Goal: Task Accomplishment & Management: Use online tool/utility

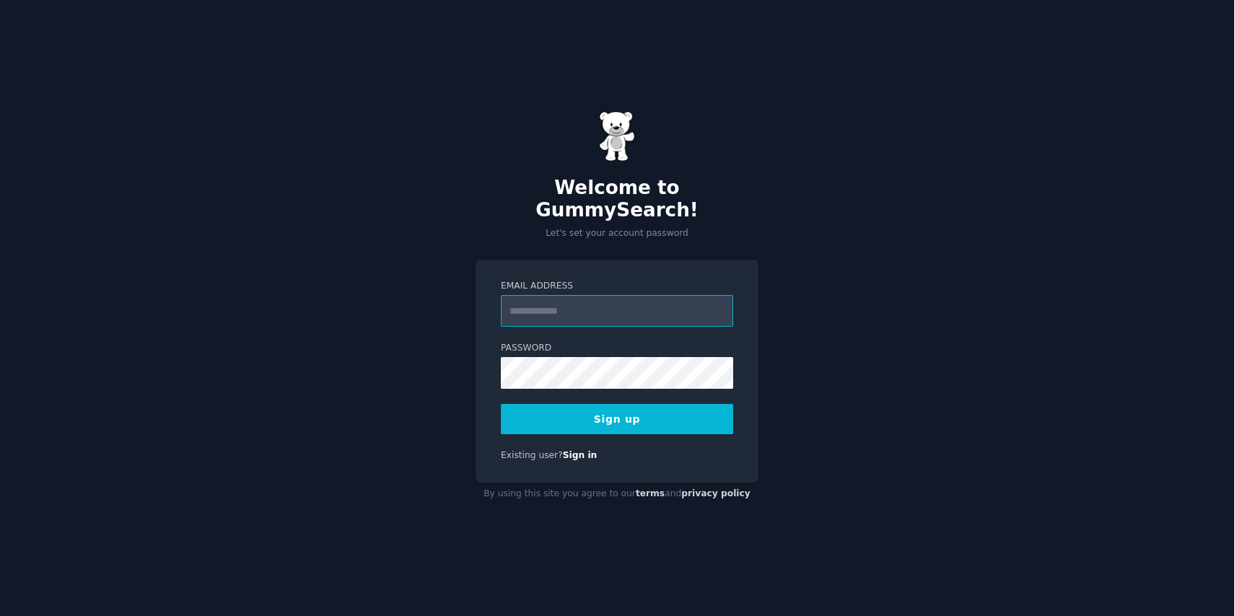
click at [563, 302] on input "Email Address" at bounding box center [617, 311] width 232 height 32
type input "**********"
click at [627, 412] on button "Sign up" at bounding box center [617, 419] width 232 height 30
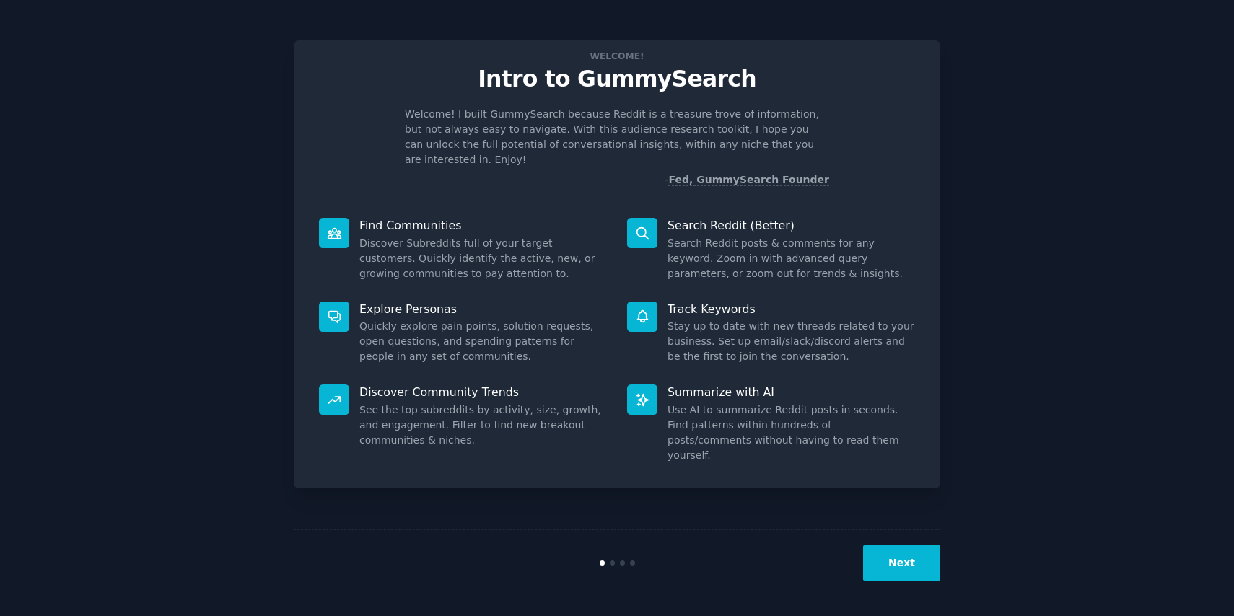
click at [910, 547] on button "Next" at bounding box center [901, 562] width 77 height 35
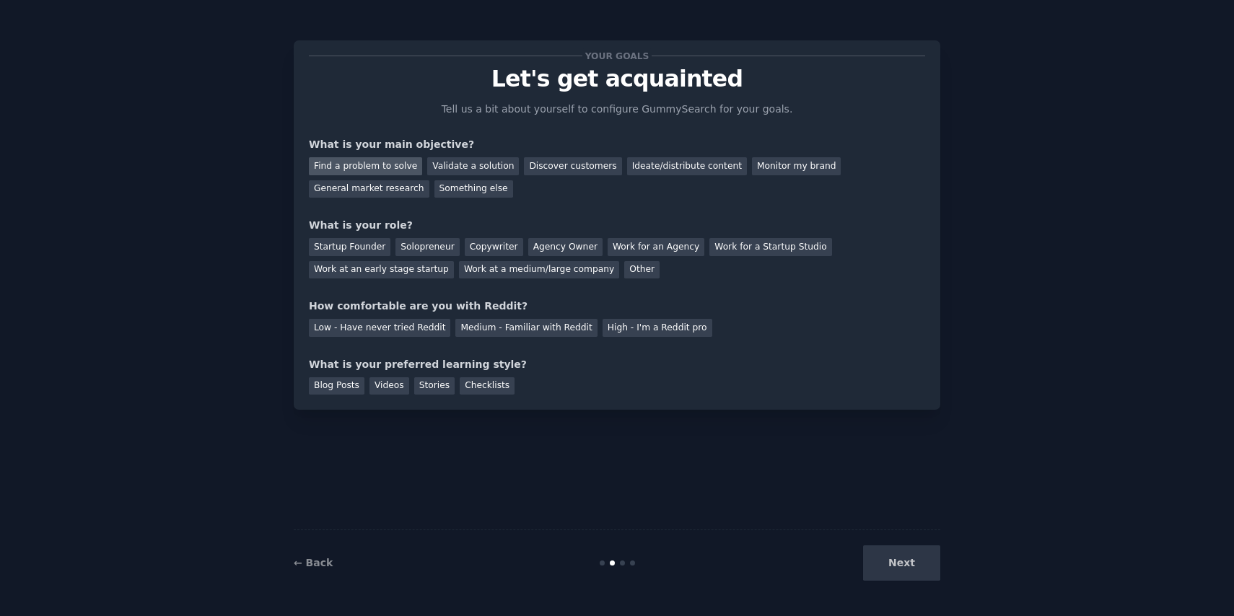
click at [357, 172] on div "Find a problem to solve" at bounding box center [365, 166] width 113 height 18
click at [483, 165] on div "Validate a solution" at bounding box center [473, 166] width 92 height 18
click at [368, 160] on div "Find a problem to solve" at bounding box center [365, 166] width 113 height 18
click at [372, 250] on div "Startup Founder" at bounding box center [350, 247] width 82 height 18
click at [430, 248] on div "Solopreneur" at bounding box center [426, 247] width 63 height 18
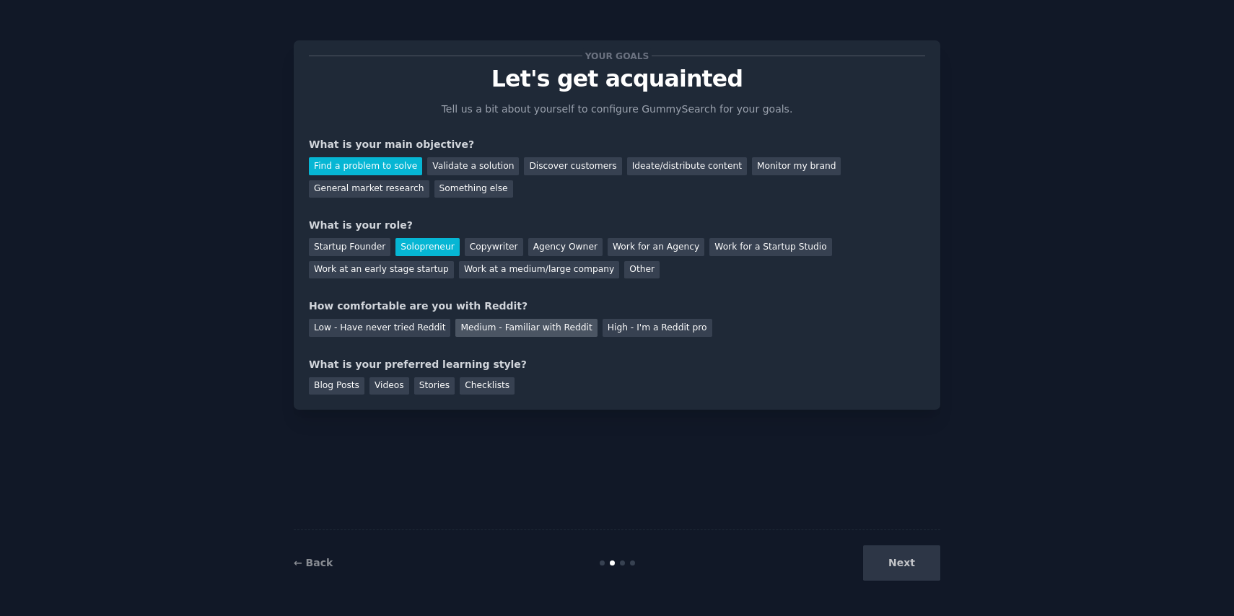
click at [488, 332] on div "Medium - Familiar with Reddit" at bounding box center [525, 328] width 141 height 18
click at [356, 382] on div "Blog Posts" at bounding box center [337, 386] width 56 height 18
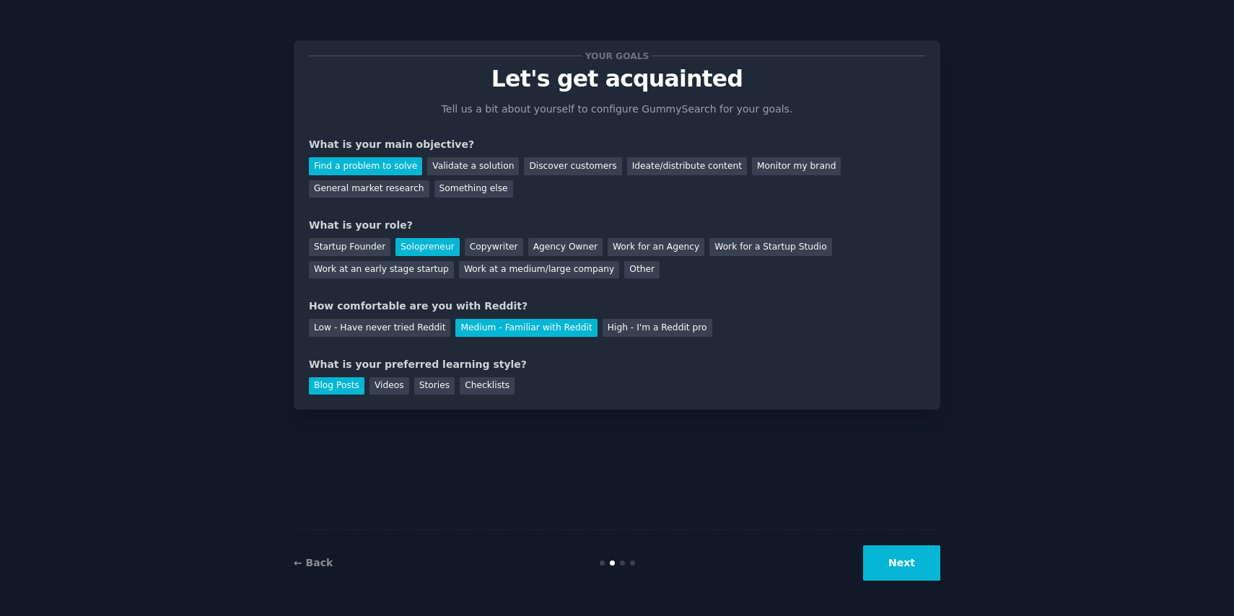
click at [907, 558] on button "Next" at bounding box center [901, 562] width 77 height 35
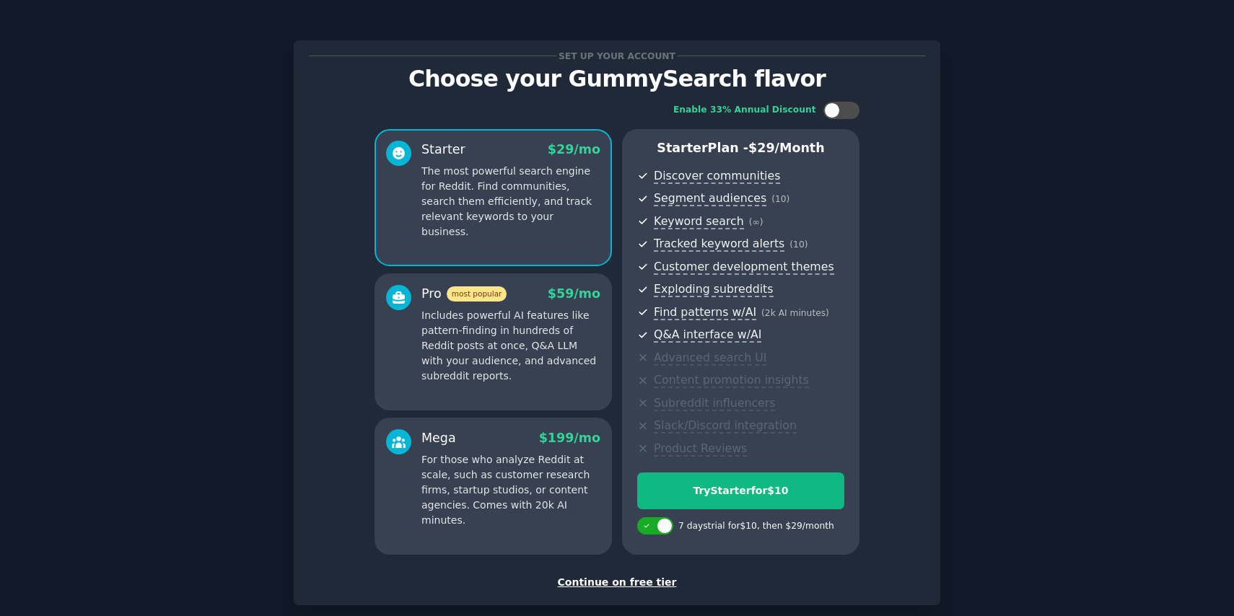
click at [611, 583] on div "Continue on free tier" at bounding box center [617, 582] width 616 height 15
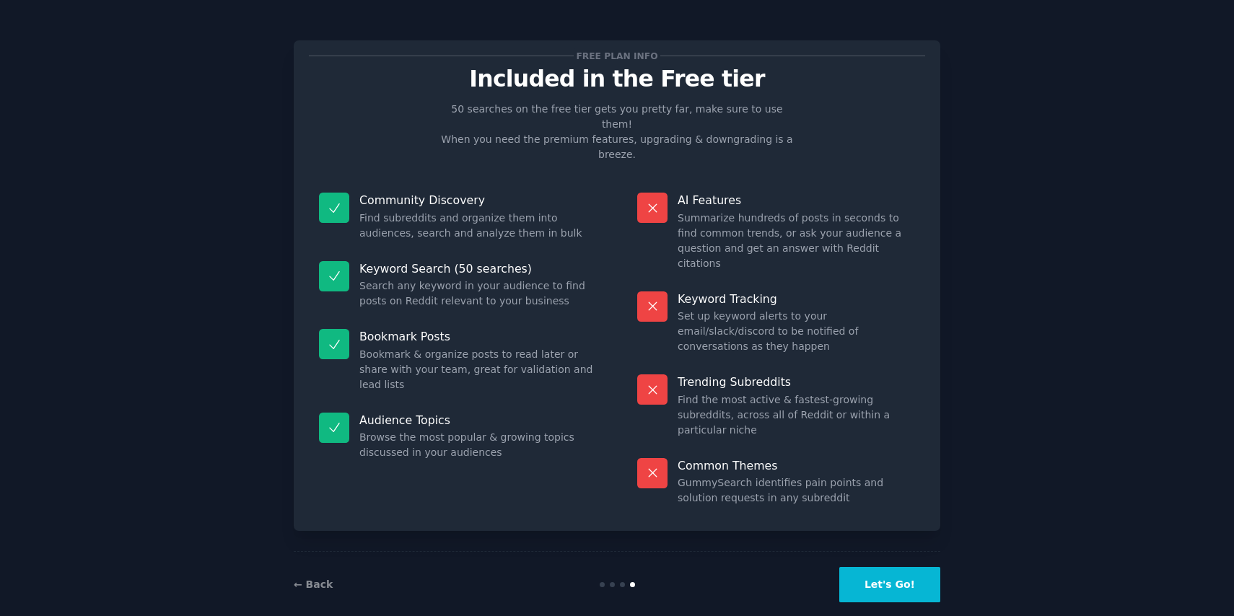
click at [890, 576] on button "Let's Go!" at bounding box center [889, 584] width 101 height 35
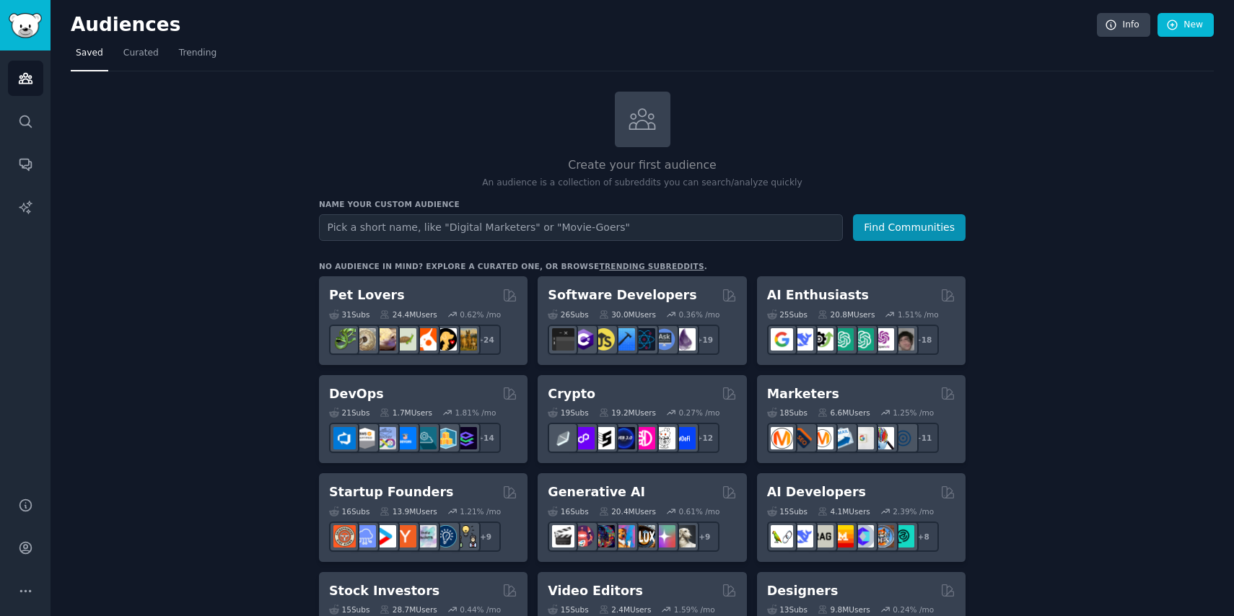
click at [447, 235] on input "text" at bounding box center [581, 227] width 524 height 27
click at [40, 110] on link "Search" at bounding box center [25, 121] width 35 height 35
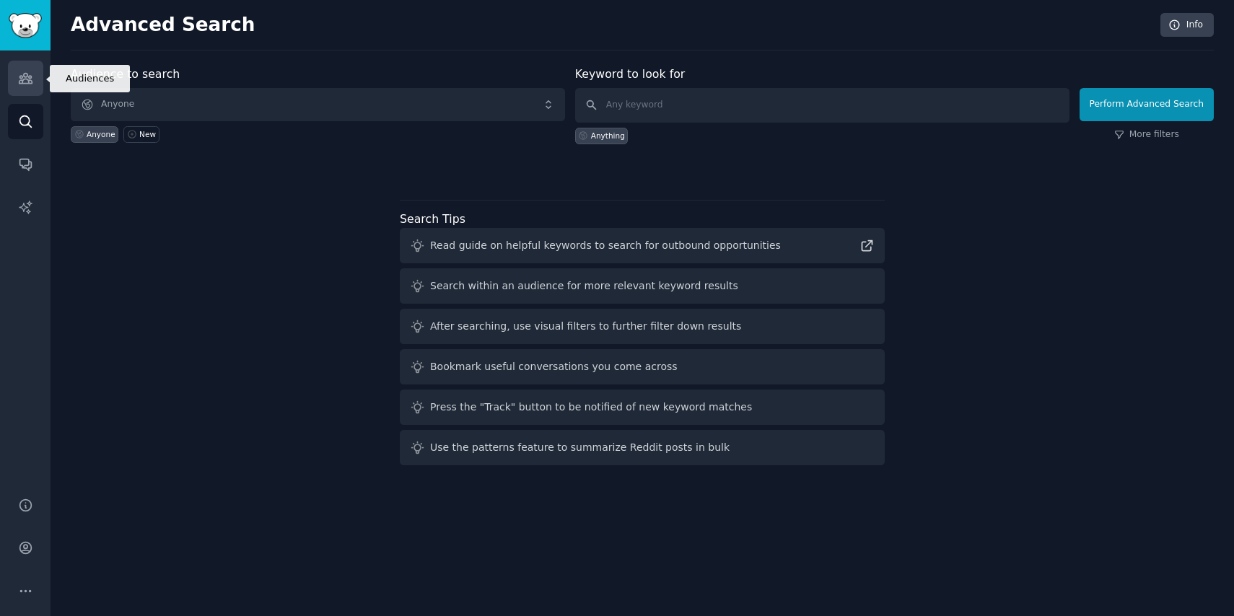
click at [28, 78] on icon "Sidebar" at bounding box center [25, 79] width 13 height 10
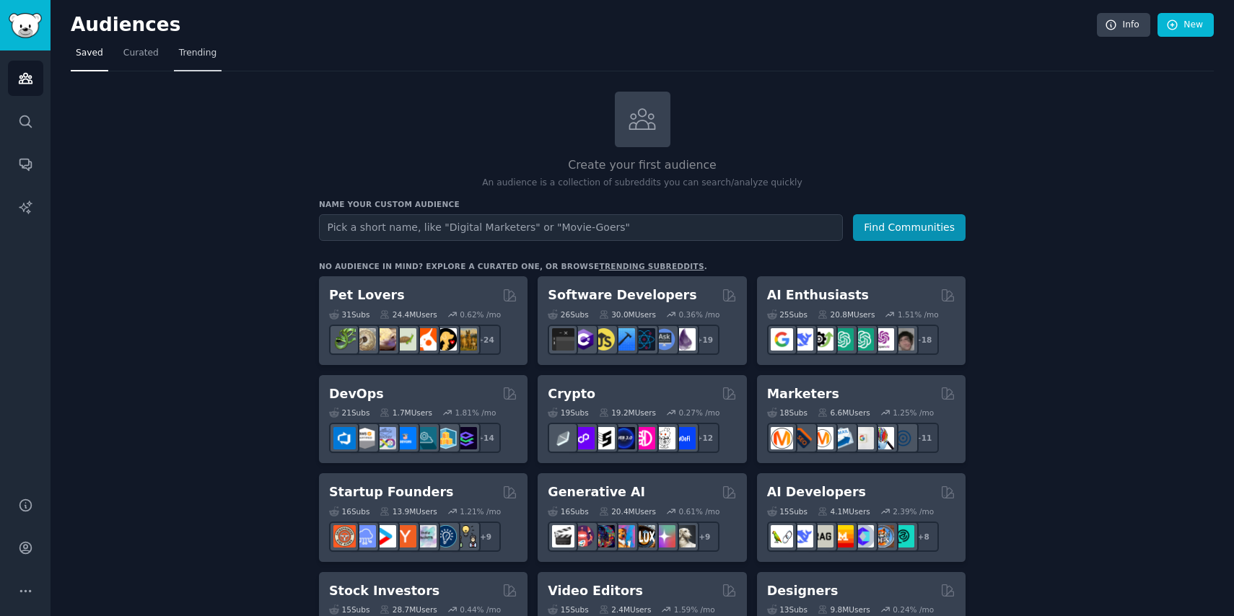
click at [195, 42] on link "Trending" at bounding box center [198, 57] width 48 height 30
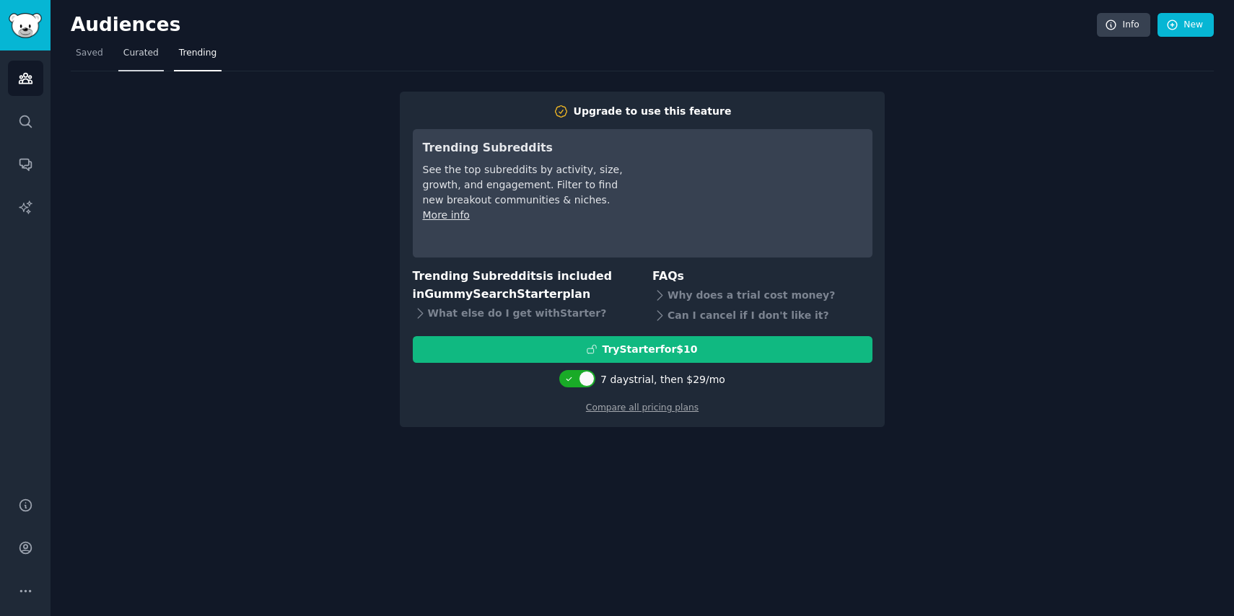
click at [123, 54] on span "Curated" at bounding box center [140, 53] width 35 height 13
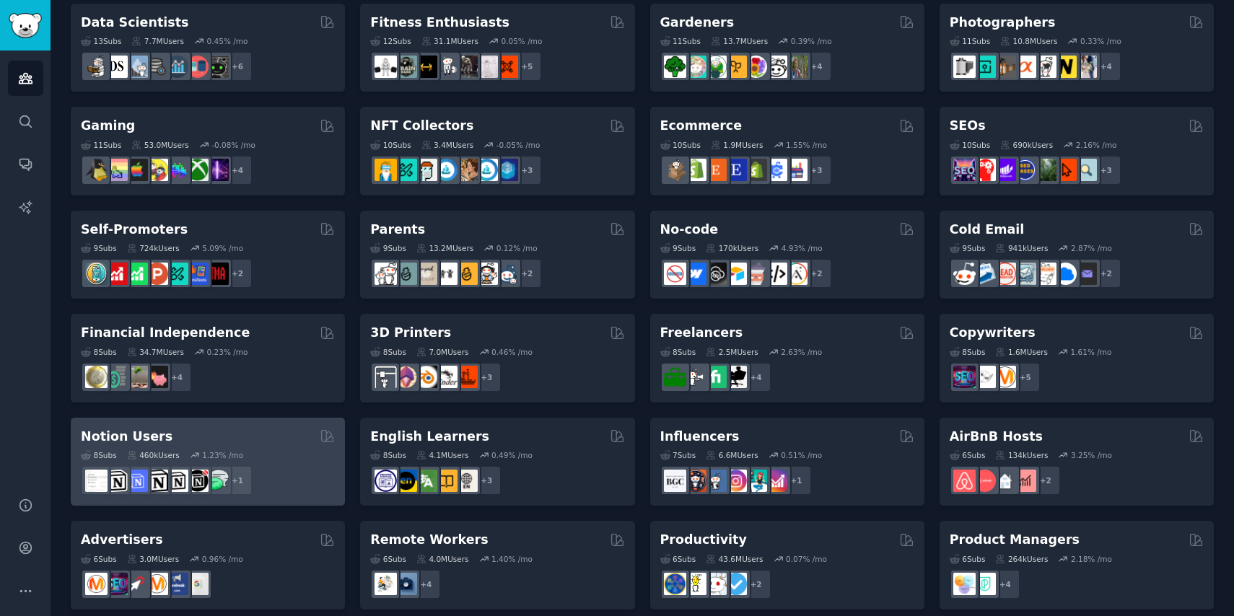
scroll to position [538, 0]
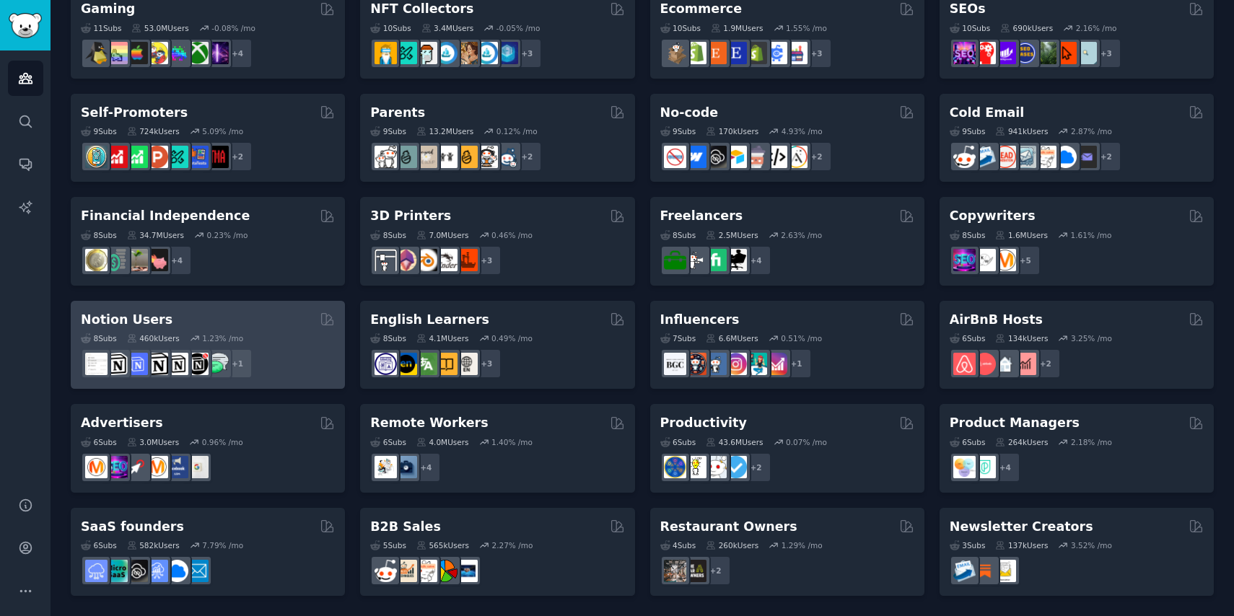
click at [229, 318] on div "Notion Users" at bounding box center [208, 320] width 254 height 18
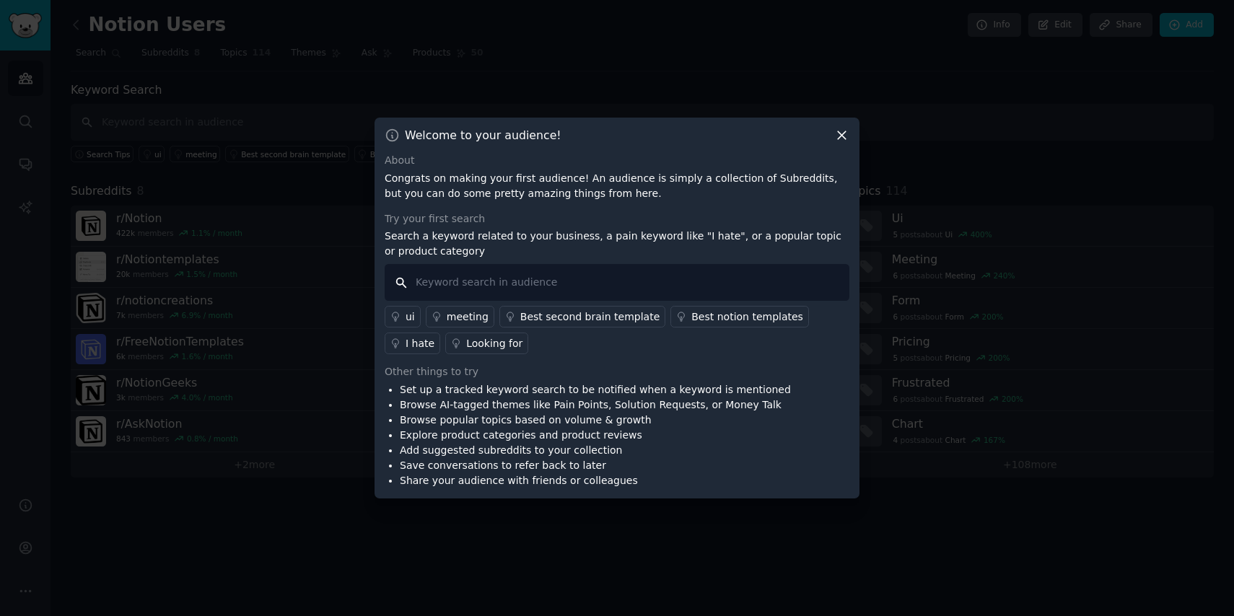
click at [628, 288] on input "text" at bounding box center [616, 282] width 465 height 37
type input "Productivity"
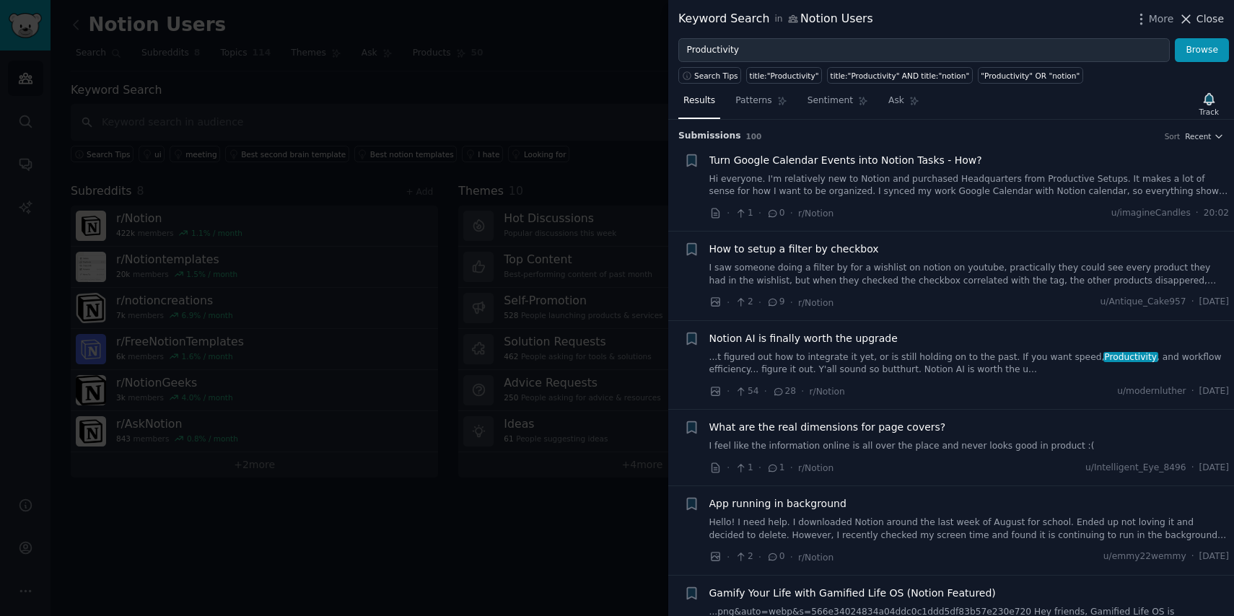
click at [1210, 20] on span "Close" at bounding box center [1209, 19] width 27 height 15
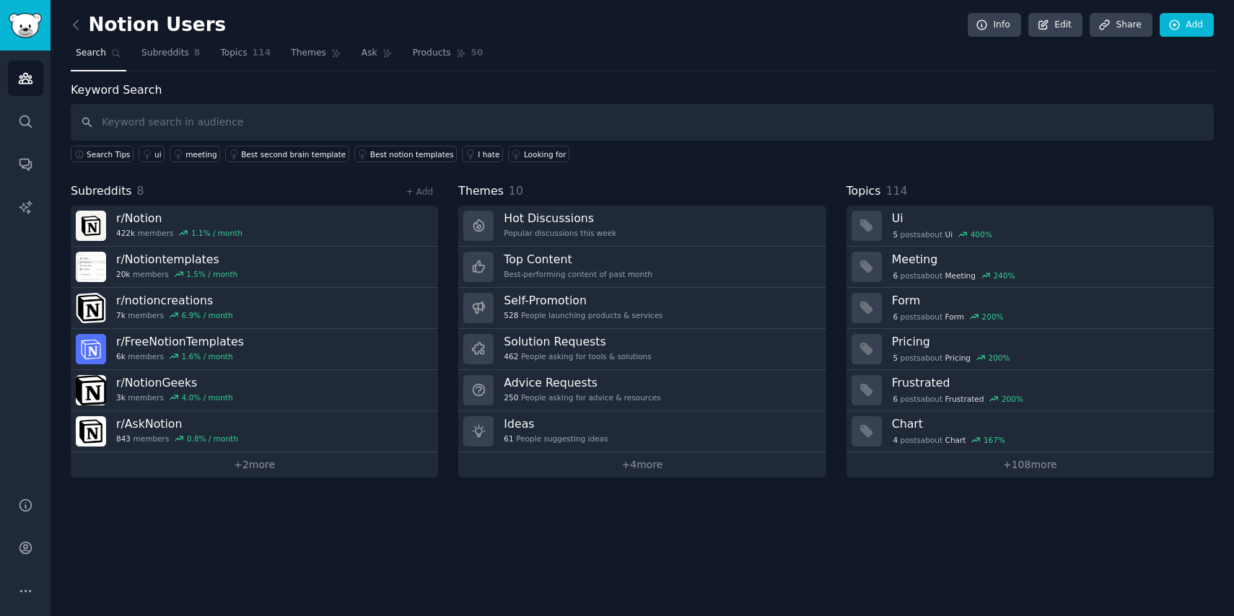
click at [89, 22] on h2 "Notion Users" at bounding box center [148, 25] width 155 height 23
click at [78, 30] on icon at bounding box center [76, 24] width 15 height 15
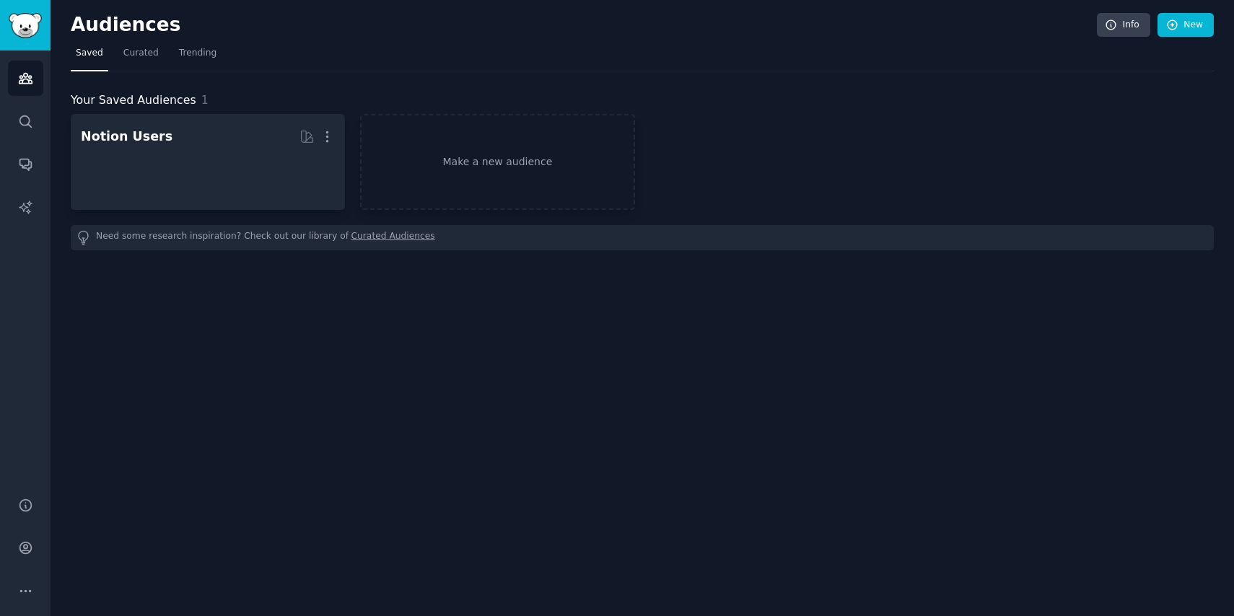
click at [78, 30] on h2 "Audiences" at bounding box center [584, 25] width 1026 height 23
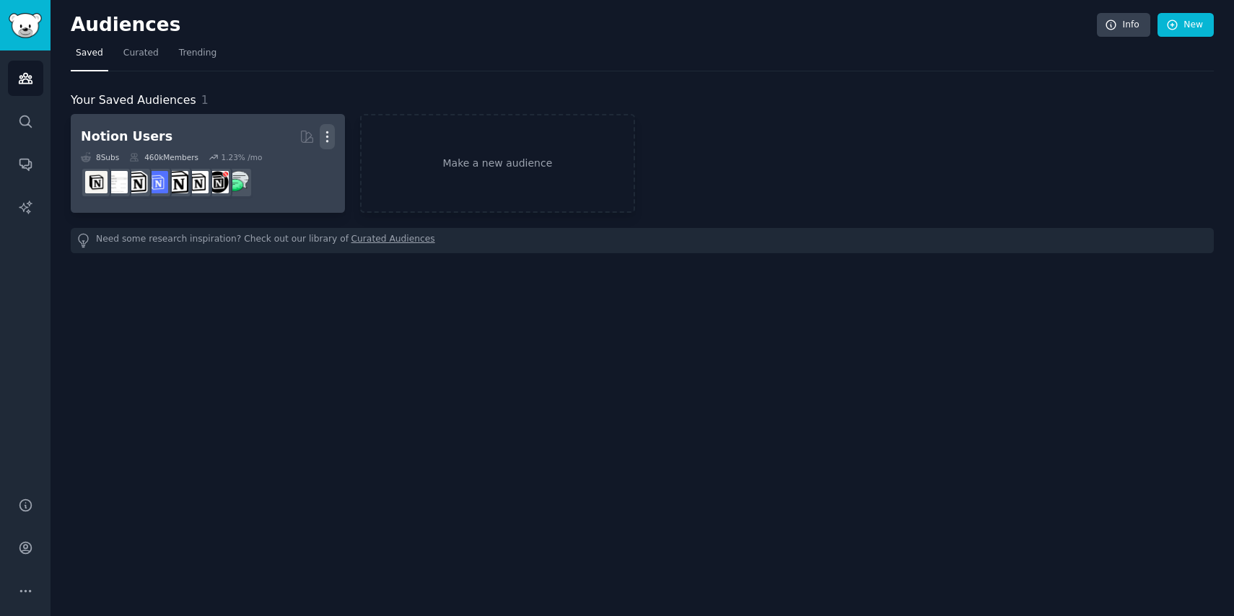
click at [329, 136] on icon "button" at bounding box center [327, 136] width 15 height 15
click at [274, 172] on p "Delete" at bounding box center [287, 166] width 33 height 15
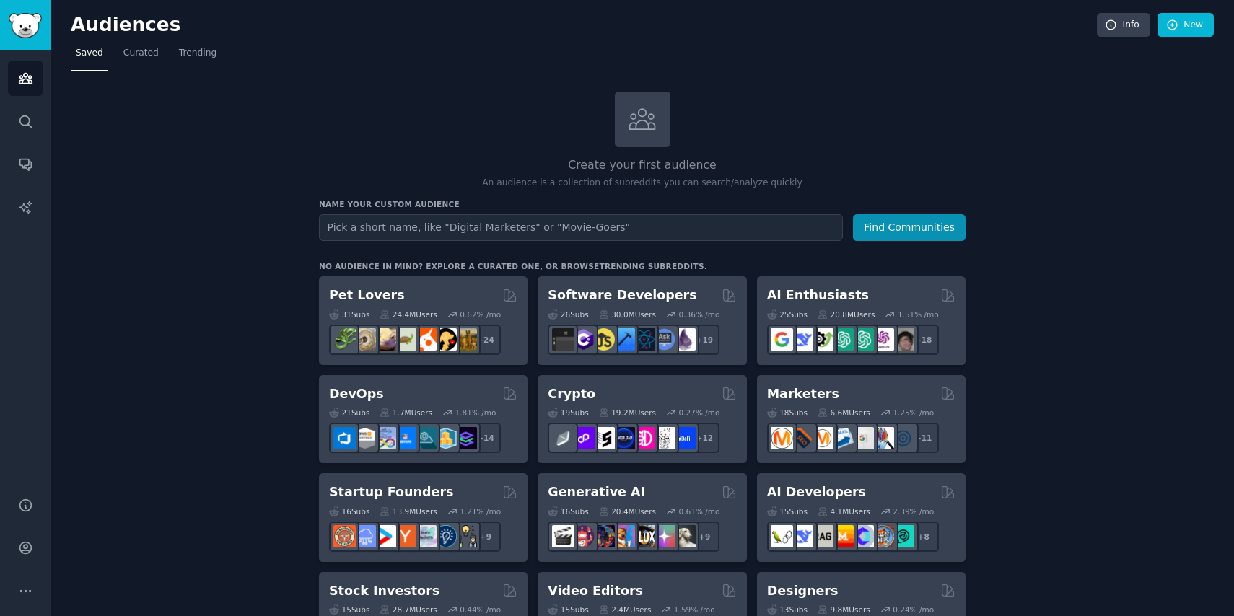
click at [371, 225] on input "text" at bounding box center [581, 227] width 524 height 27
type input "Subsc"
click at [883, 110] on div "Create your first audience An audience is a collection of subreddits you can se…" at bounding box center [642, 141] width 646 height 98
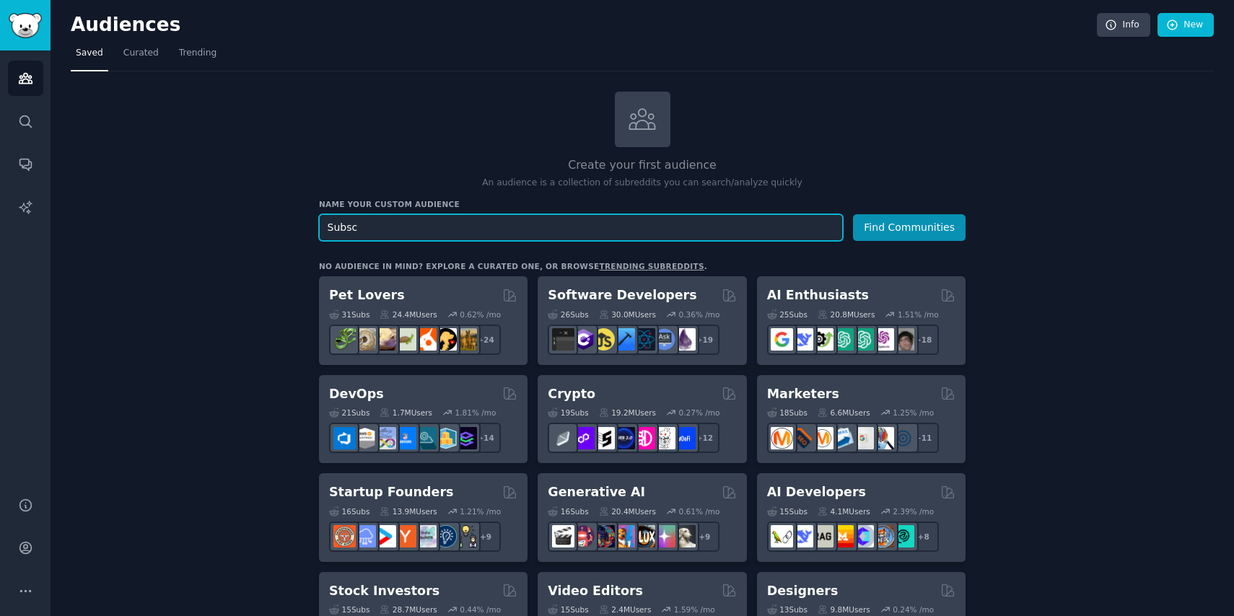
click at [480, 238] on input "Subsc" at bounding box center [581, 227] width 524 height 27
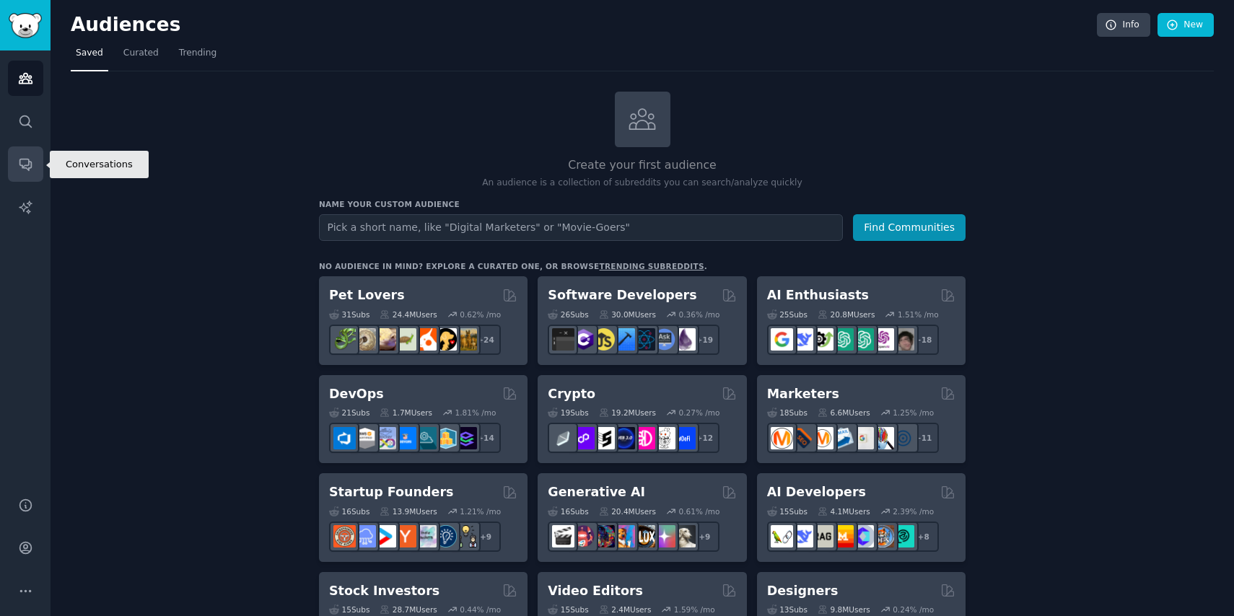
click at [24, 163] on icon "Sidebar" at bounding box center [25, 164] width 15 height 15
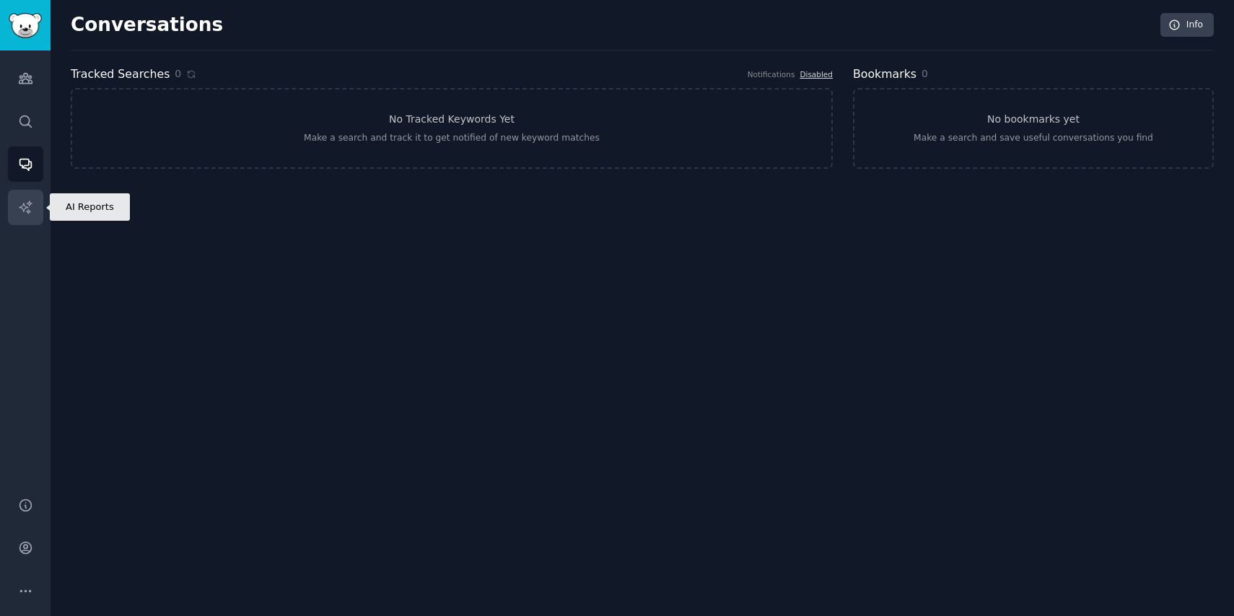
click at [30, 202] on icon "Sidebar" at bounding box center [25, 207] width 15 height 15
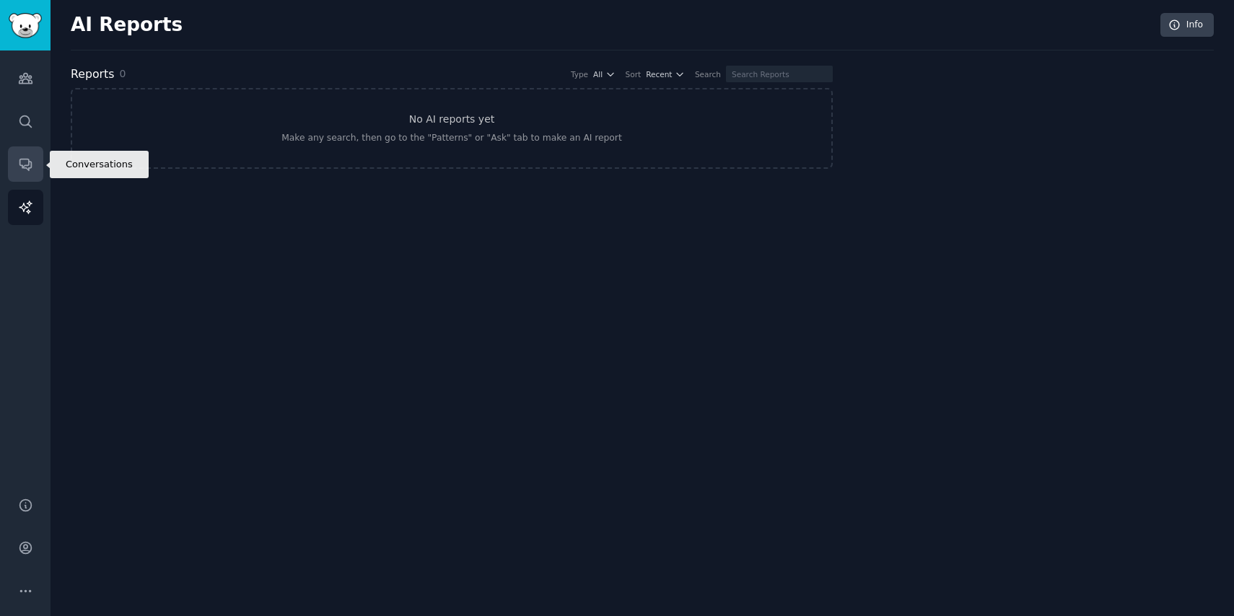
click at [25, 168] on icon "Sidebar" at bounding box center [25, 165] width 12 height 12
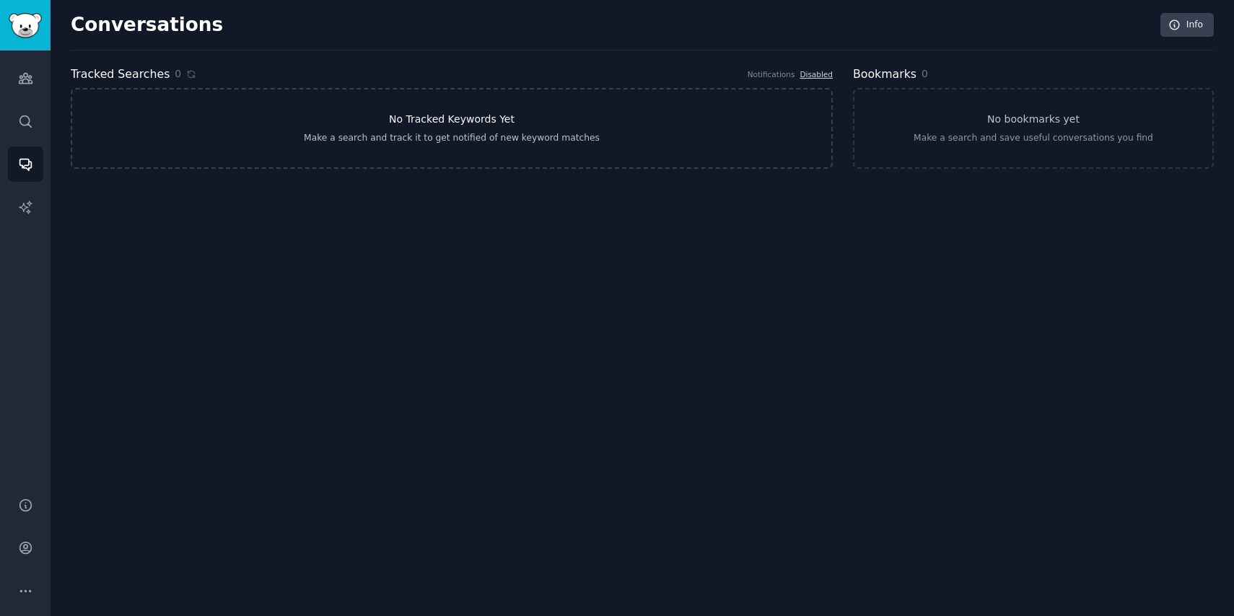
click at [501, 123] on h3 "No Tracked Keywords Yet" at bounding box center [452, 119] width 126 height 15
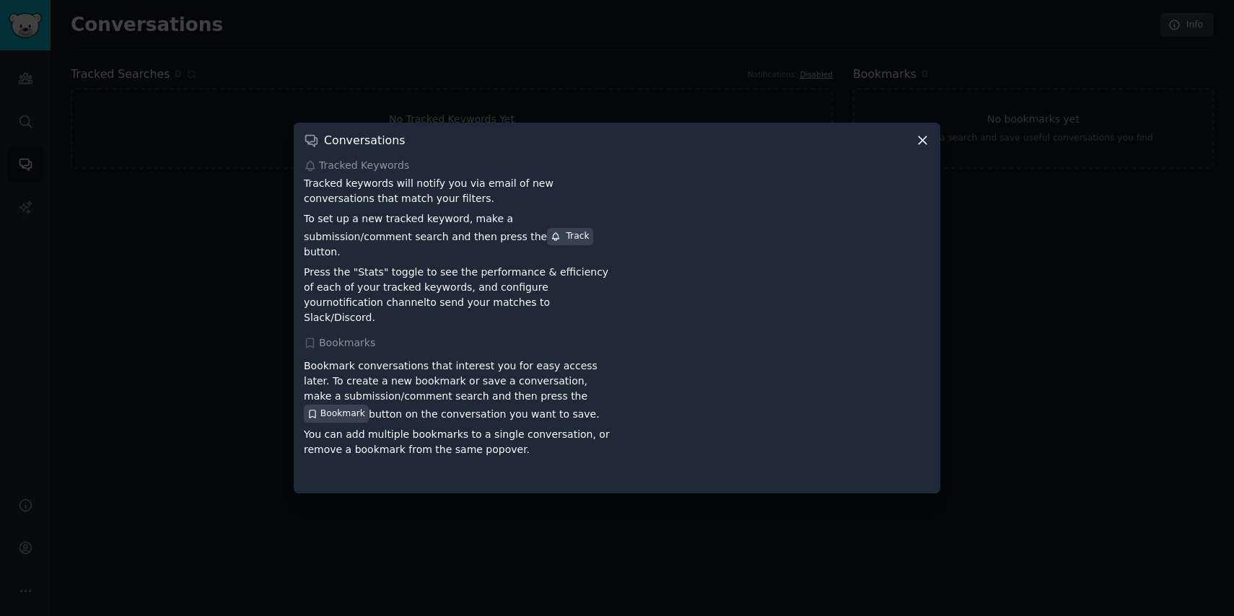
click at [922, 136] on div "Conversations Tracked Keywords Tracked keywords will notify you via email of ne…" at bounding box center [617, 308] width 646 height 370
click at [919, 148] on icon at bounding box center [922, 140] width 15 height 15
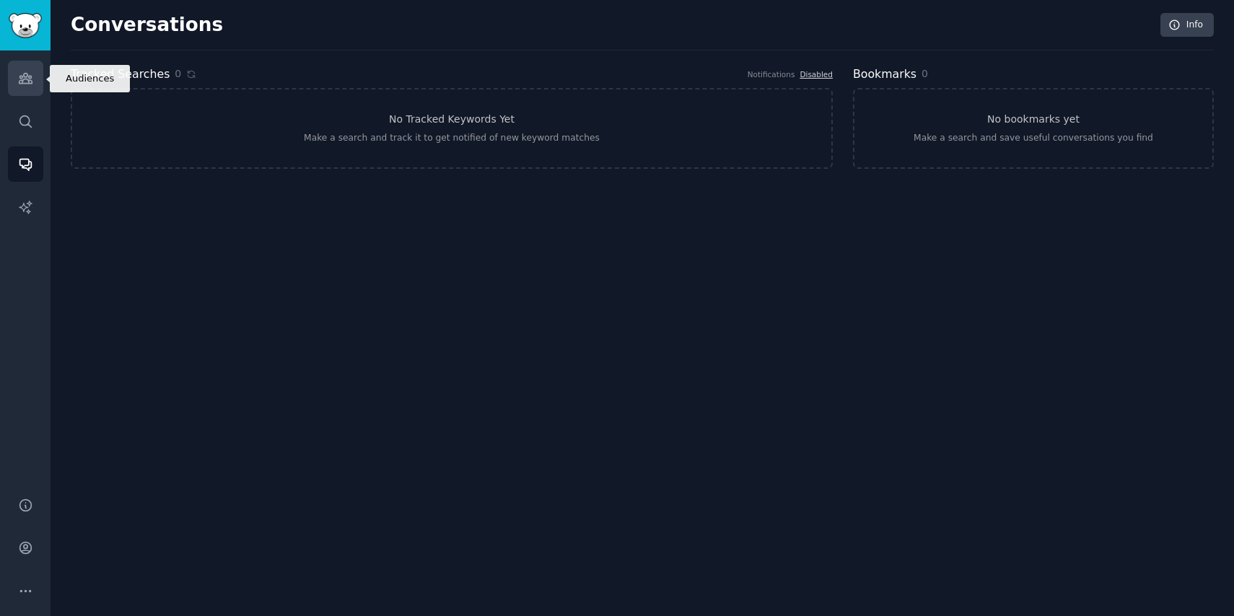
click at [30, 72] on icon "Sidebar" at bounding box center [25, 78] width 15 height 15
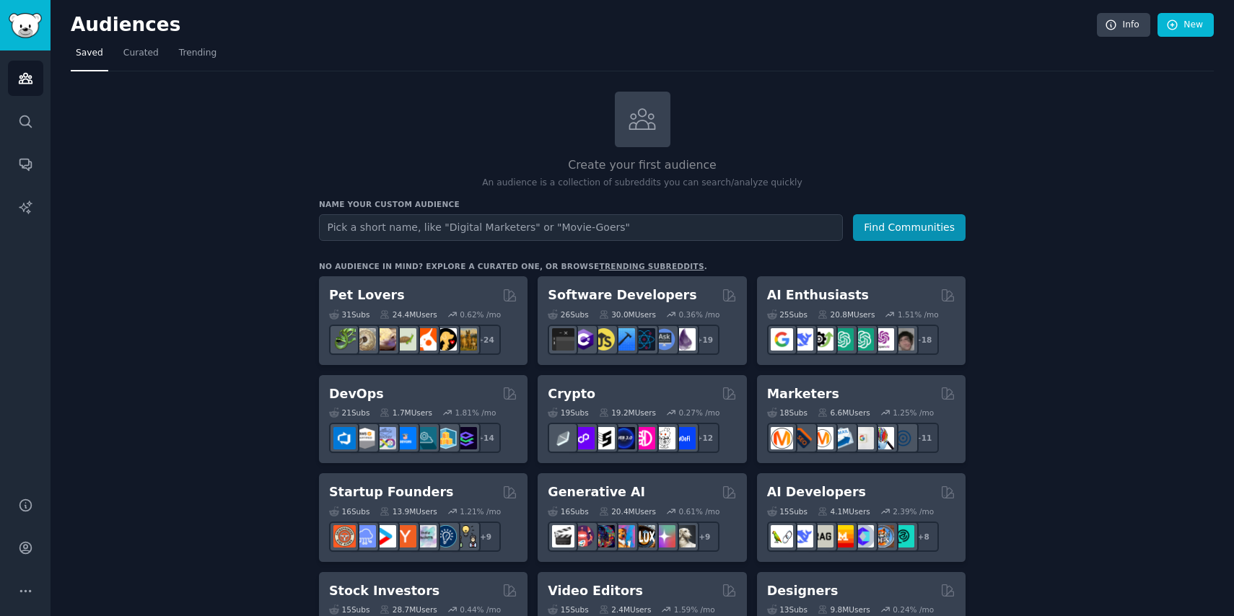
click at [641, 224] on input "text" at bounding box center [581, 227] width 524 height 27
type input "Problem"
click at [885, 224] on button "Find Communities" at bounding box center [909, 227] width 113 height 27
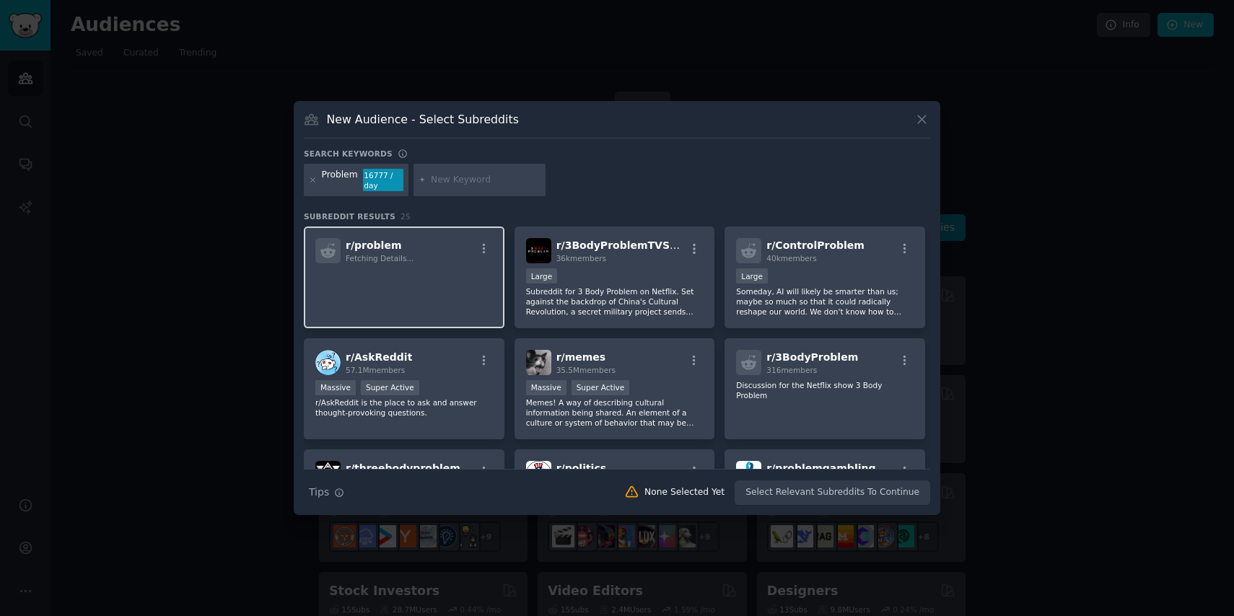
click at [428, 272] on p at bounding box center [403, 283] width 177 height 30
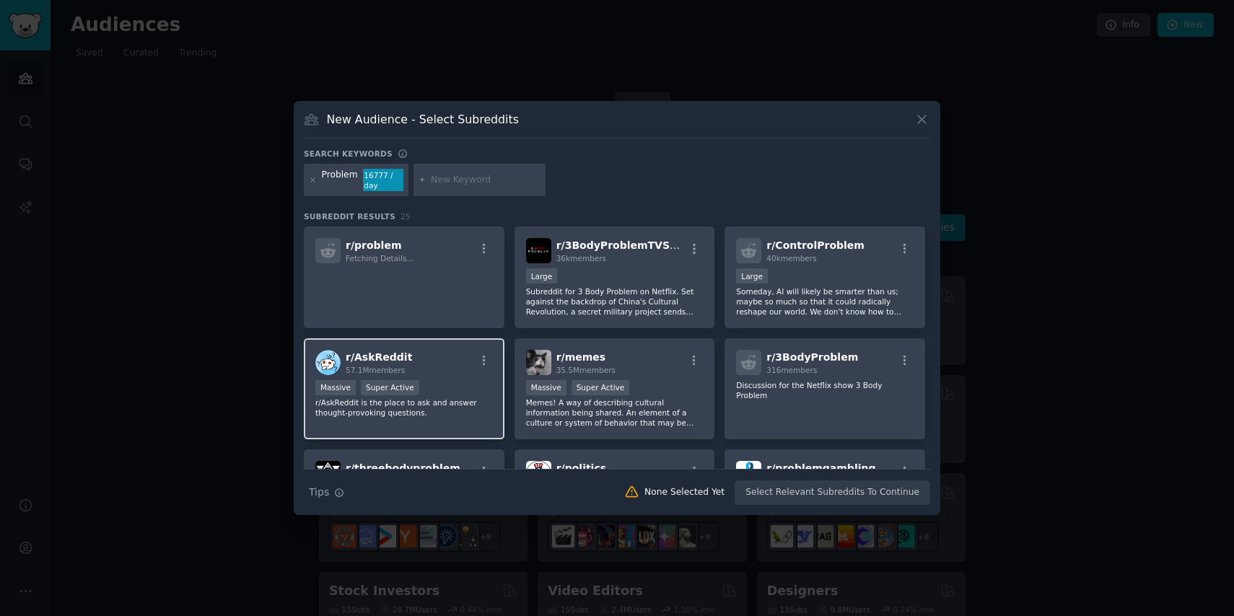
click at [454, 362] on div "r/ AskReddit 57.1M members" at bounding box center [403, 362] width 177 height 25
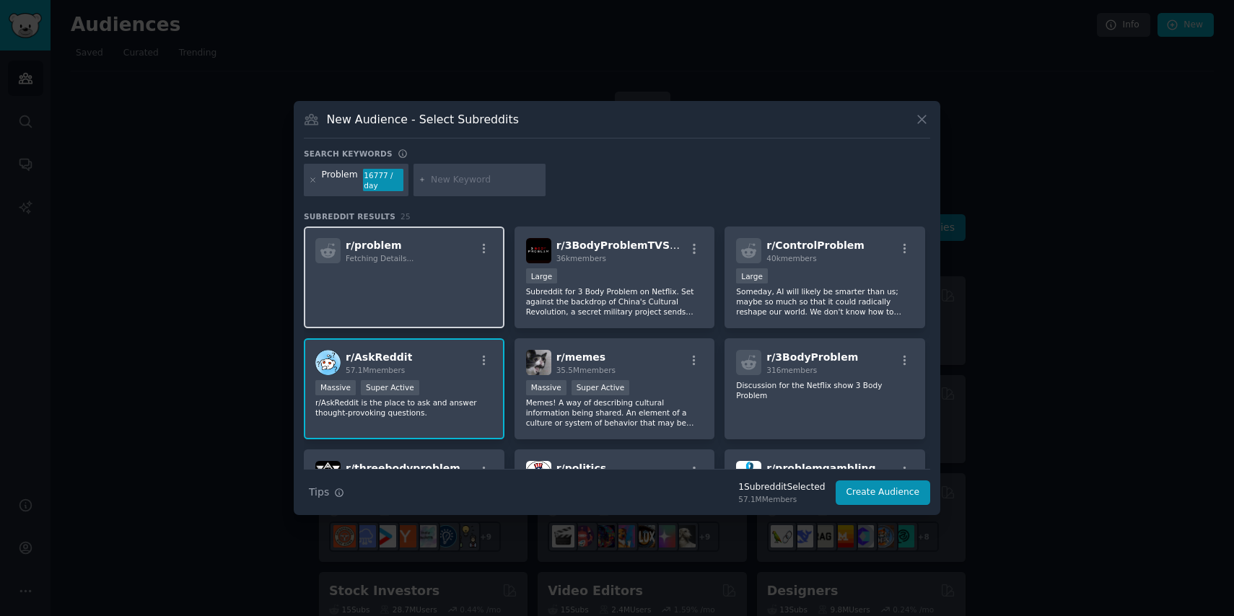
click at [421, 278] on p at bounding box center [403, 283] width 177 height 30
click at [449, 265] on div "r/ problem Fetching Details..." at bounding box center [404, 278] width 201 height 102
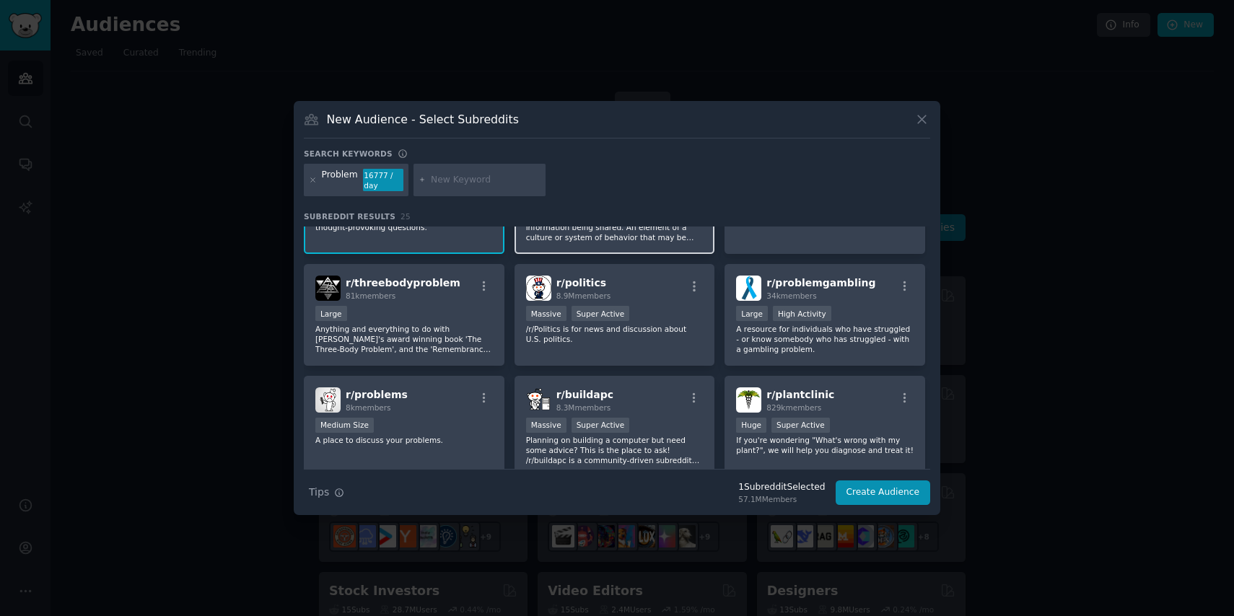
scroll to position [250, 0]
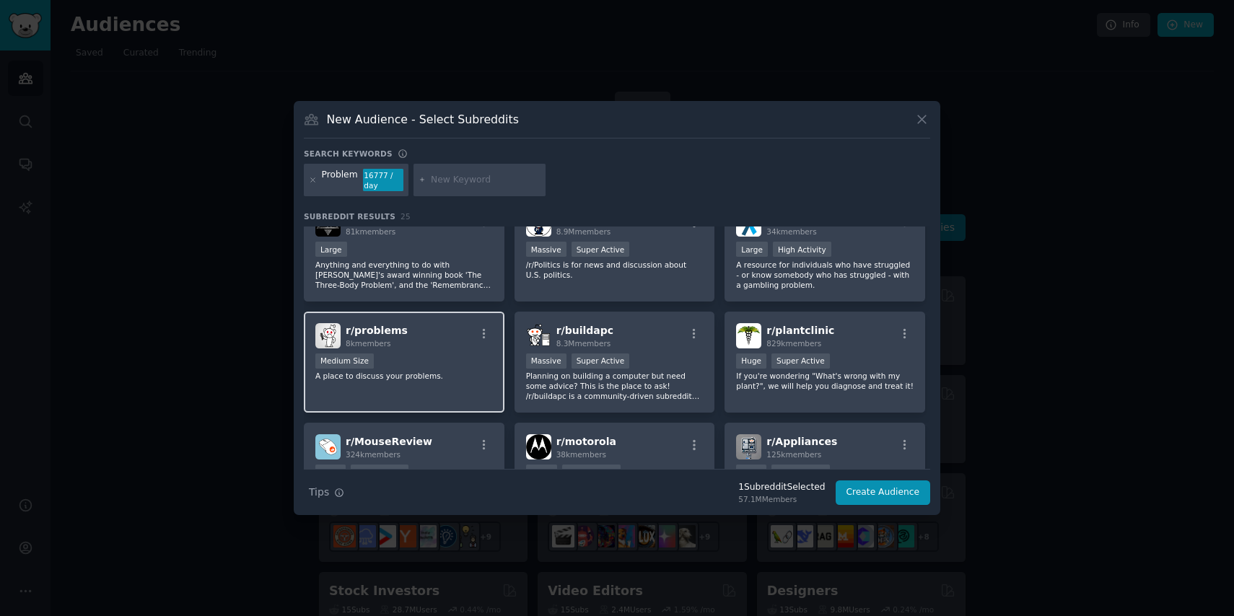
click at [456, 364] on div "Medium Size" at bounding box center [403, 362] width 177 height 18
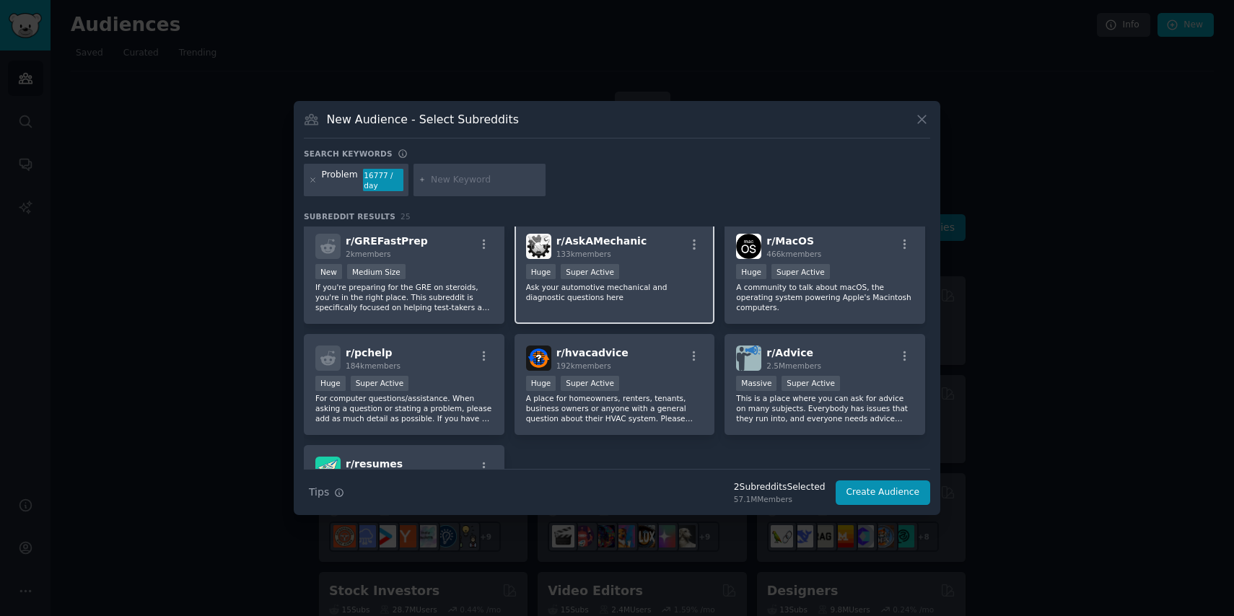
scroll to position [715, 0]
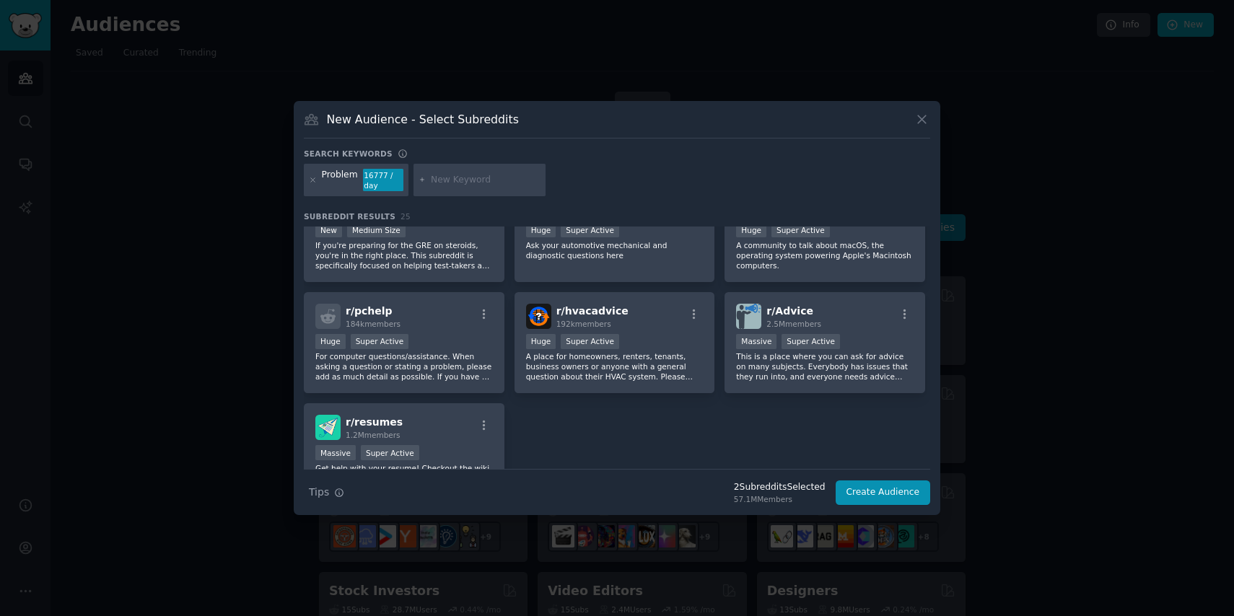
click at [480, 191] on div at bounding box center [479, 180] width 133 height 33
click at [478, 181] on input "text" at bounding box center [486, 180] width 110 height 13
type input "help"
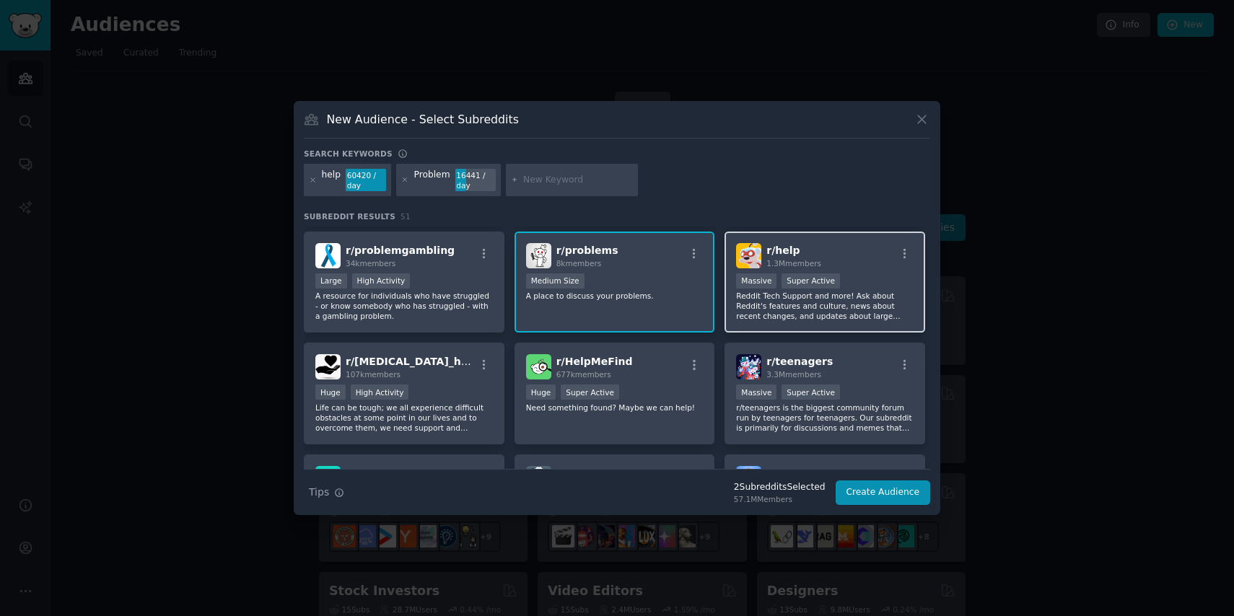
scroll to position [444, 0]
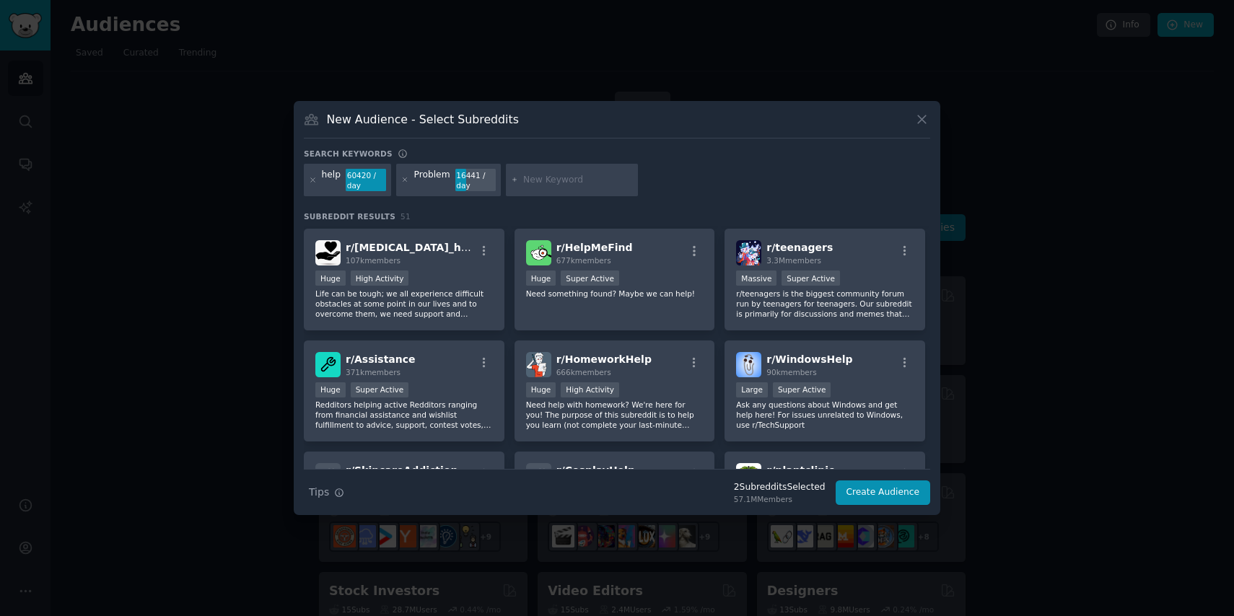
click at [548, 181] on input "text" at bounding box center [578, 180] width 110 height 13
type input "productivity"
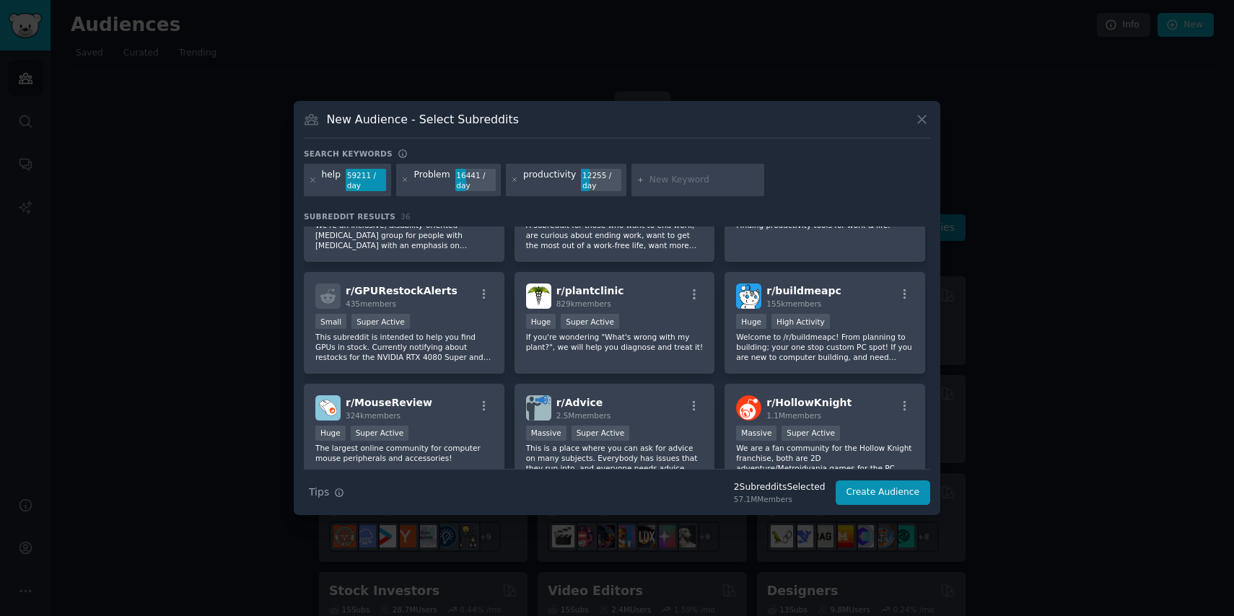
scroll to position [1110, 0]
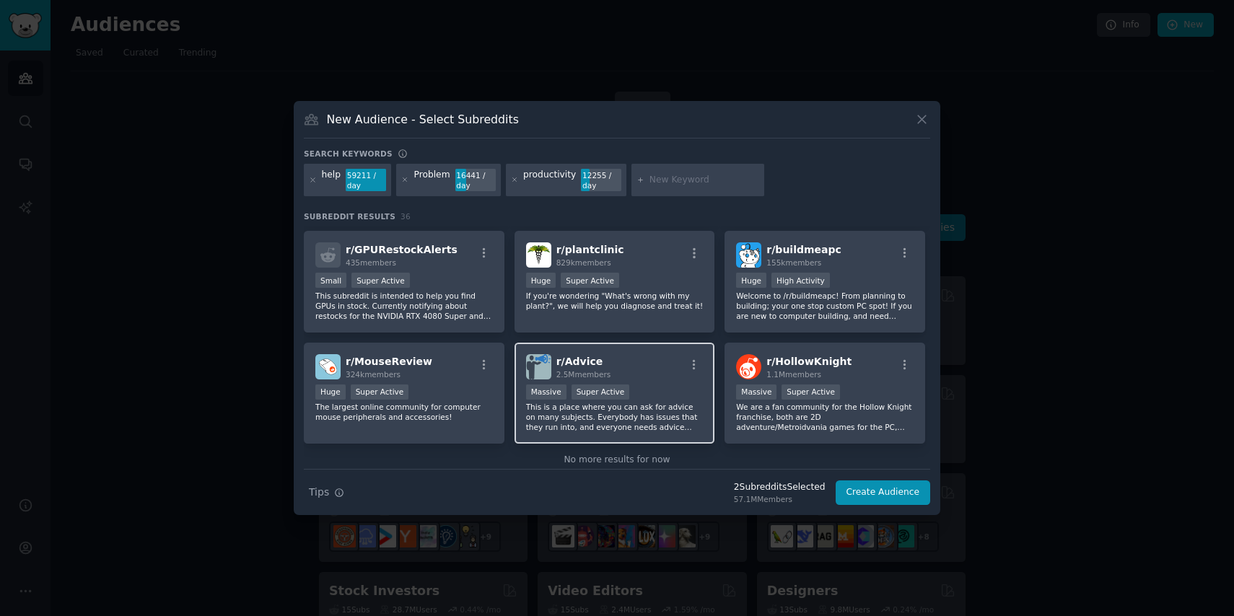
click at [647, 393] on div "Massive Super Active" at bounding box center [614, 393] width 177 height 18
click at [858, 495] on button "Create Audience" at bounding box center [882, 492] width 95 height 25
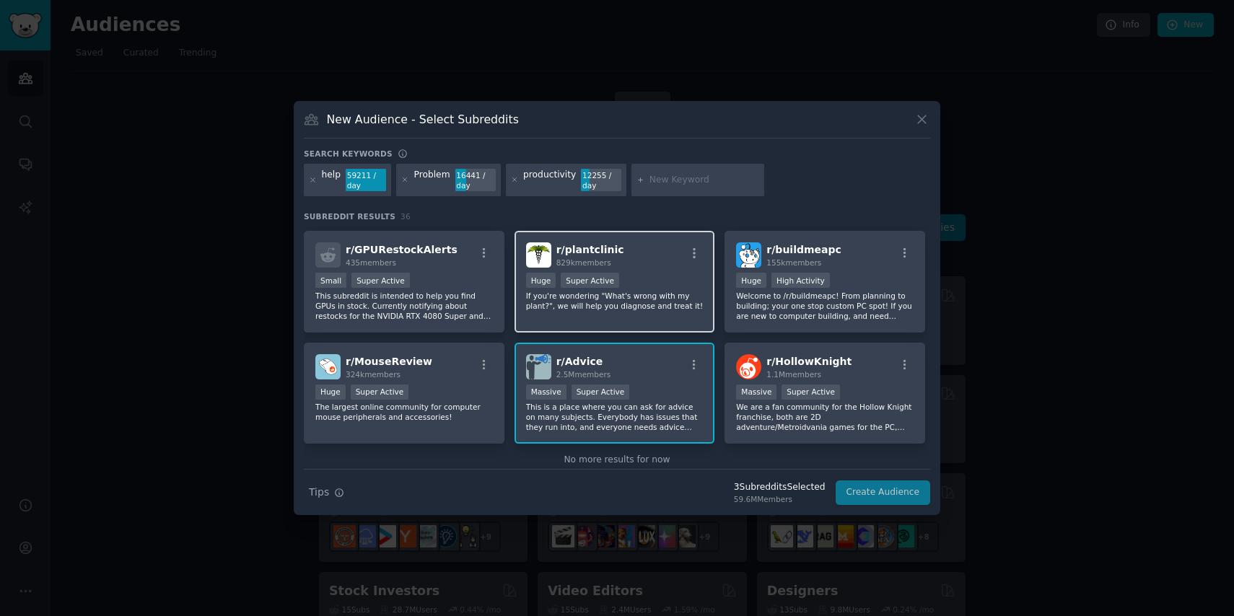
scroll to position [1135, 0]
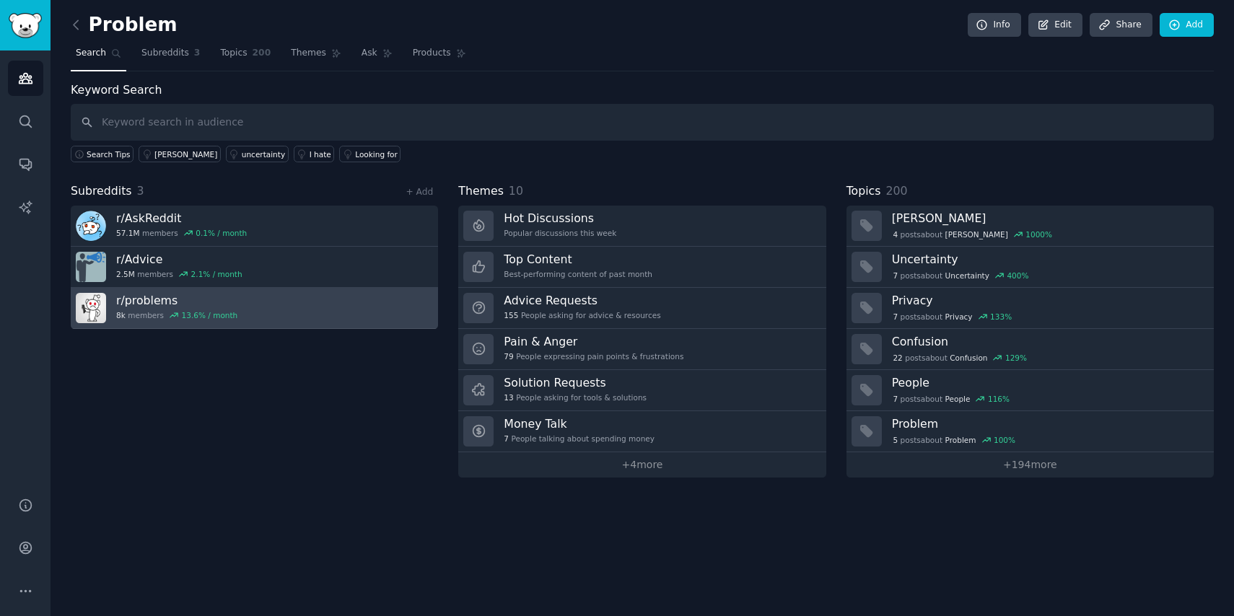
click at [276, 312] on link "r/ problems 8k members 13.6 % / month" at bounding box center [254, 308] width 367 height 41
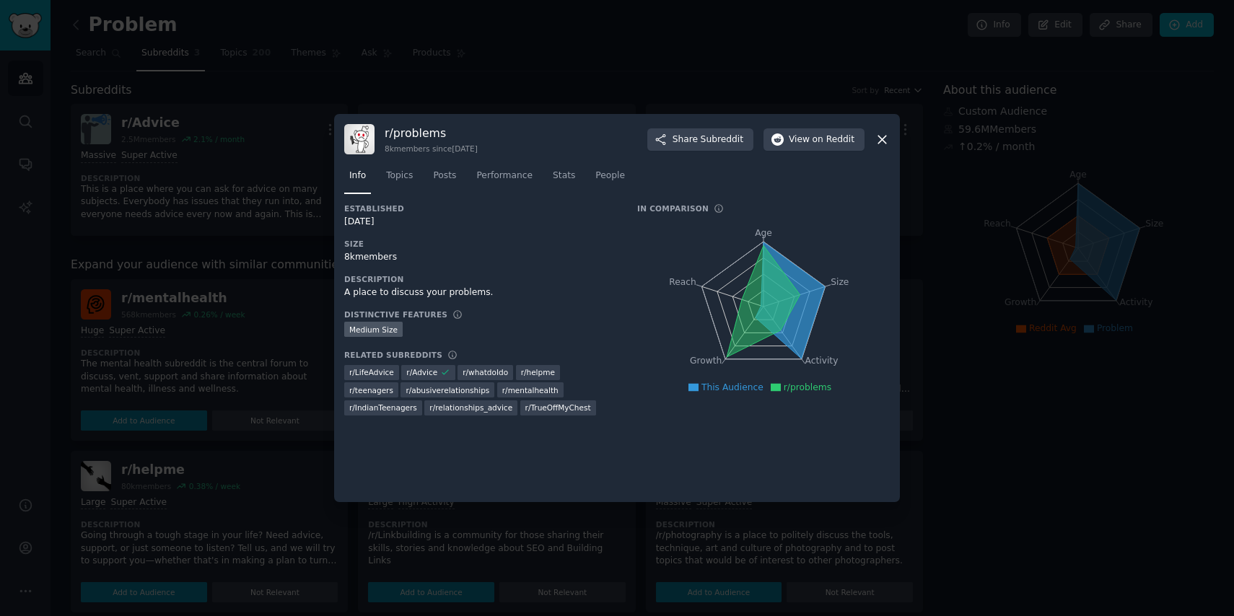
click at [888, 136] on icon at bounding box center [881, 139] width 15 height 15
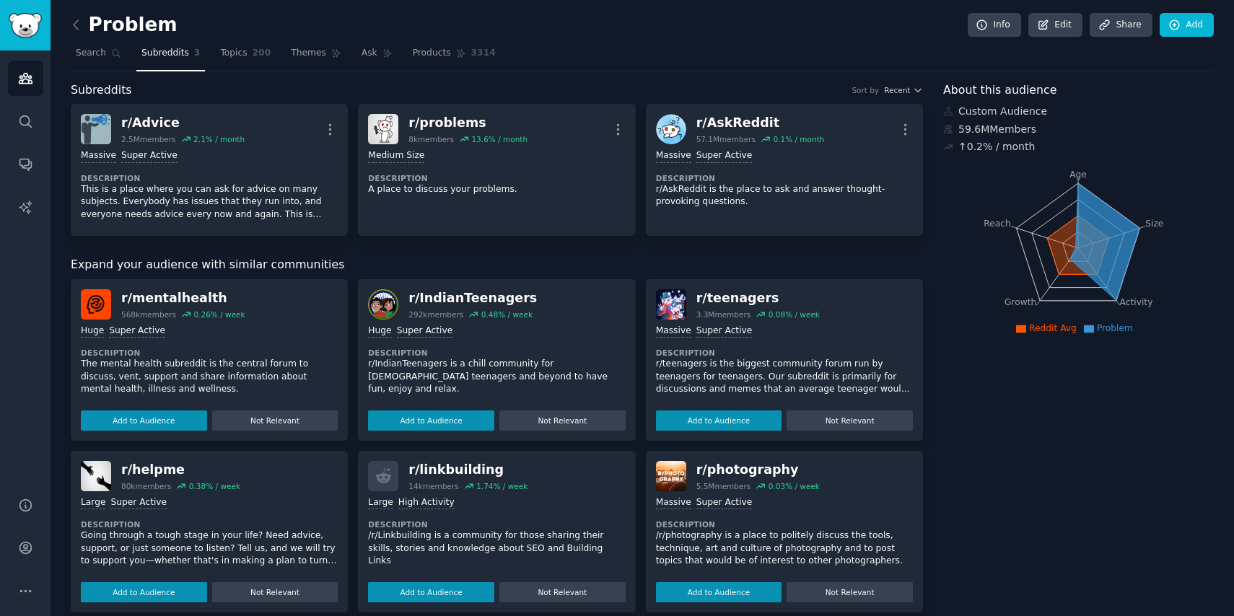
click at [263, 526] on dt "Description" at bounding box center [209, 524] width 257 height 10
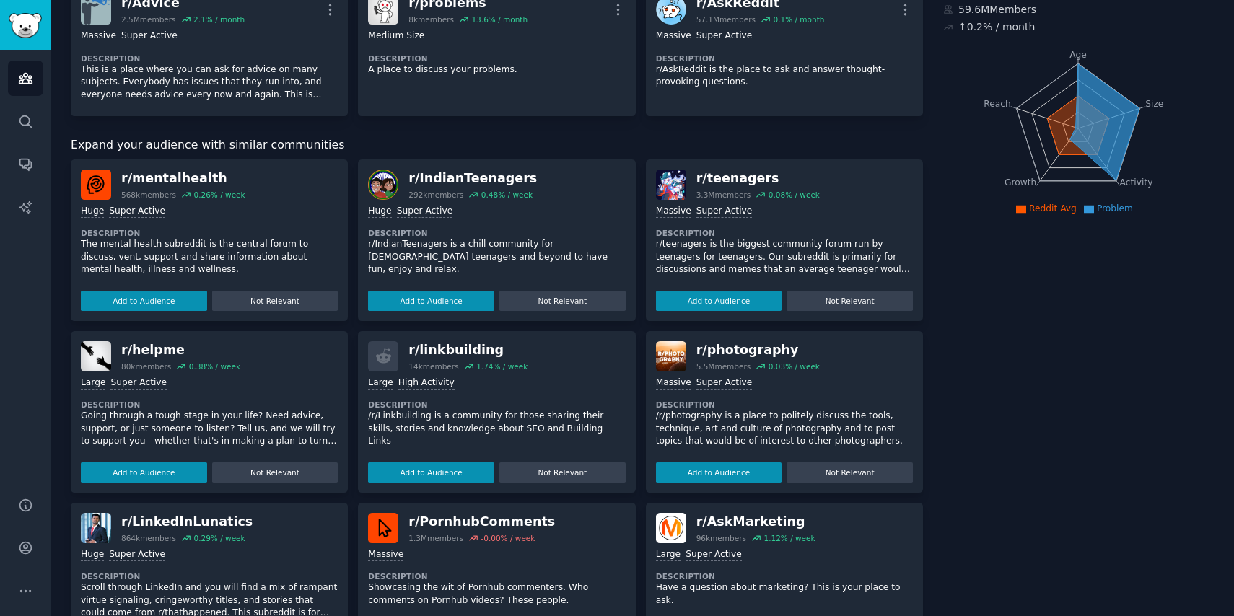
scroll to position [123, 0]
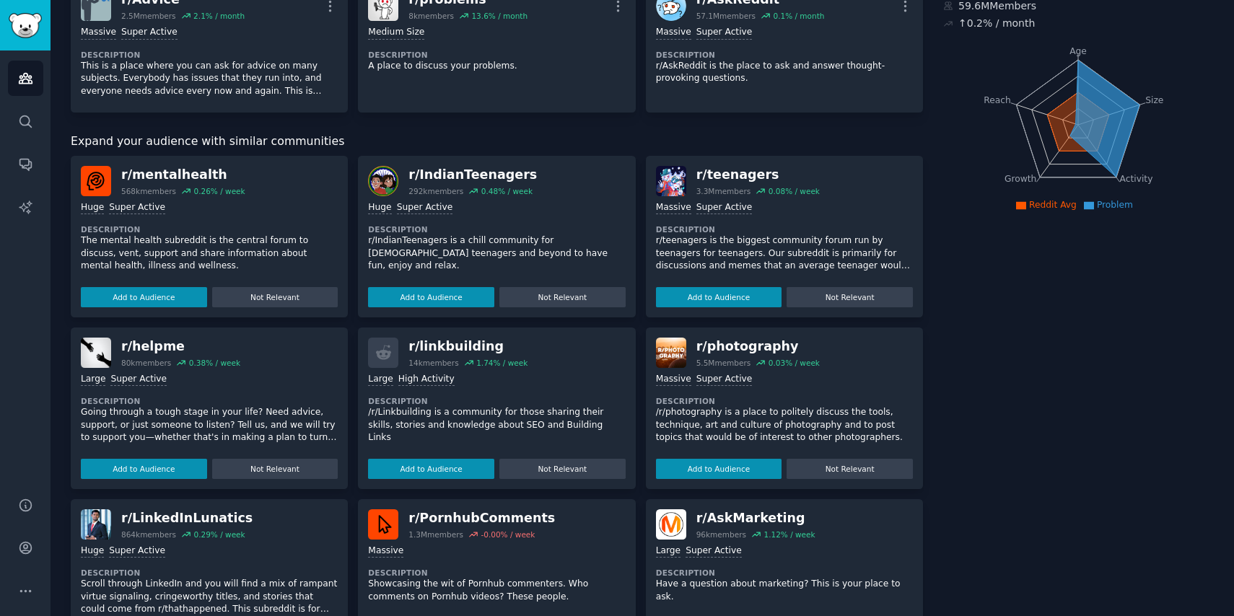
click at [263, 526] on div "r/ LinkedInLunatics 864k members 0.29 % / week" at bounding box center [209, 524] width 257 height 30
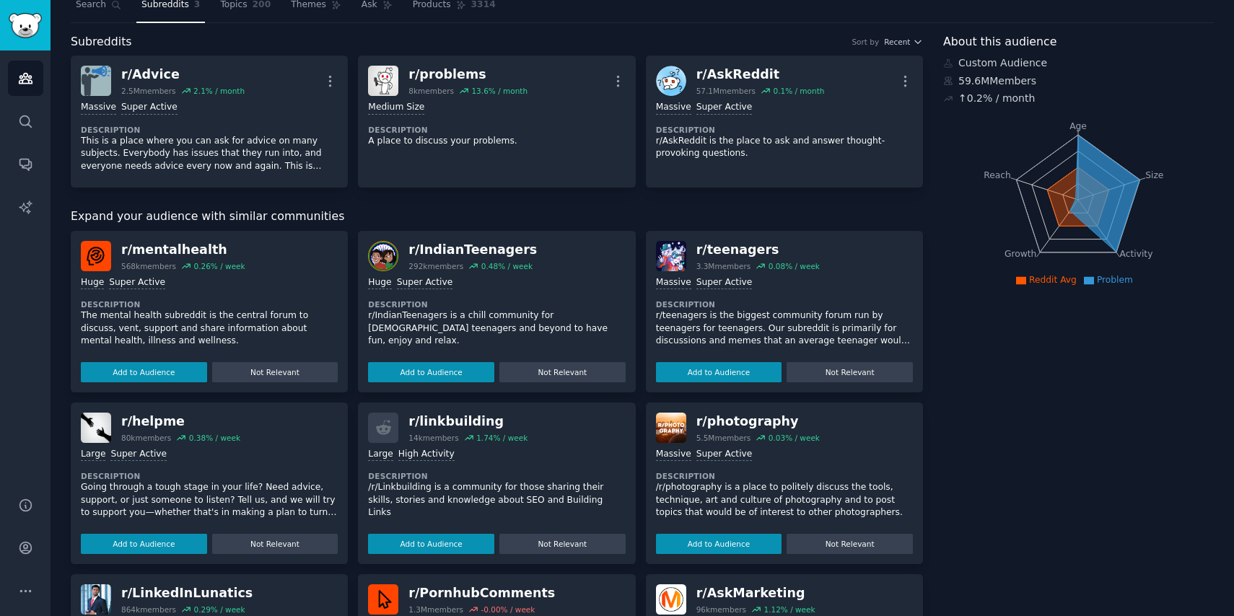
scroll to position [47, 0]
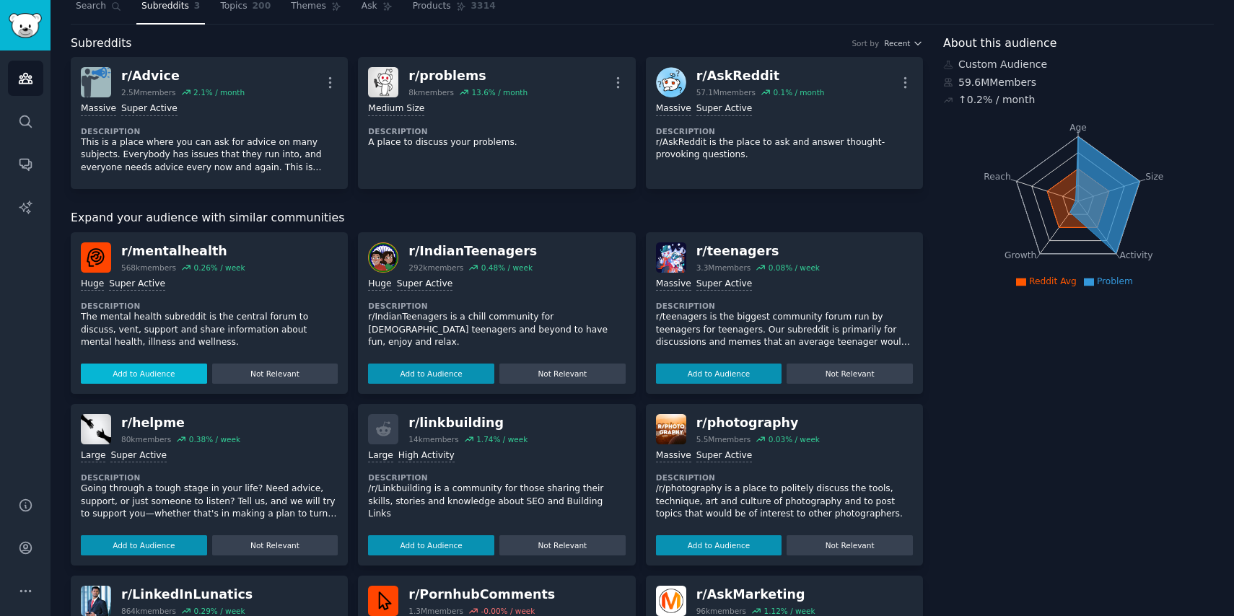
click at [141, 375] on button "Add to Audience" at bounding box center [144, 374] width 126 height 20
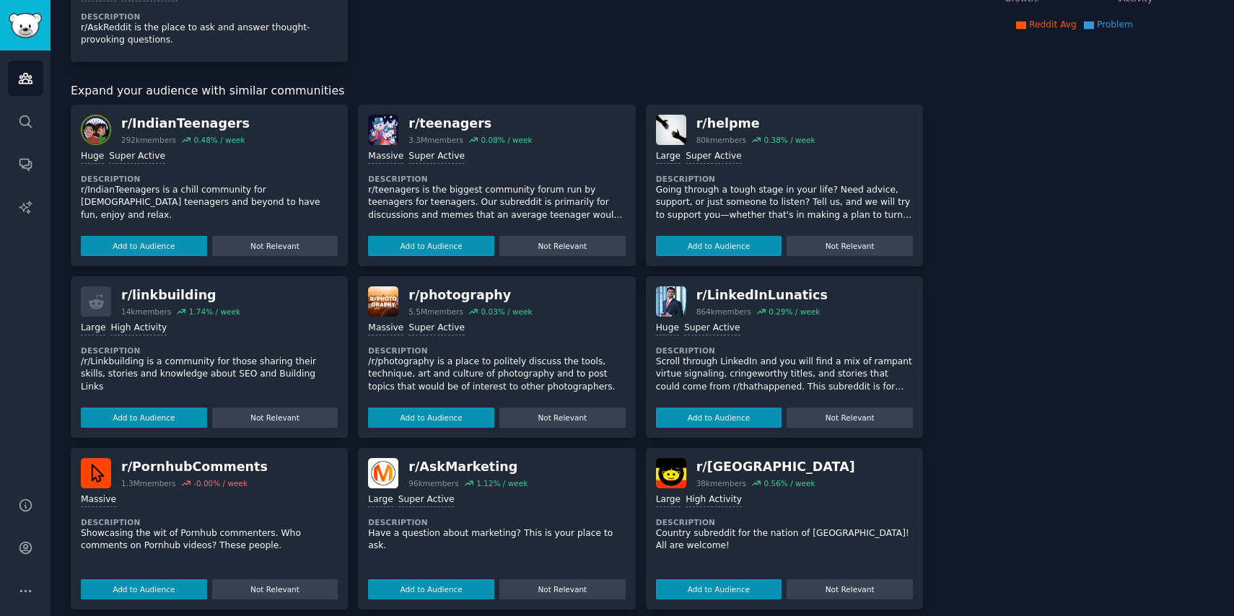
scroll to position [300, 0]
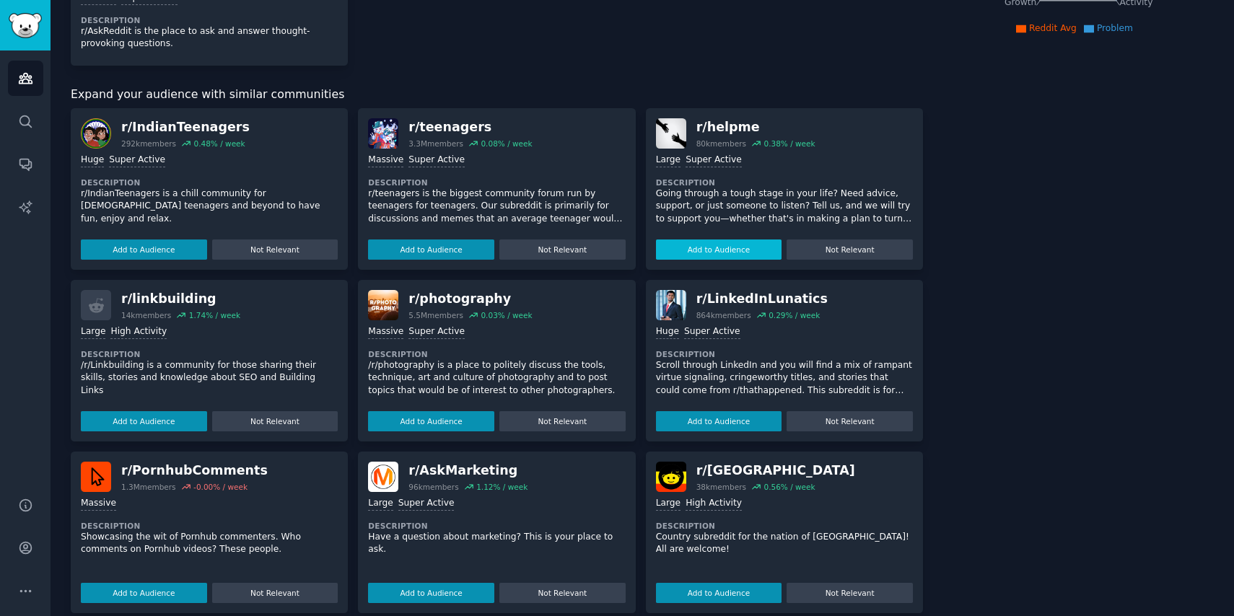
click at [666, 242] on button "Add to Audience" at bounding box center [719, 249] width 126 height 20
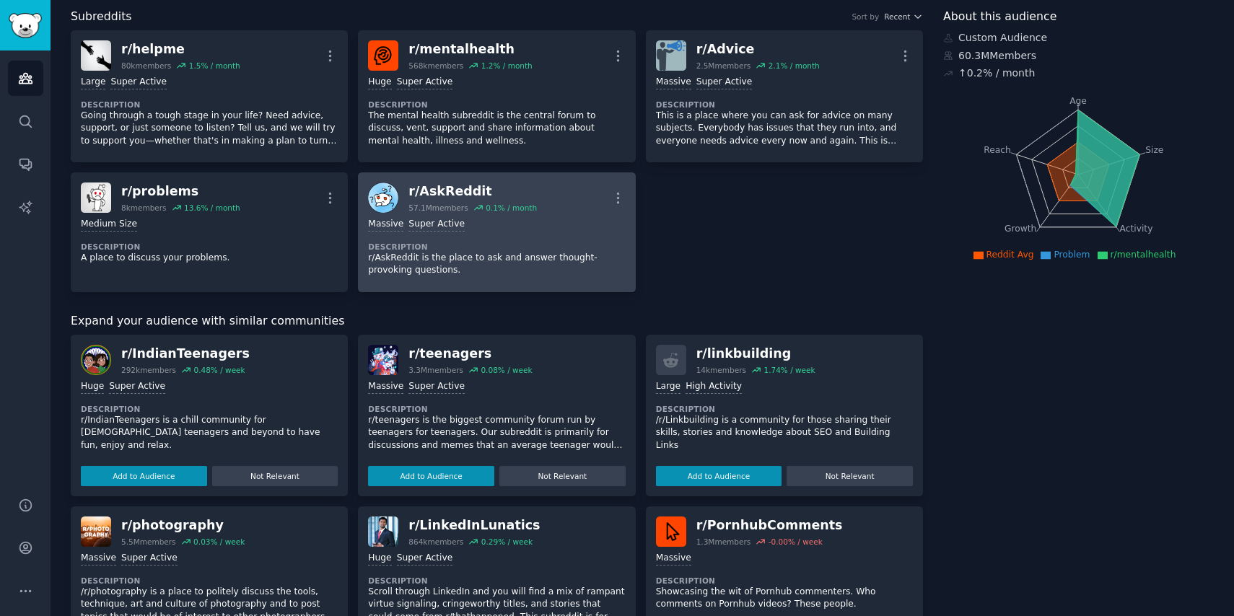
scroll to position [0, 0]
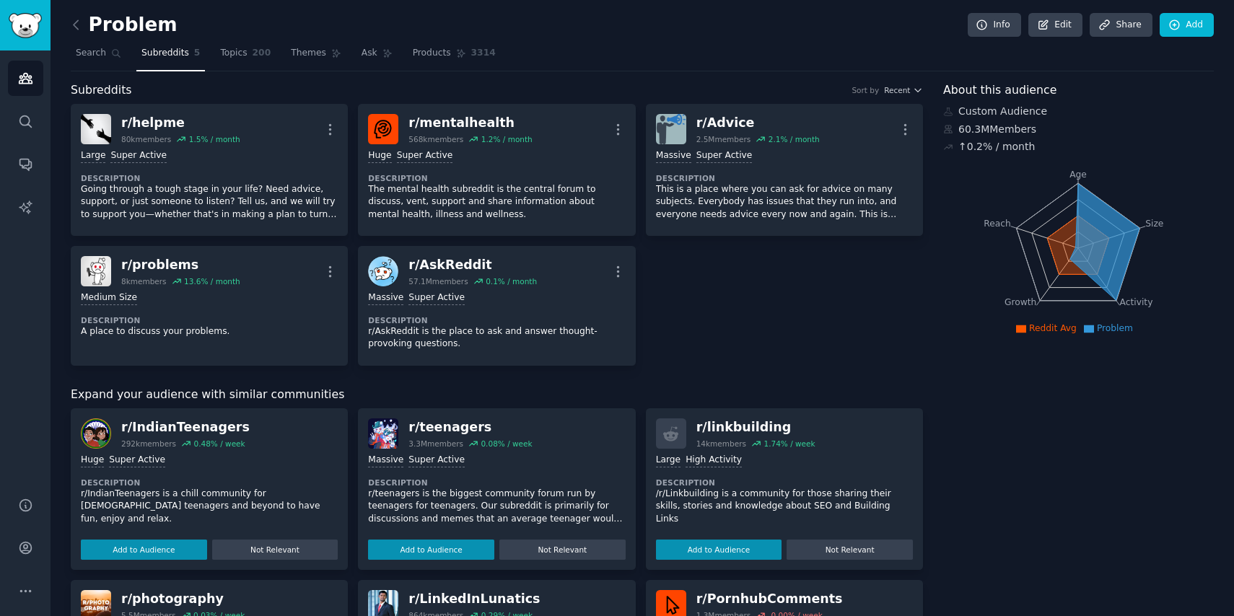
click at [1029, 265] on icon "Age Size Activity Growth Reach" at bounding box center [1078, 248] width 270 height 182
click at [245, 65] on link "Topics 200" at bounding box center [245, 57] width 61 height 30
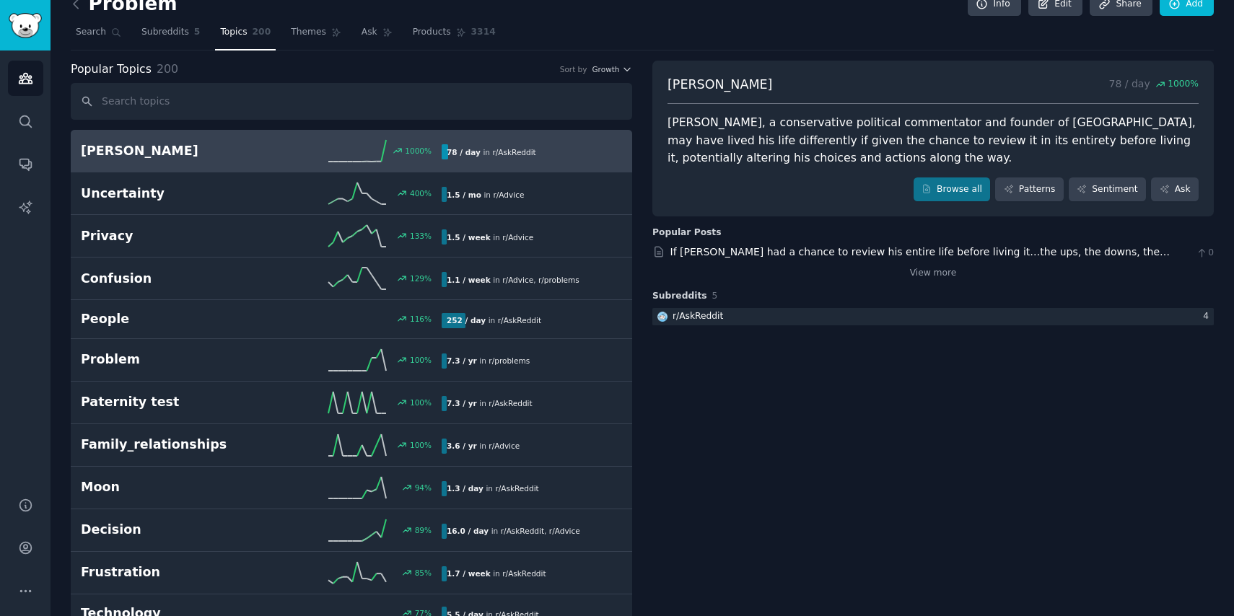
scroll to position [22, 0]
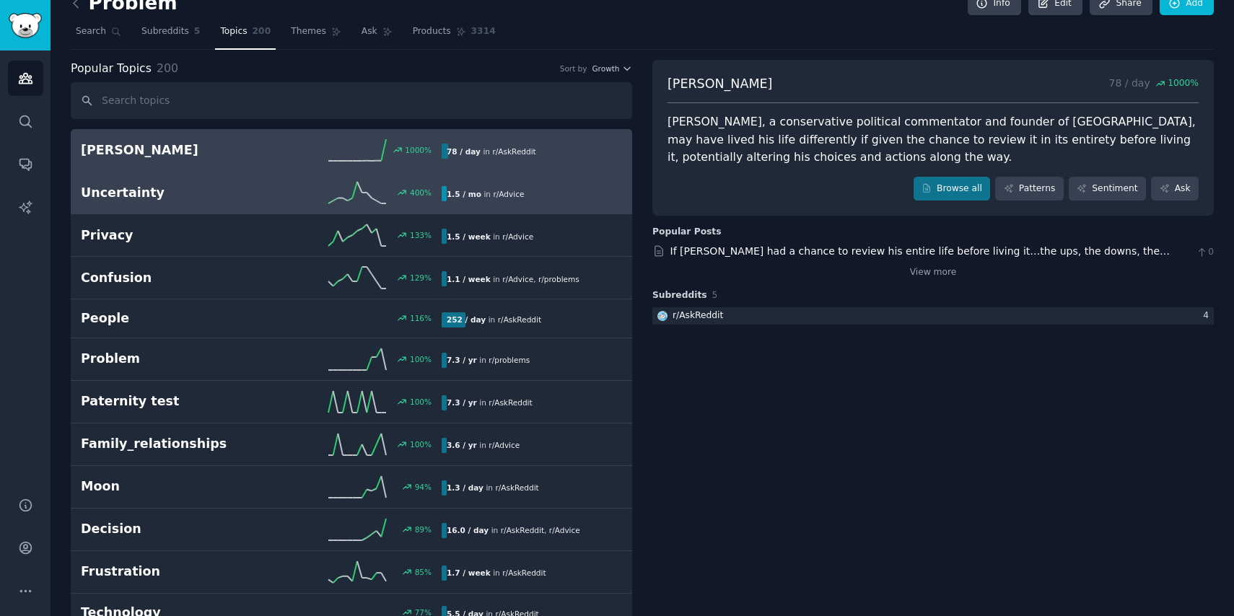
click at [282, 210] on link "Uncertainty 400 % 1.5 / mo in r/ Advice" at bounding box center [351, 193] width 561 height 43
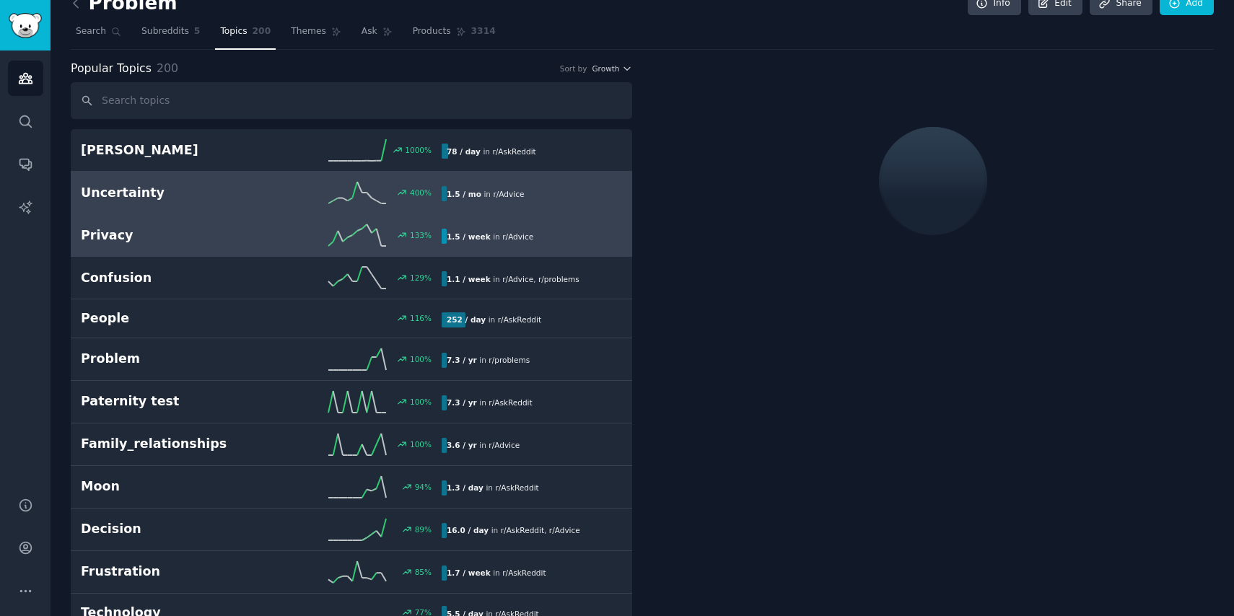
click at [273, 240] on div "133 %" at bounding box center [351, 235] width 180 height 22
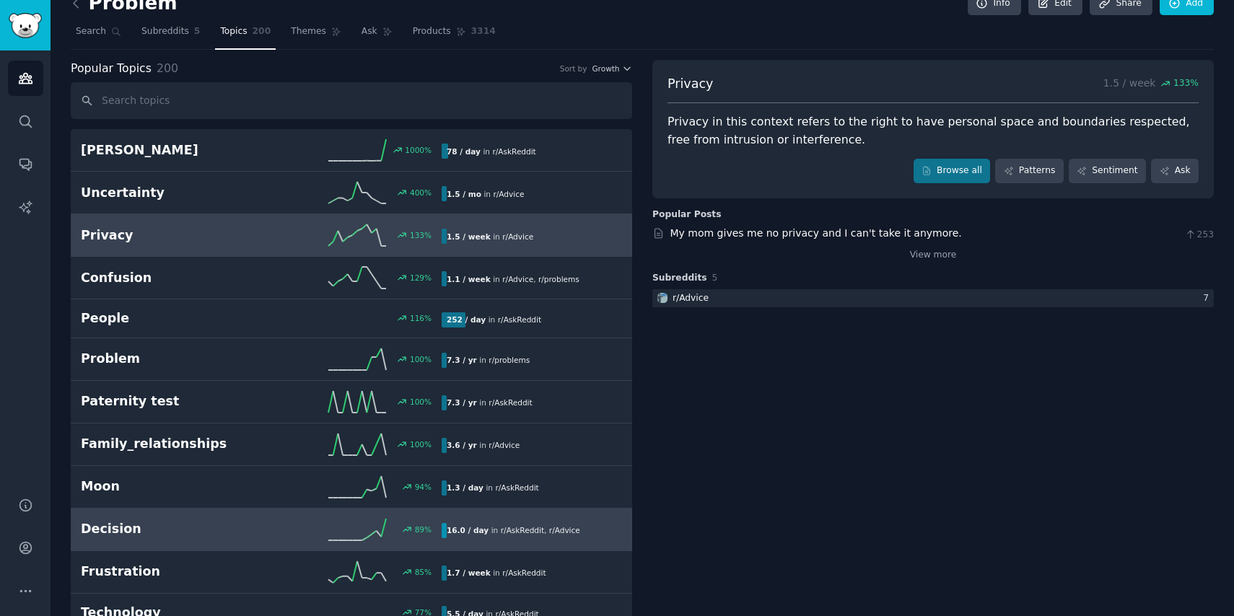
scroll to position [50, 0]
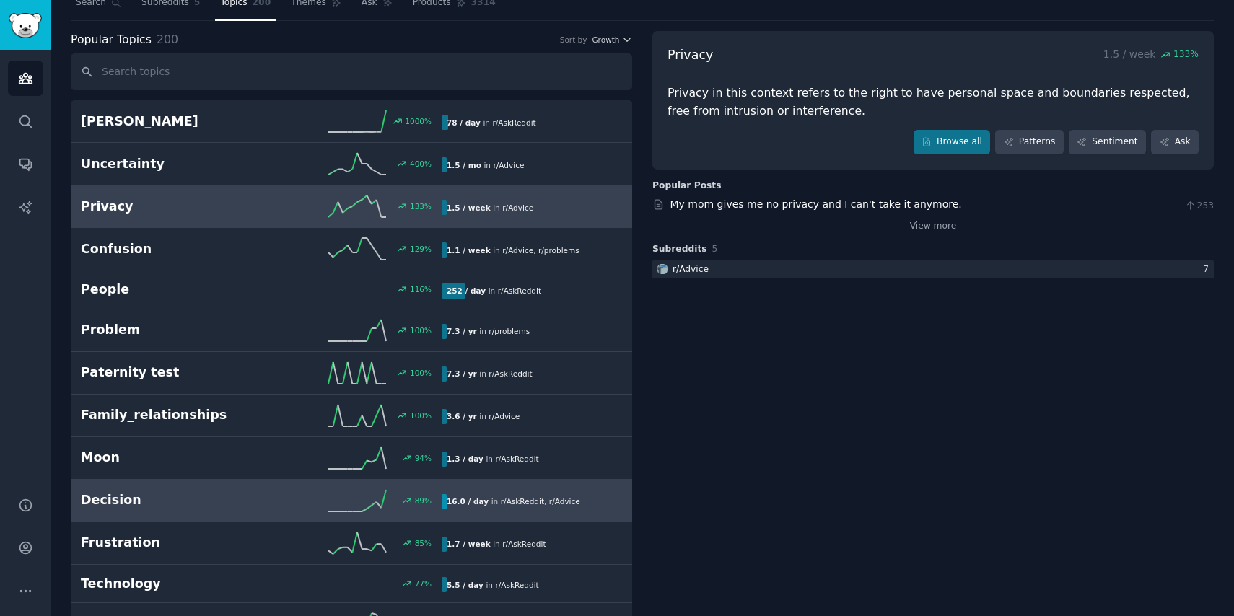
click at [254, 510] on div "Decision 89 % 16.0 / day in r/ AskReddit , r/ Advice" at bounding box center [351, 501] width 541 height 22
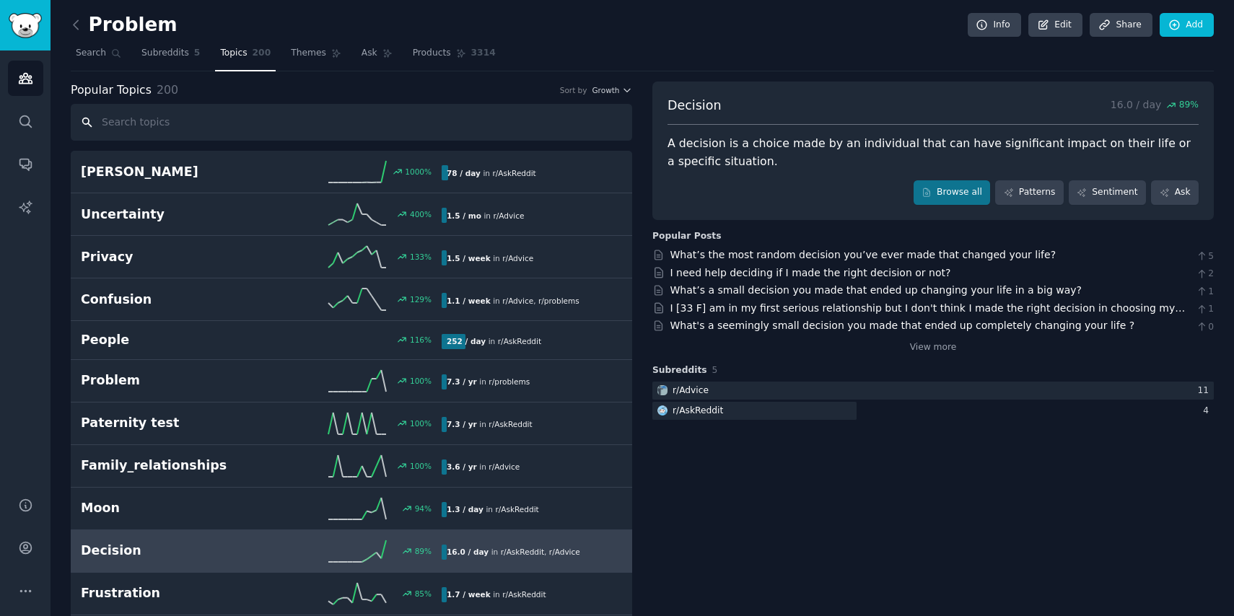
click at [252, 114] on input "text" at bounding box center [351, 122] width 561 height 37
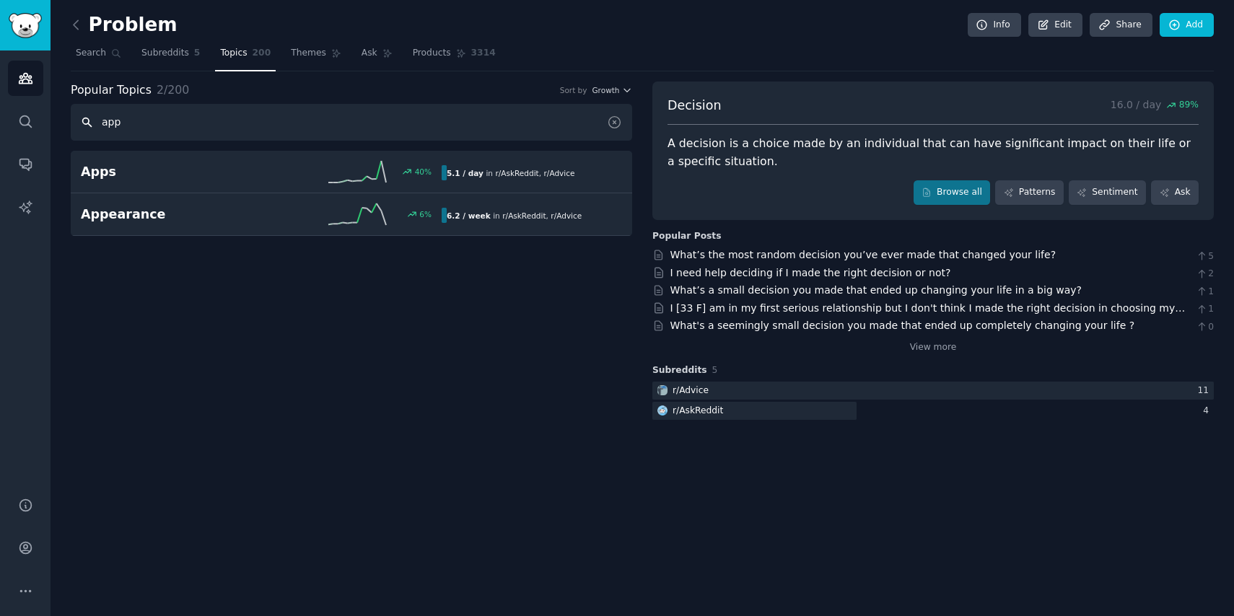
type input "app"
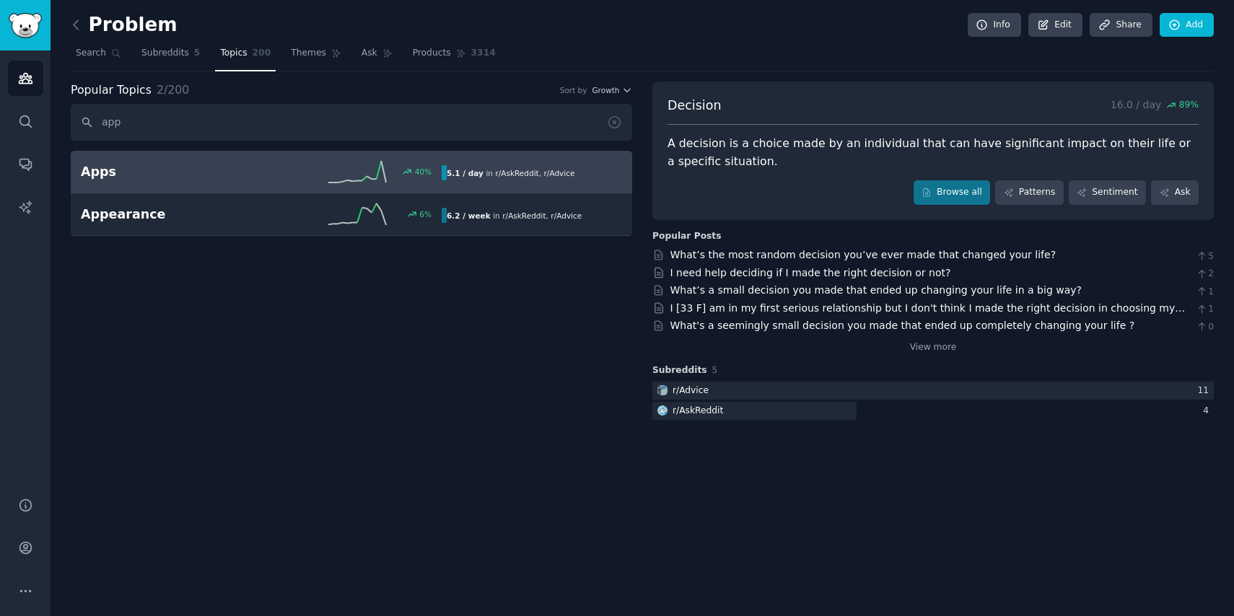
click at [286, 175] on div "40 %" at bounding box center [351, 172] width 180 height 22
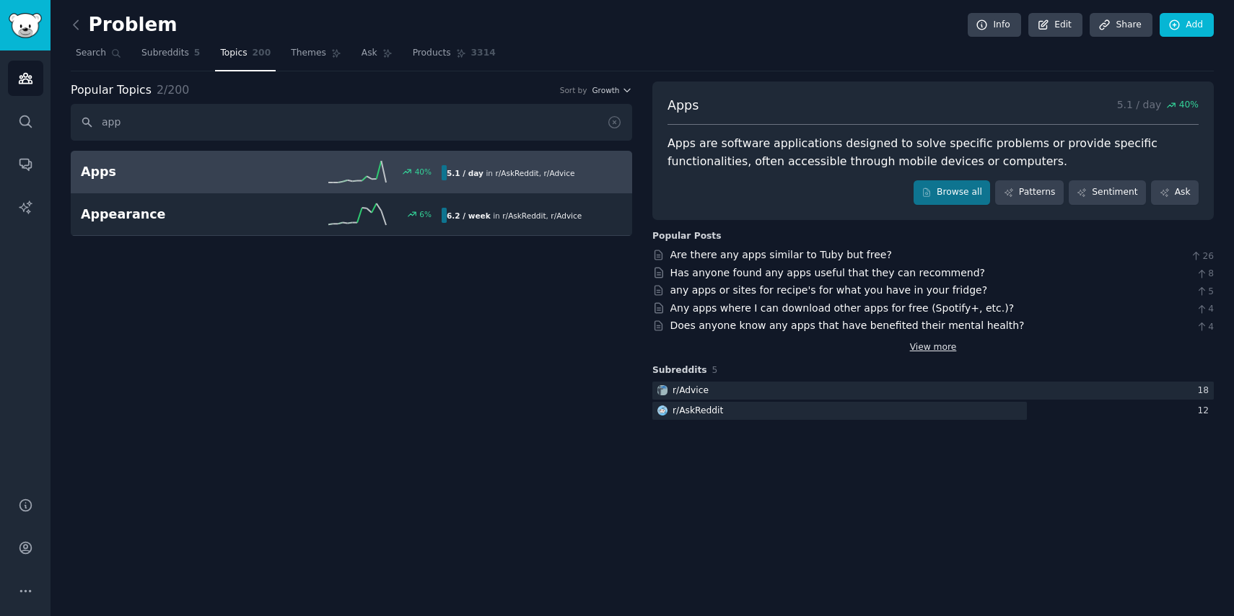
click at [927, 351] on link "View more" at bounding box center [933, 347] width 47 height 13
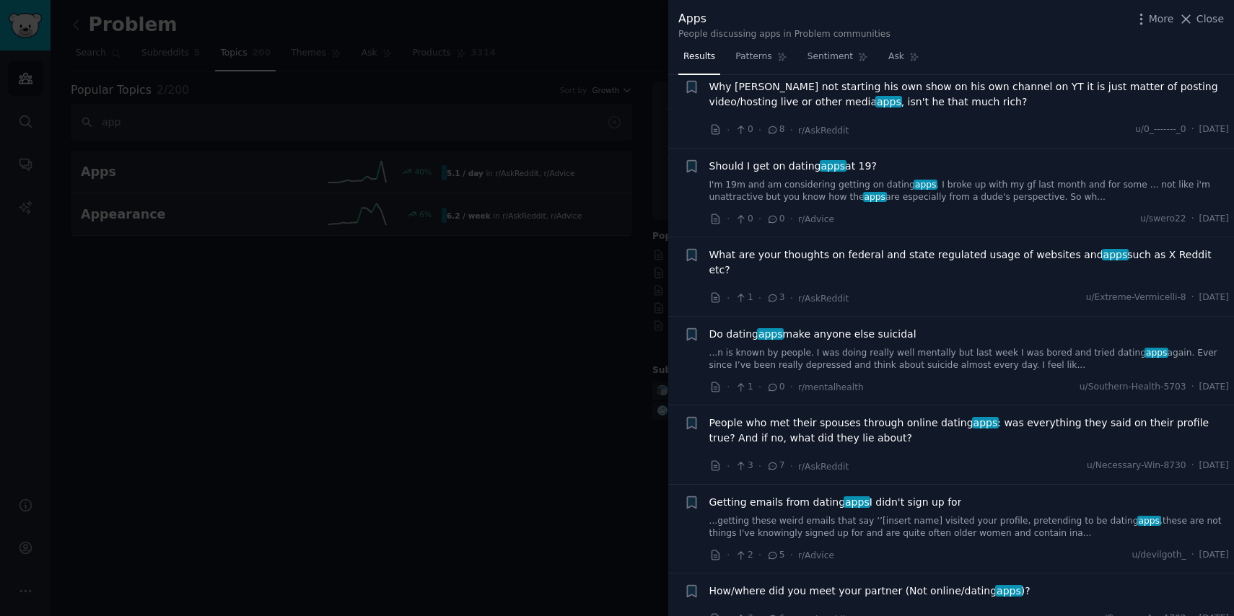
scroll to position [330, 0]
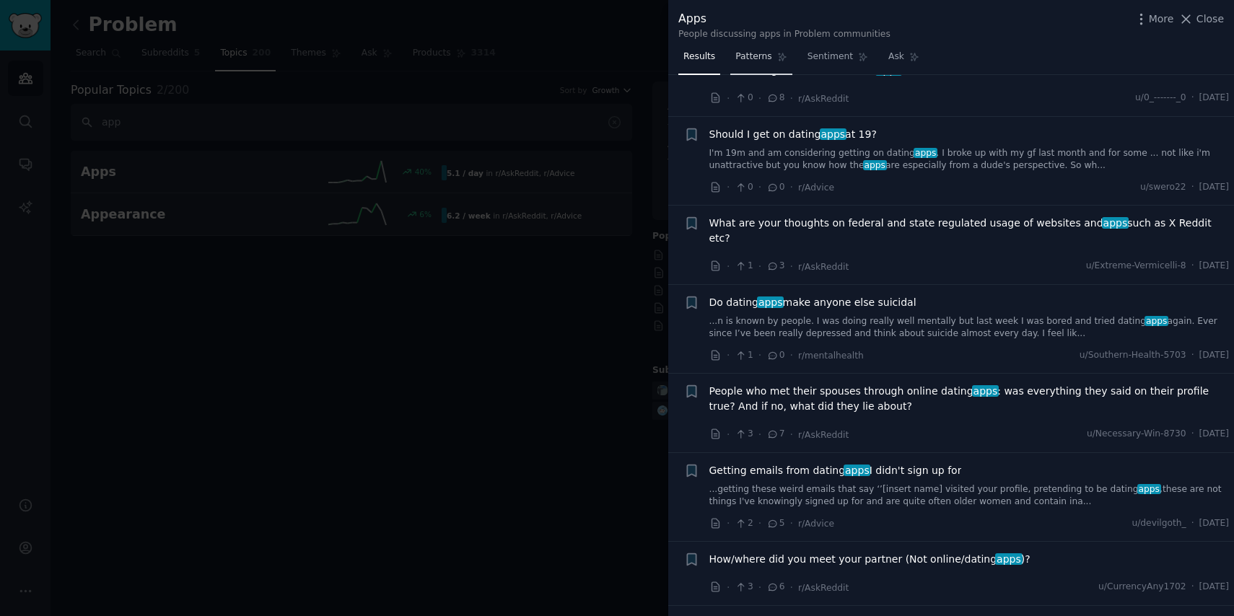
click at [770, 61] on span "Patterns" at bounding box center [753, 56] width 36 height 13
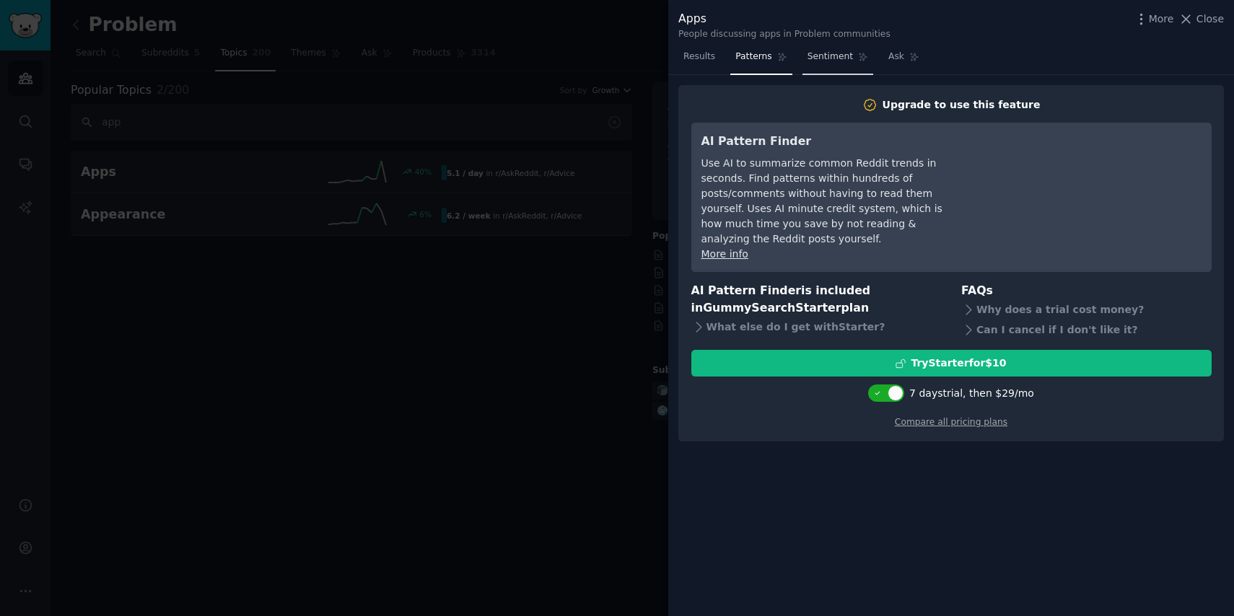
click at [845, 63] on span "Sentiment" at bounding box center [829, 56] width 45 height 13
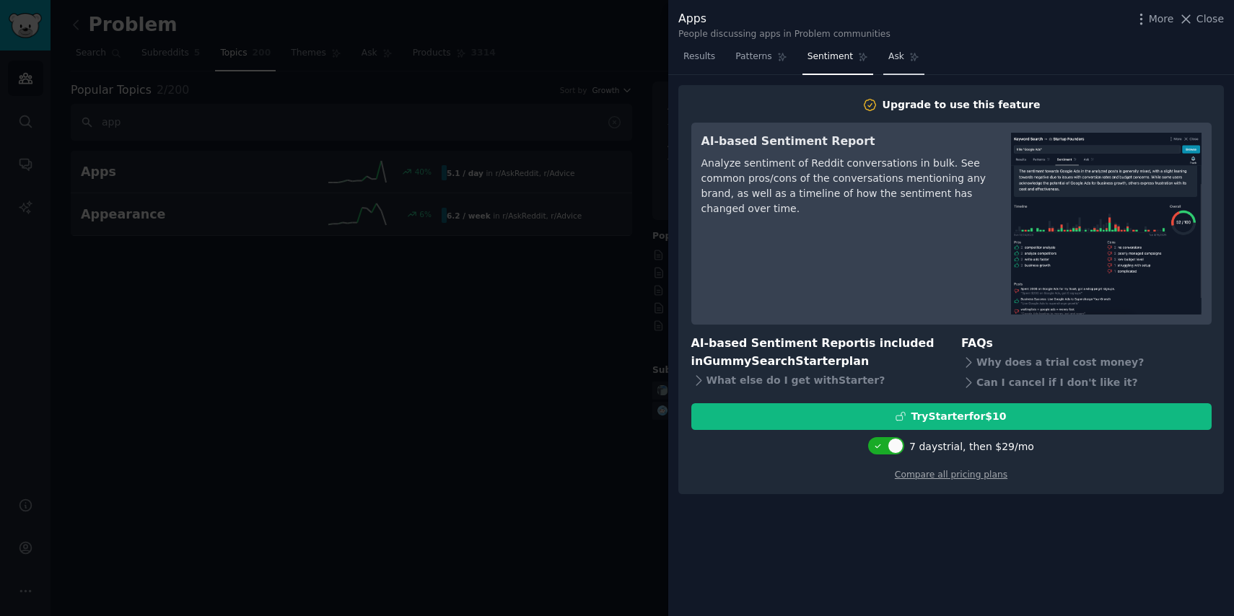
click at [892, 61] on span "Ask" at bounding box center [896, 56] width 16 height 13
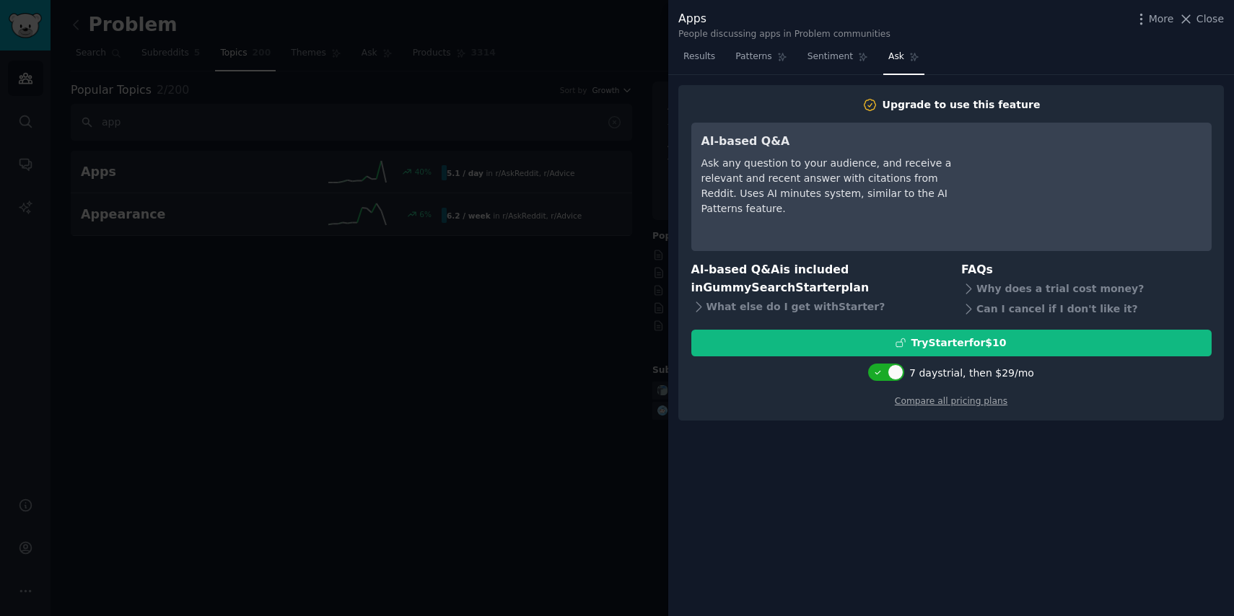
click at [695, 60] on span "Results" at bounding box center [699, 56] width 32 height 13
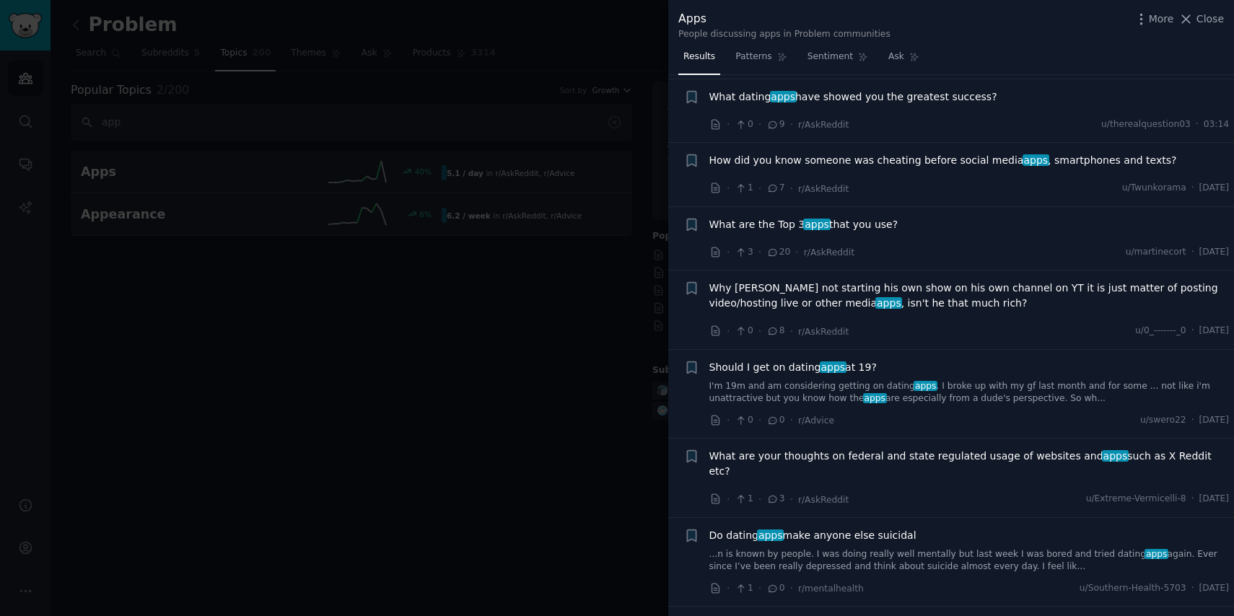
scroll to position [129, 0]
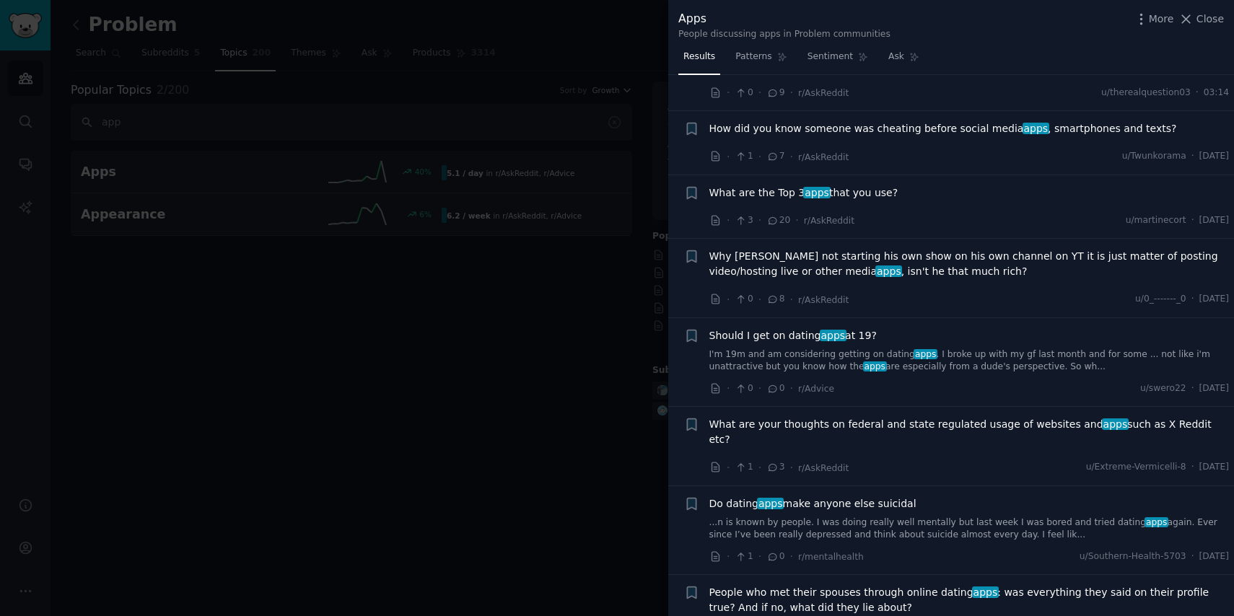
click at [449, 423] on div at bounding box center [617, 308] width 1234 height 616
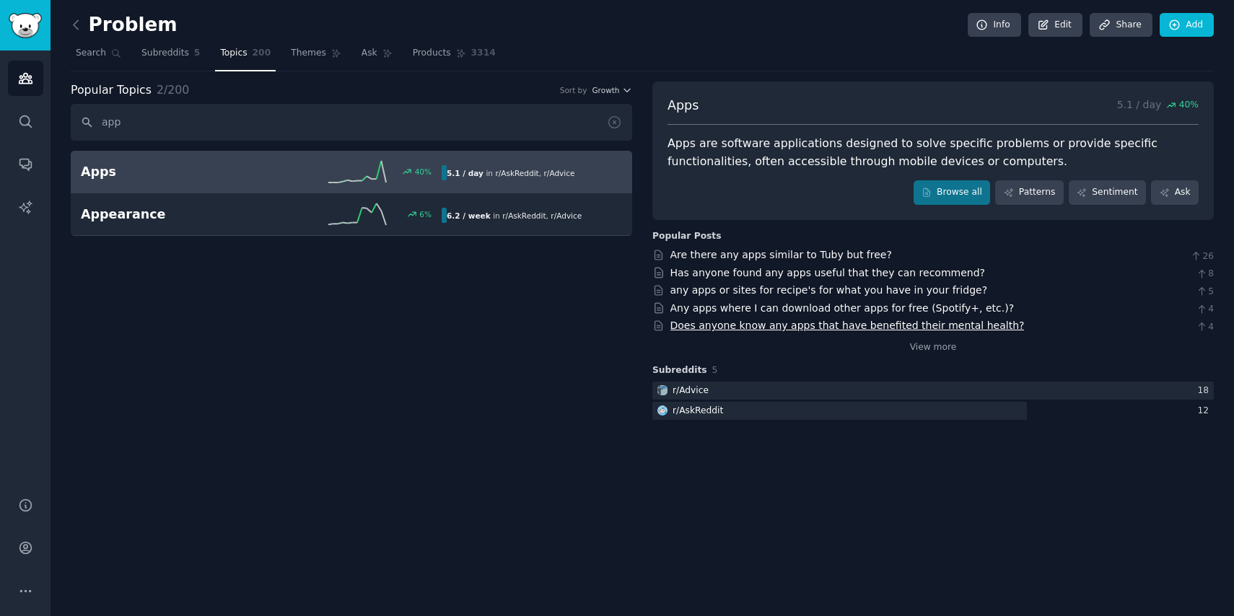
click at [765, 324] on link "Does anyone know any apps that have benefited their mental health?" at bounding box center [847, 326] width 354 height 12
click at [82, 25] on icon at bounding box center [76, 24] width 15 height 15
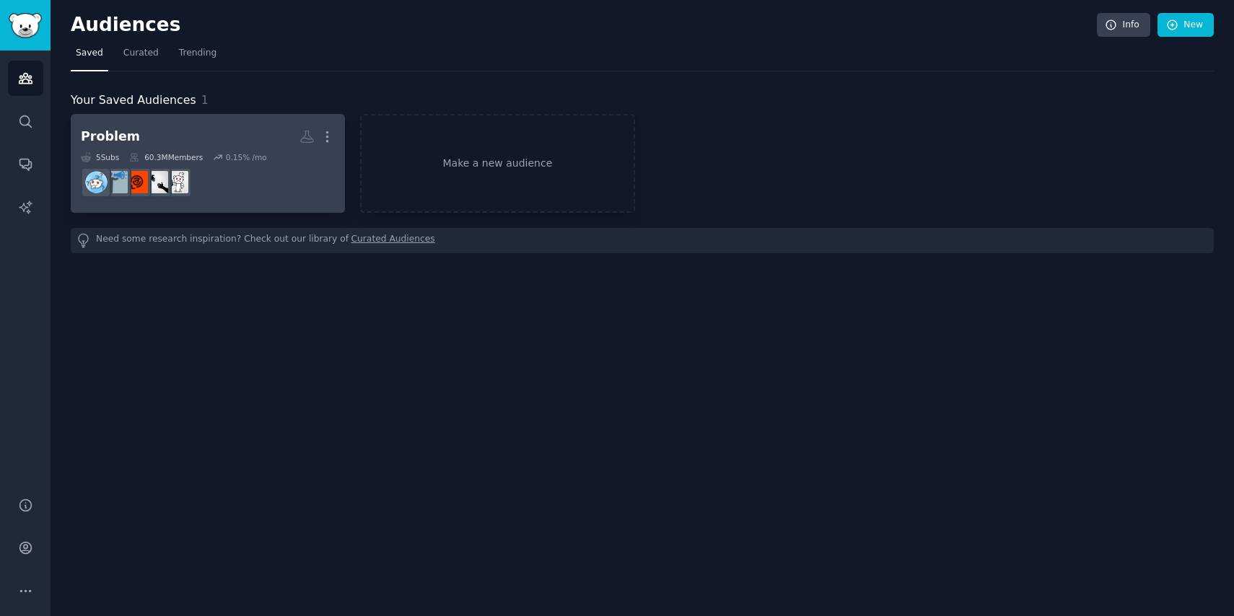
click at [193, 144] on h2 "Problem More" at bounding box center [208, 136] width 254 height 25
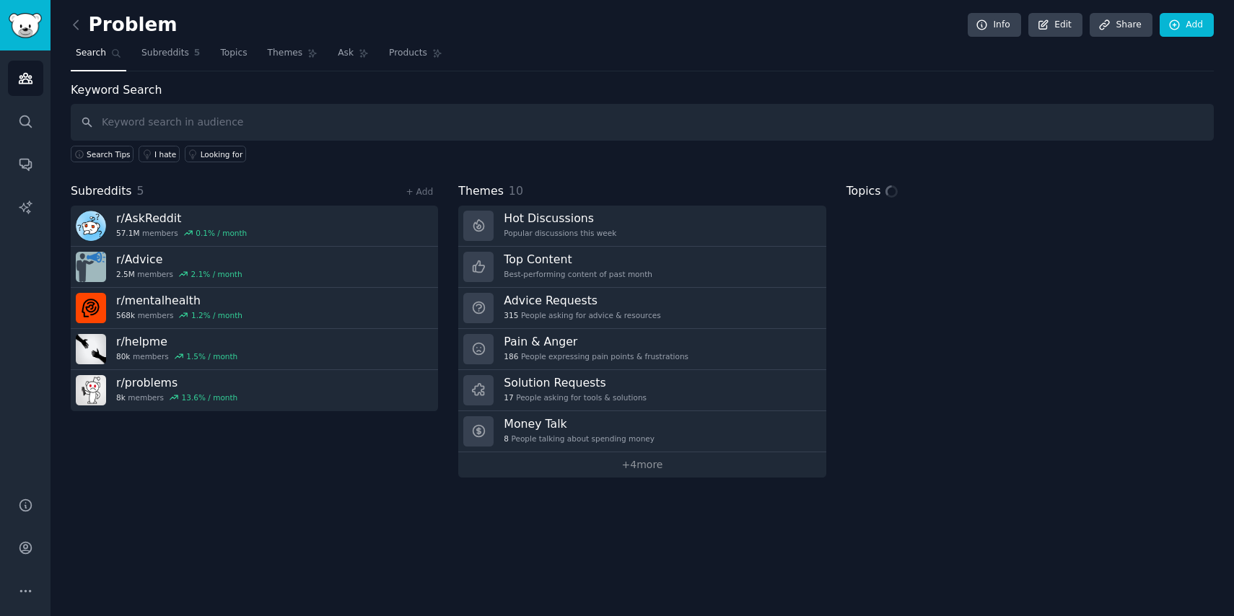
click at [317, 123] on input "text" at bounding box center [642, 122] width 1143 height 37
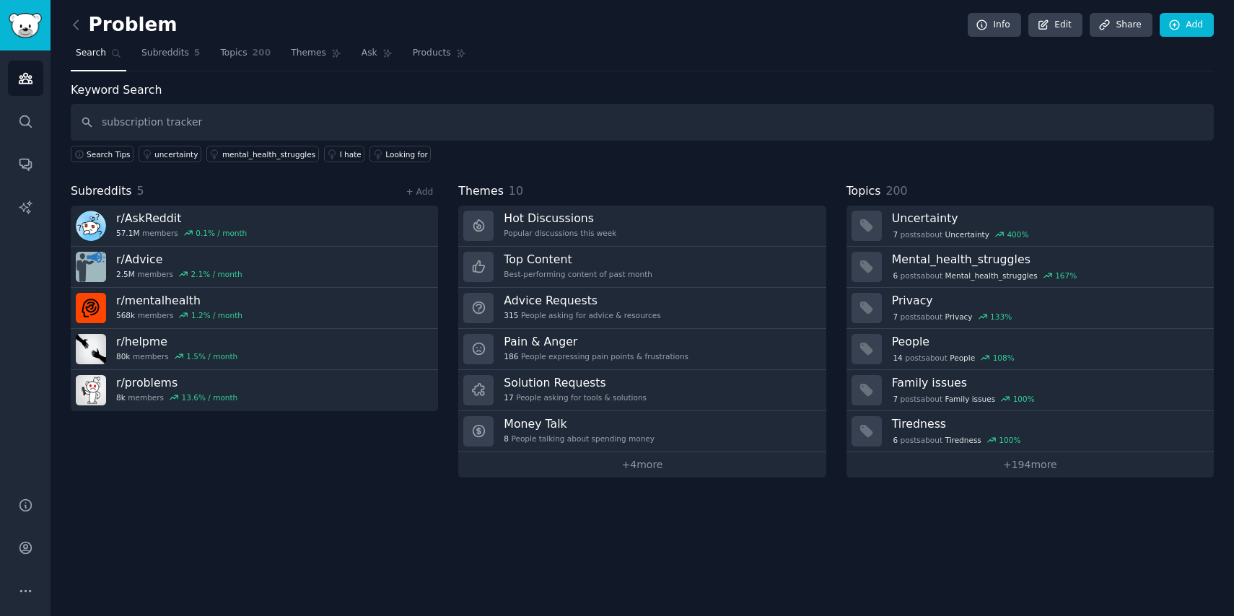
type input "subscription tracker"
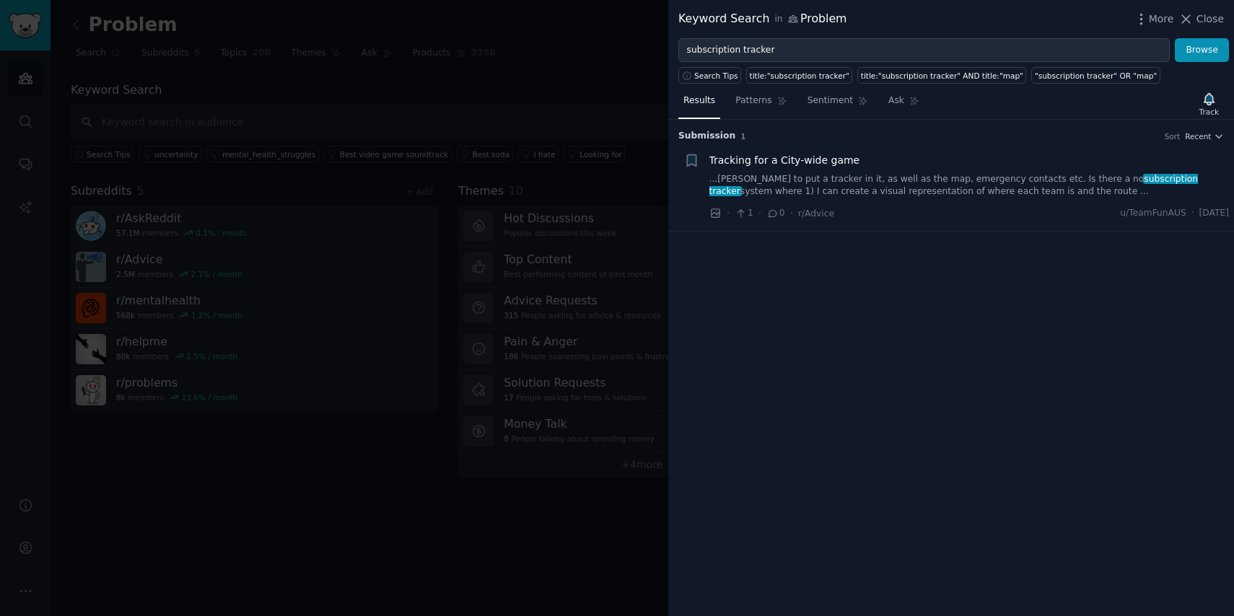
click at [468, 88] on div at bounding box center [617, 308] width 1234 height 616
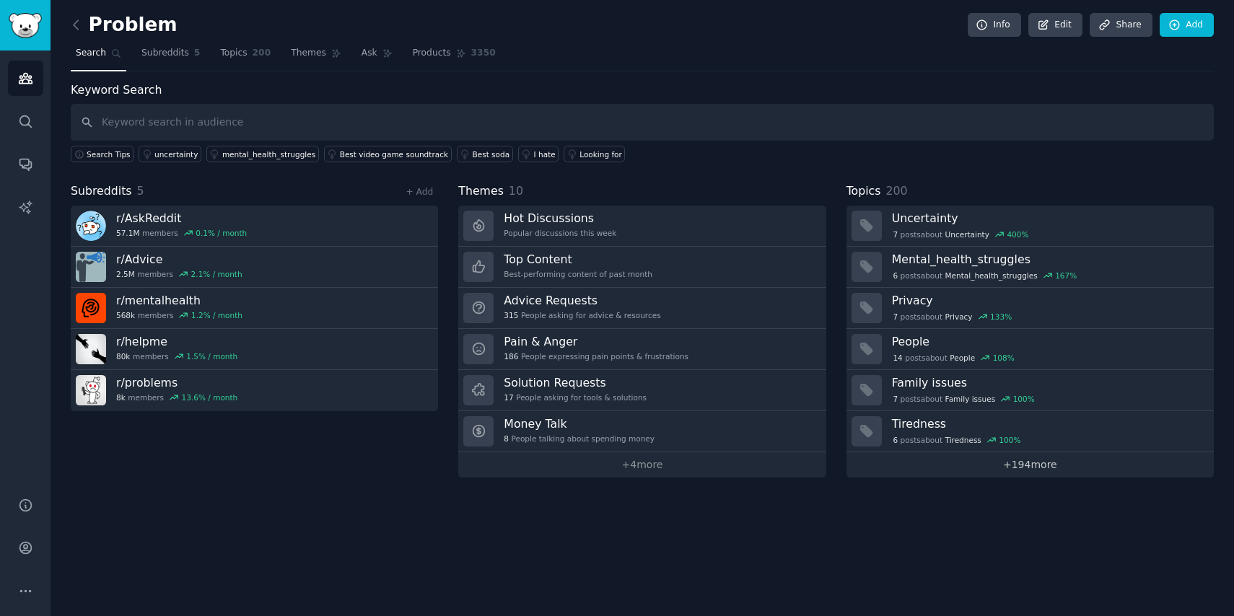
click at [962, 467] on link "+ 194 more" at bounding box center [1029, 464] width 367 height 25
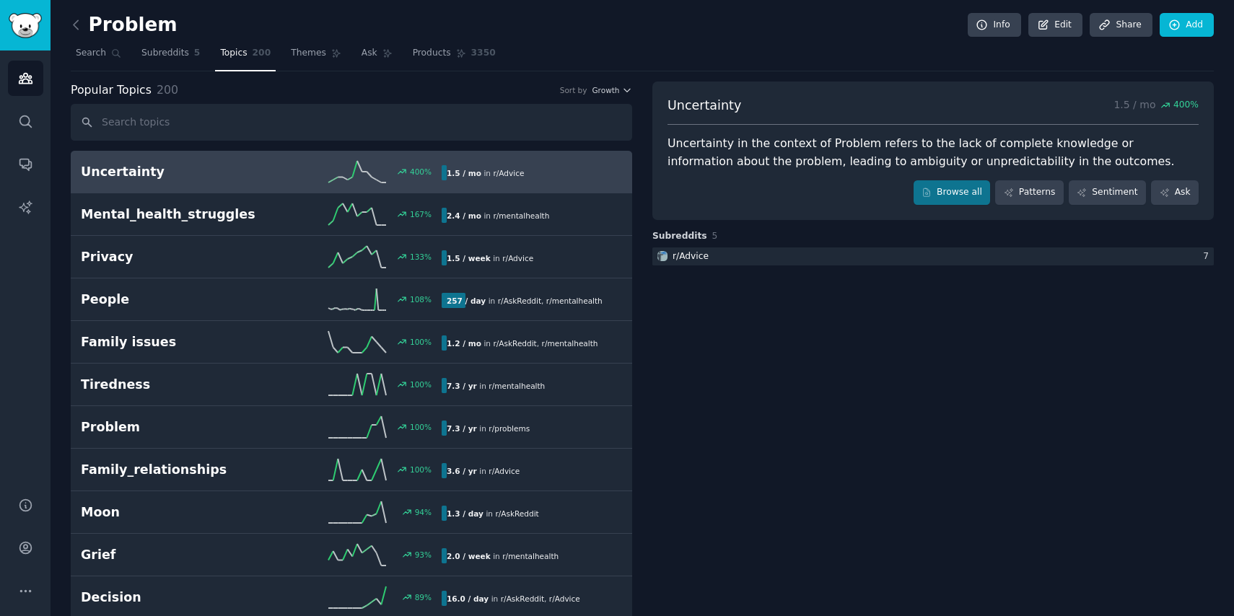
click at [204, 123] on input "text" at bounding box center [351, 122] width 561 height 37
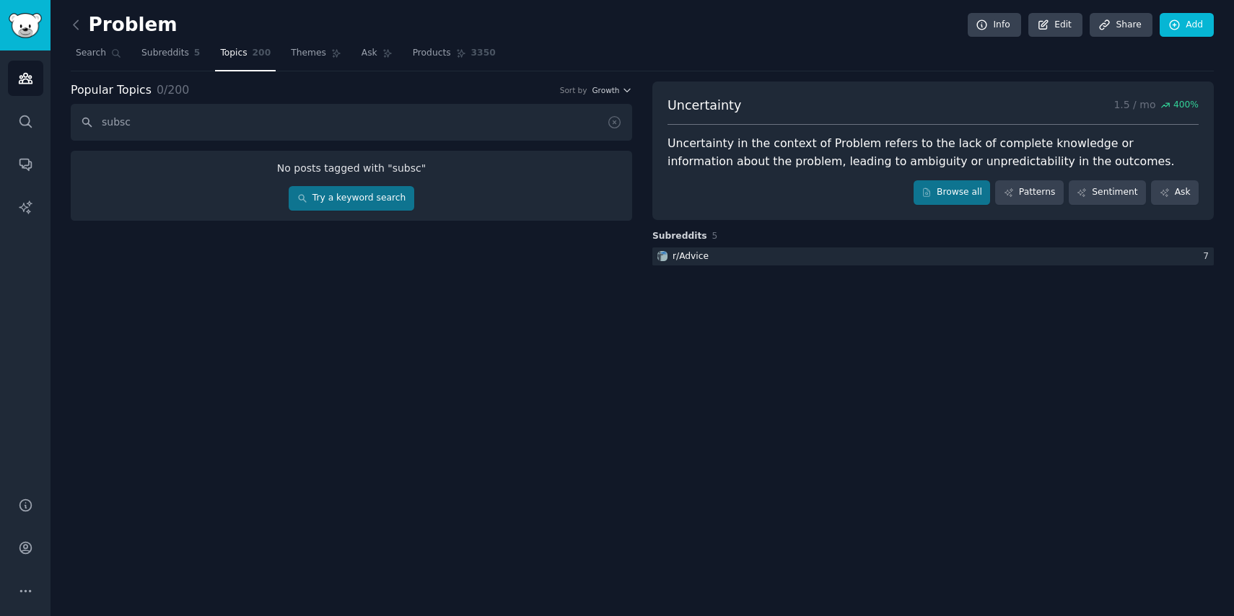
type input "subscr"
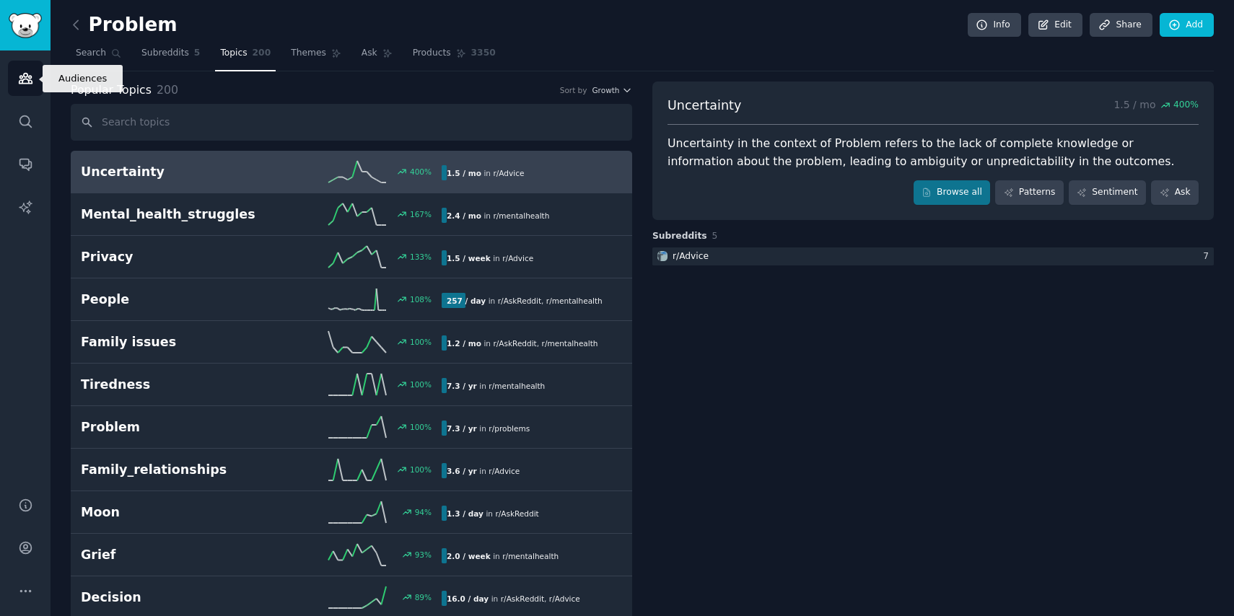
click at [38, 70] on link "Audiences" at bounding box center [25, 78] width 35 height 35
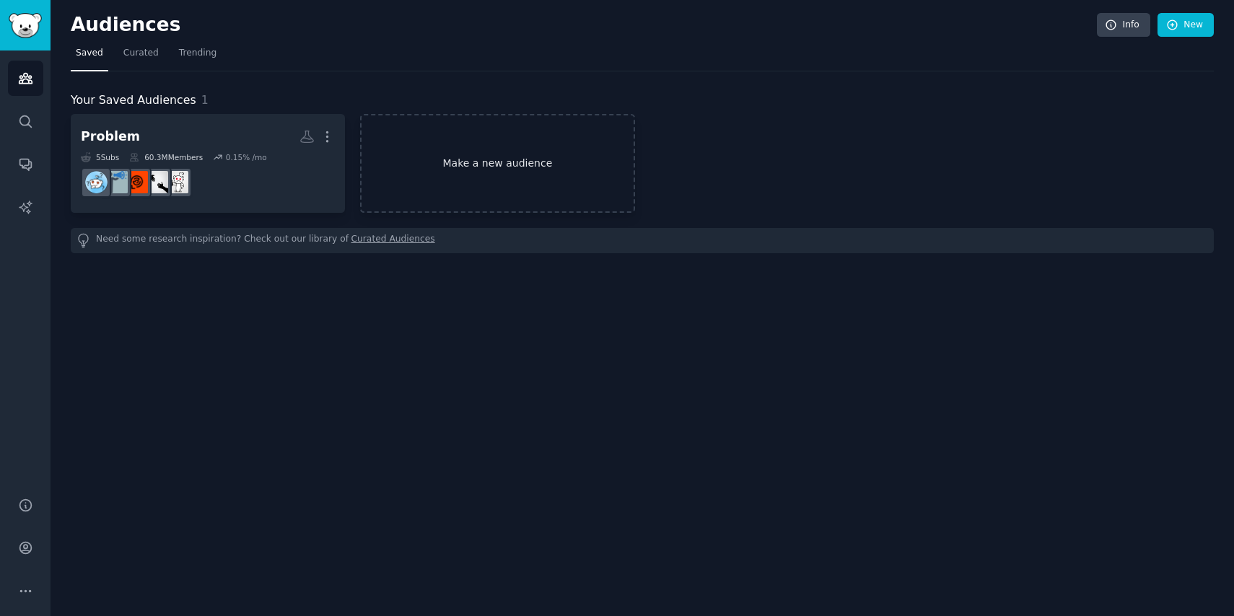
click at [403, 154] on link "Make a new audience" at bounding box center [497, 163] width 274 height 99
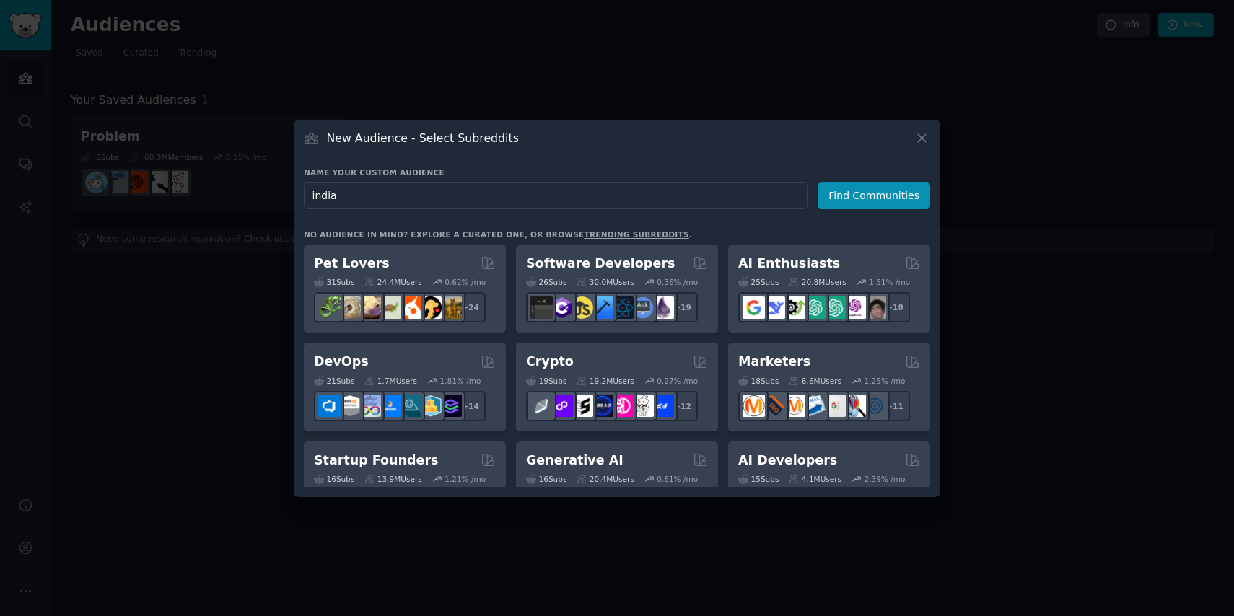
drag, startPoint x: 316, startPoint y: 196, endPoint x: 304, endPoint y: 198, distance: 11.6
click at [304, 198] on input "india" at bounding box center [556, 196] width 504 height 27
type input "[GEOGRAPHIC_DATA]"
click button "Find Communities" at bounding box center [873, 196] width 113 height 27
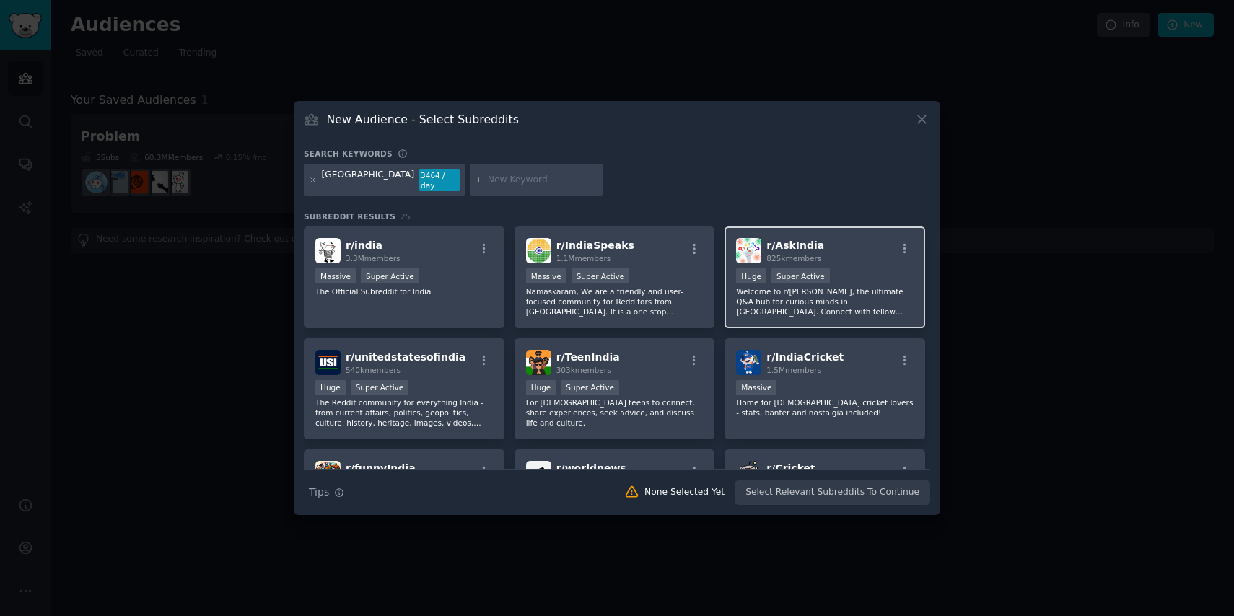
click at [848, 250] on div "r/ AskIndia 825k members" at bounding box center [824, 250] width 177 height 25
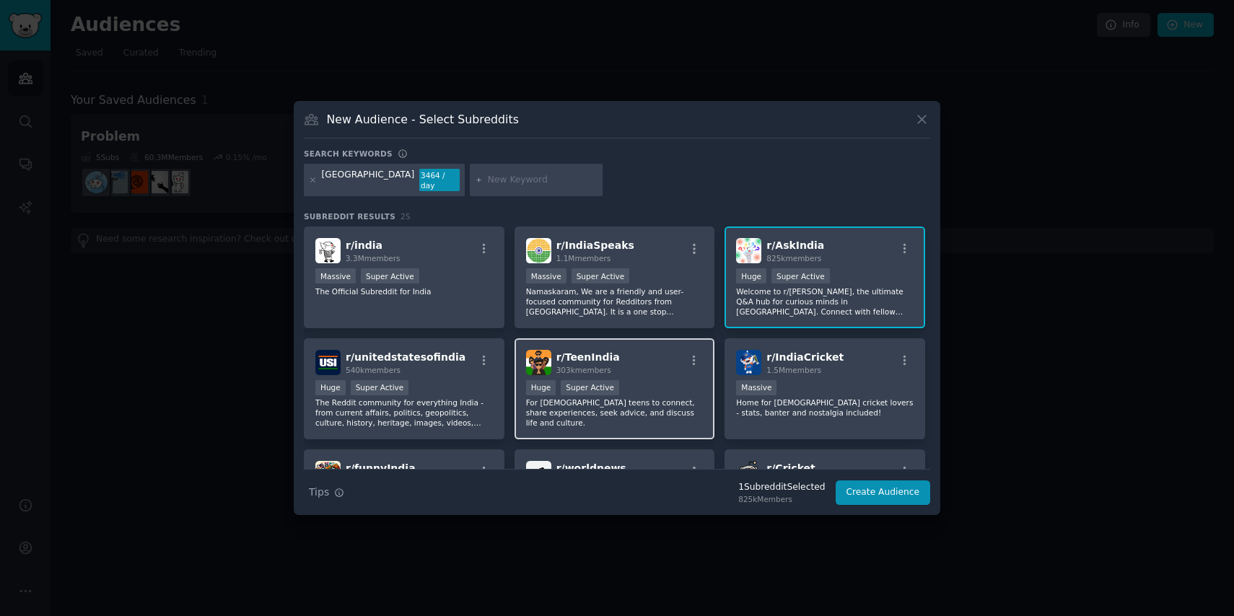
click at [654, 381] on div "Huge Super Active" at bounding box center [614, 389] width 177 height 18
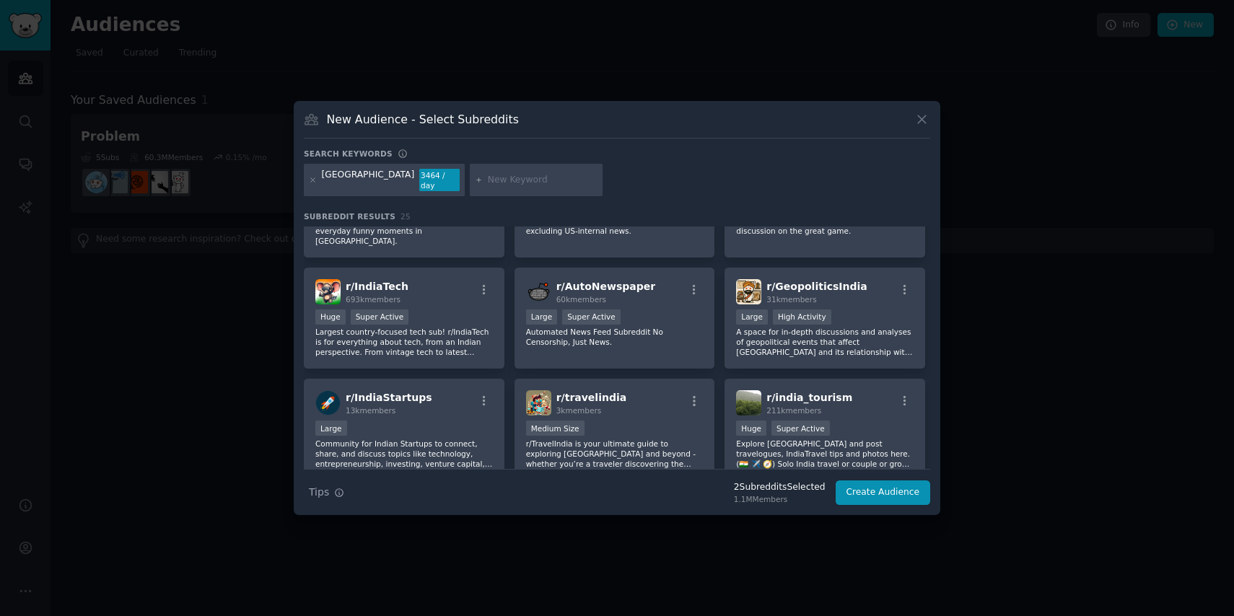
scroll to position [294, 0]
click at [483, 420] on div "Large" at bounding box center [403, 429] width 177 height 18
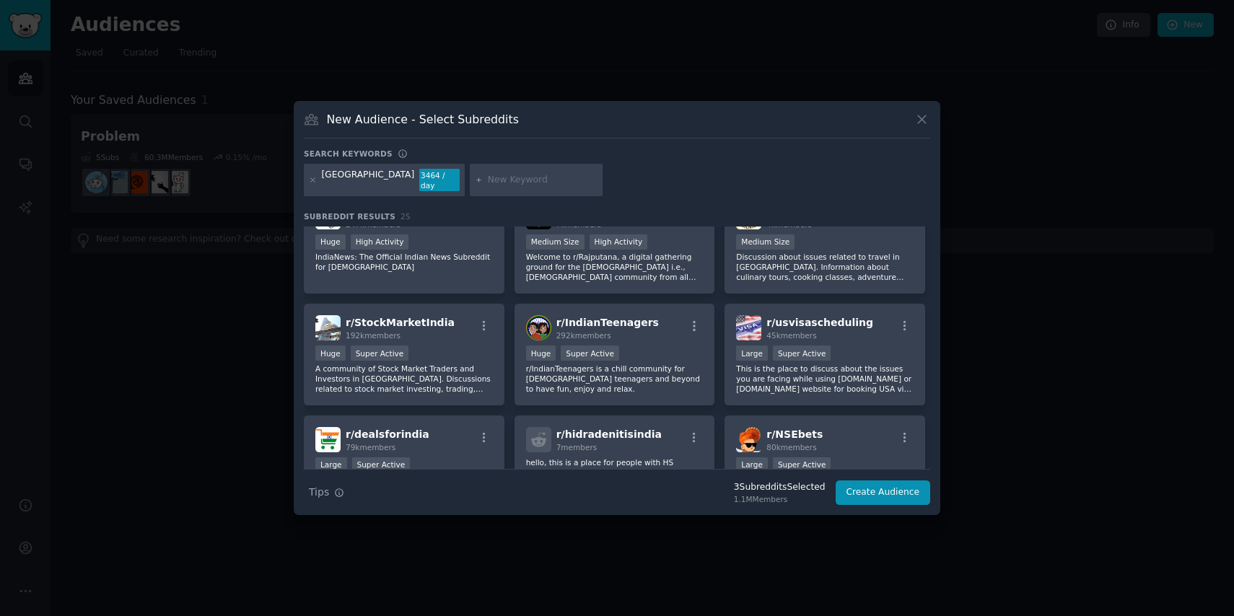
scroll to position [593, 0]
click at [488, 177] on input "text" at bounding box center [543, 180] width 110 height 13
type input "app ideas"
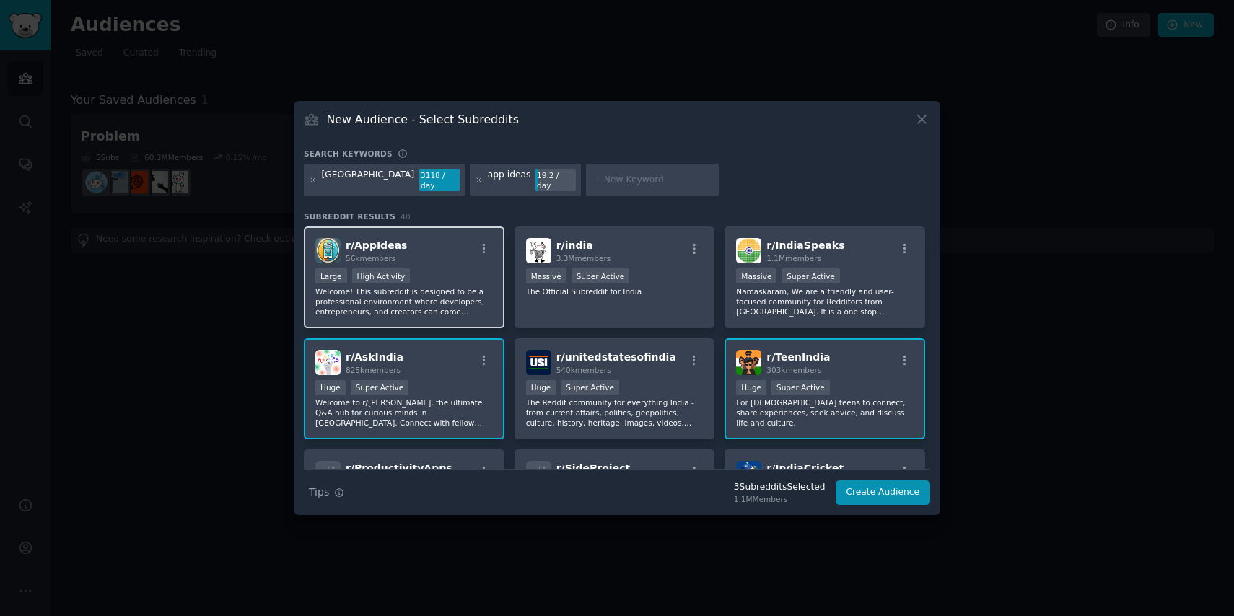
click at [446, 249] on div "r/ AppIdeas 56k members" at bounding box center [403, 250] width 177 height 25
click at [604, 178] on input "text" at bounding box center [659, 180] width 110 height 13
type input "business ideas"
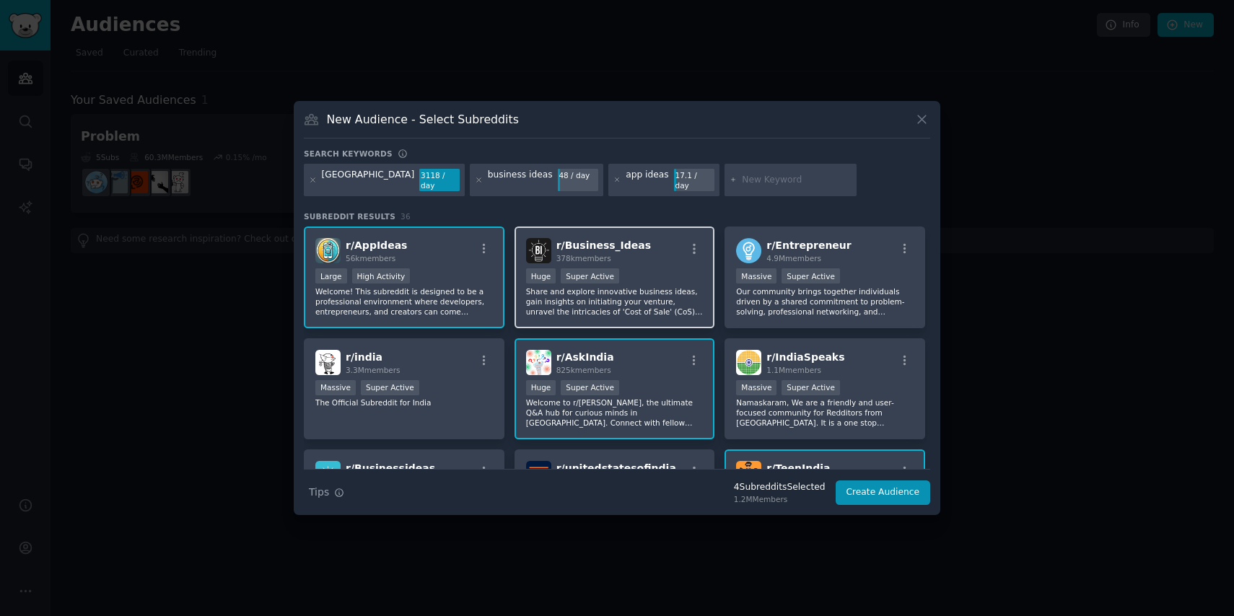
click at [672, 259] on div "r/ Business_Ideas 378k members Huge Super Active Share and explore innovative b…" at bounding box center [614, 278] width 201 height 102
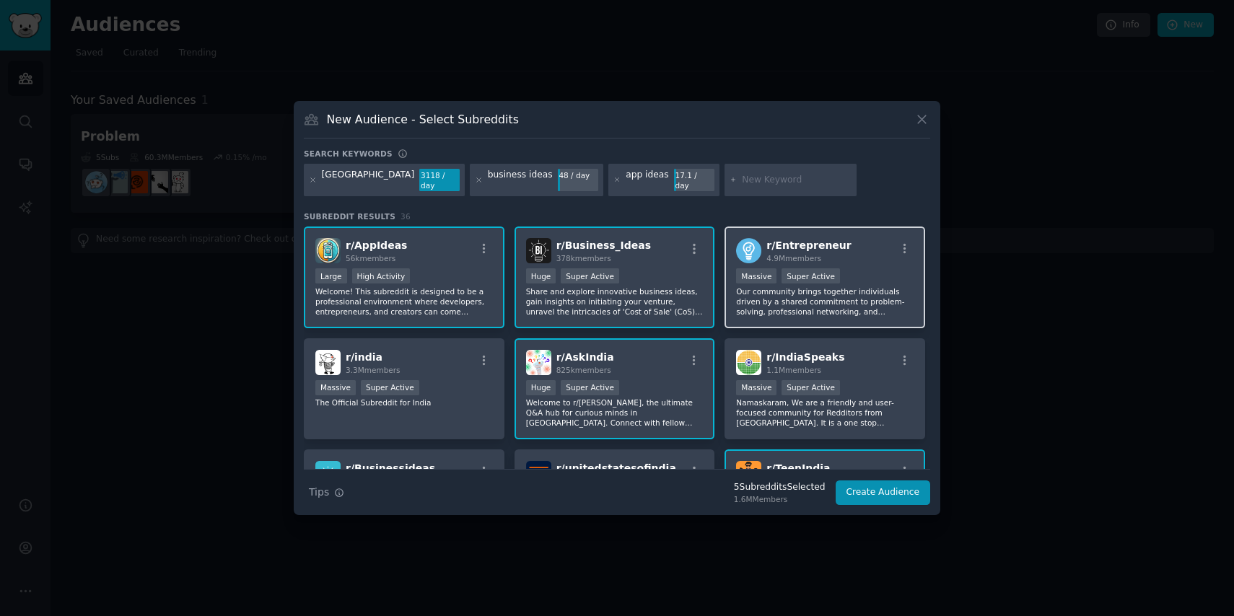
click at [871, 306] on p "Our community brings together individuals driven by a shared commitment to prob…" at bounding box center [824, 301] width 177 height 30
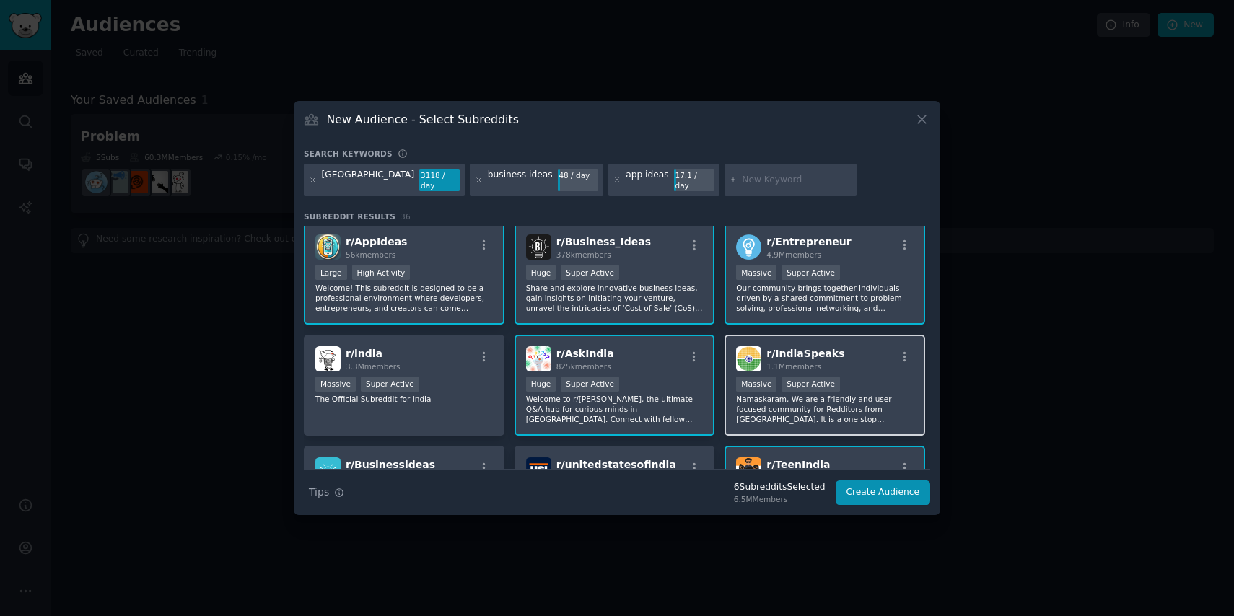
scroll to position [6, 0]
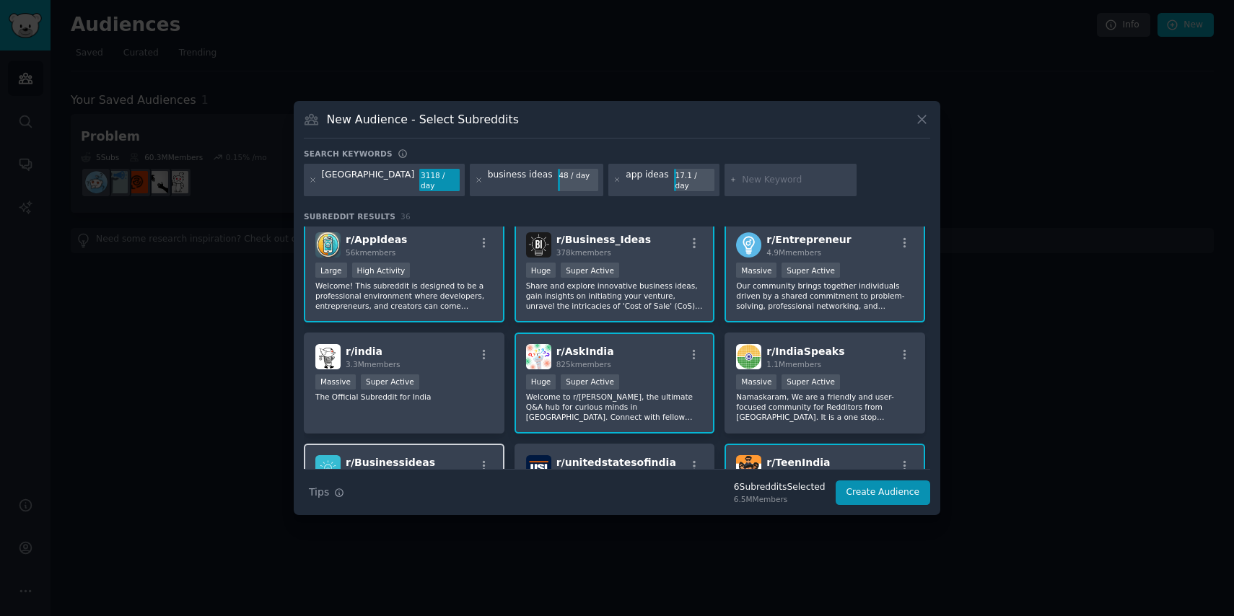
click at [445, 455] on div "r/ Businessideas 24k members" at bounding box center [403, 467] width 177 height 25
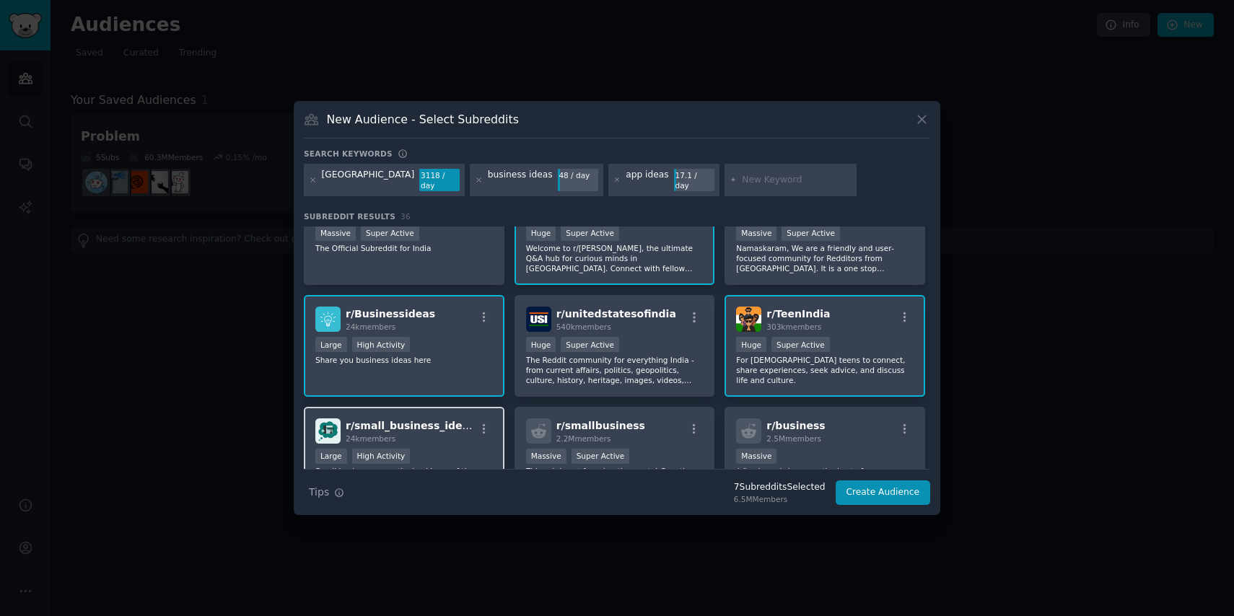
click at [494, 426] on div "r/ small_business_ideas 24k members Large High Activity Small businesses are th…" at bounding box center [404, 458] width 201 height 102
click at [674, 418] on div "r/ smallbusiness 2.2M members" at bounding box center [614, 430] width 177 height 25
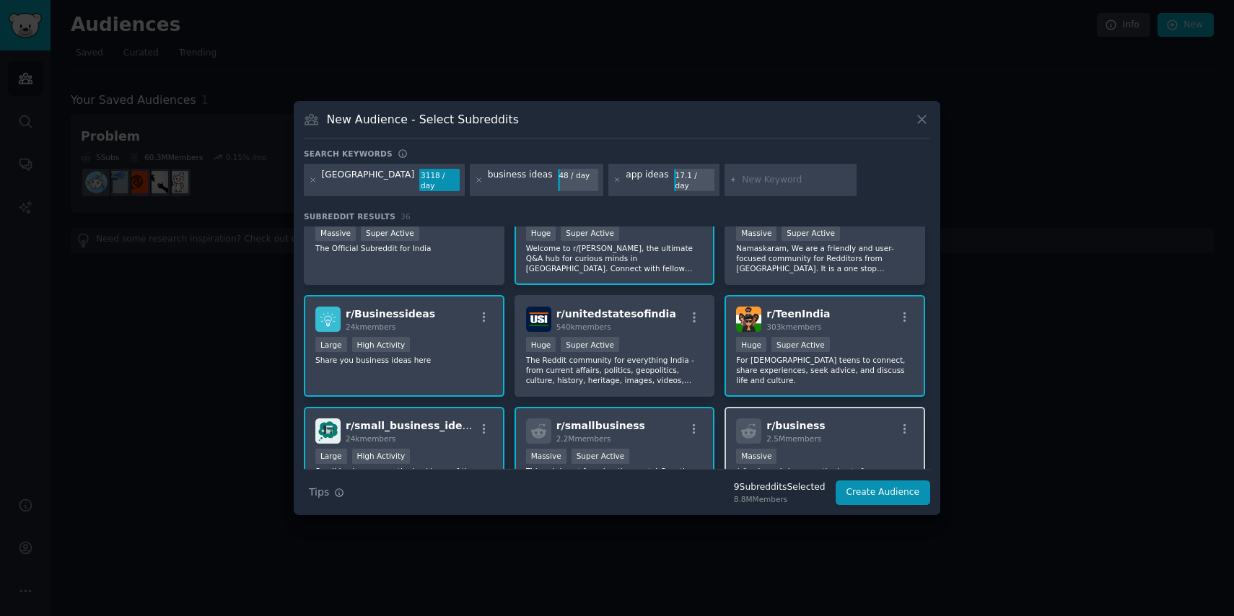
click at [801, 420] on span "r/ business" at bounding box center [795, 426] width 58 height 12
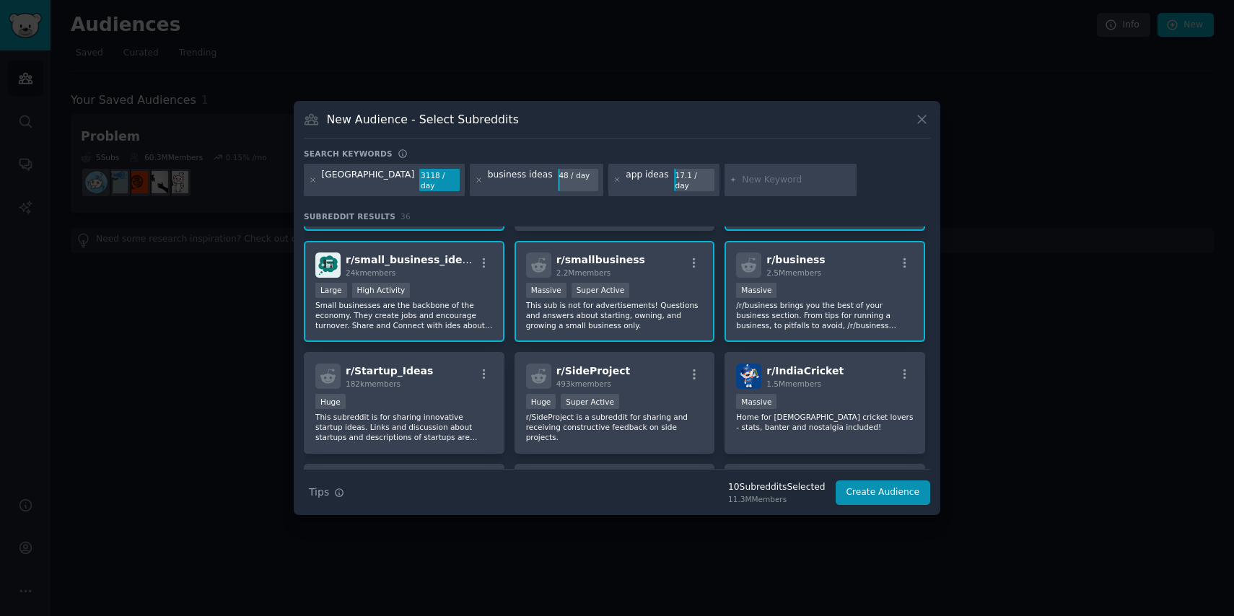
scroll to position [325, 0]
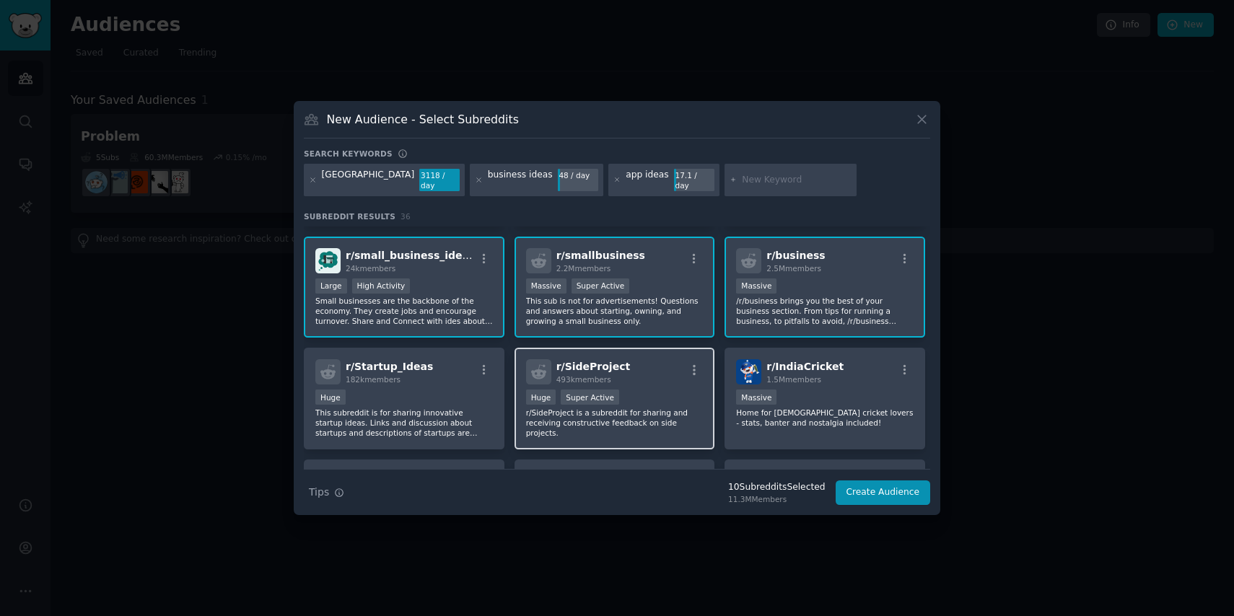
click at [658, 377] on div "r/ SideProject 493k members" at bounding box center [614, 371] width 177 height 25
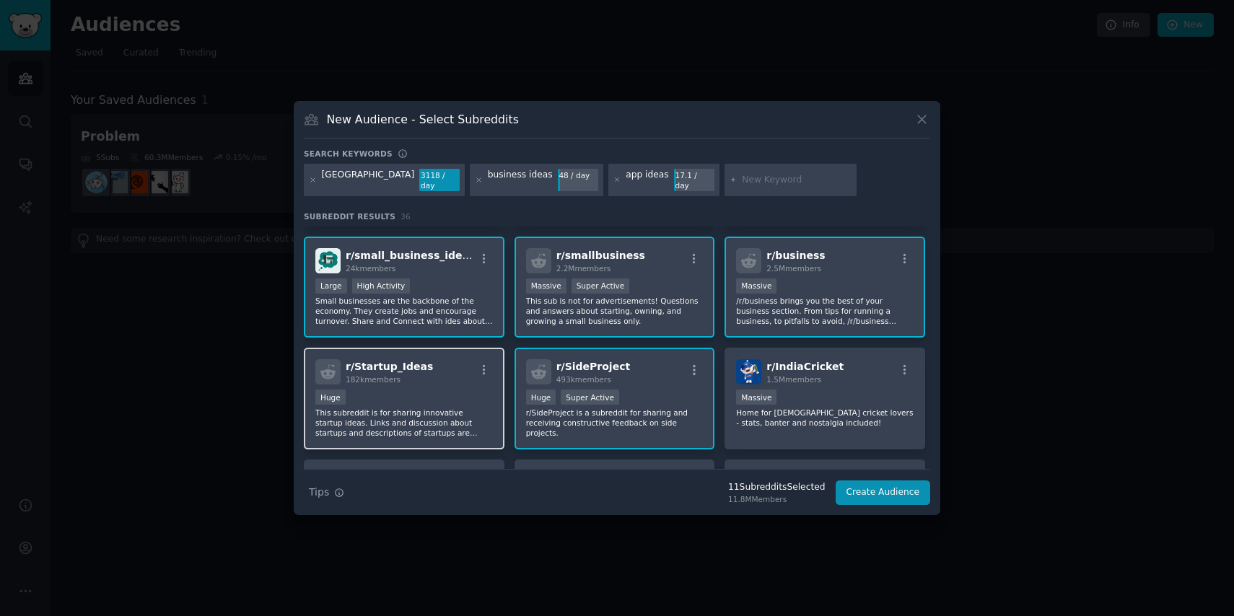
click at [403, 392] on div "Huge" at bounding box center [403, 399] width 177 height 18
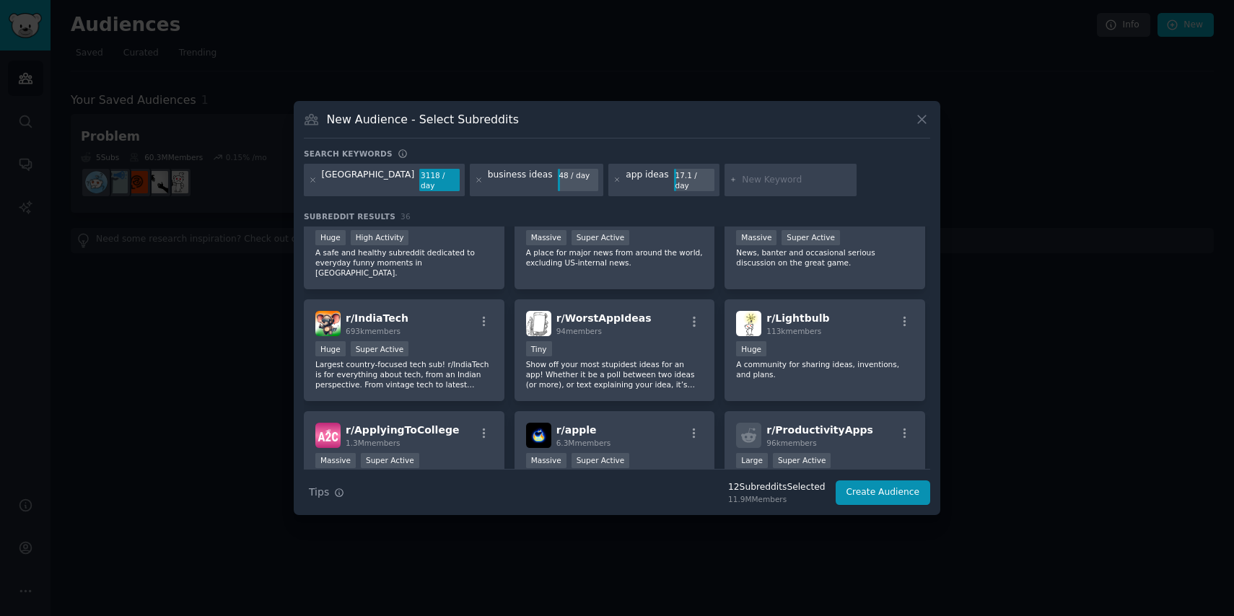
scroll to position [597, 0]
click at [610, 371] on p "Show off your most stupidest ideas for an app! Whether it be a poll between two…" at bounding box center [614, 374] width 177 height 30
click at [862, 452] on div "Large Super Active" at bounding box center [824, 461] width 177 height 18
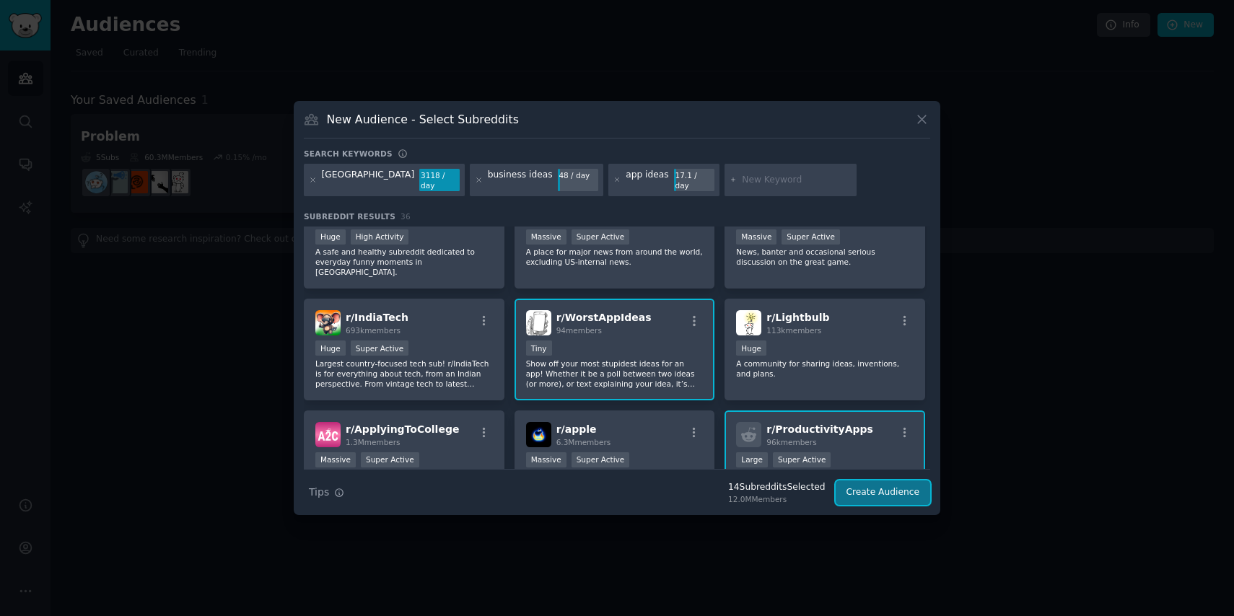
click at [871, 483] on button "Create Audience" at bounding box center [882, 492] width 95 height 25
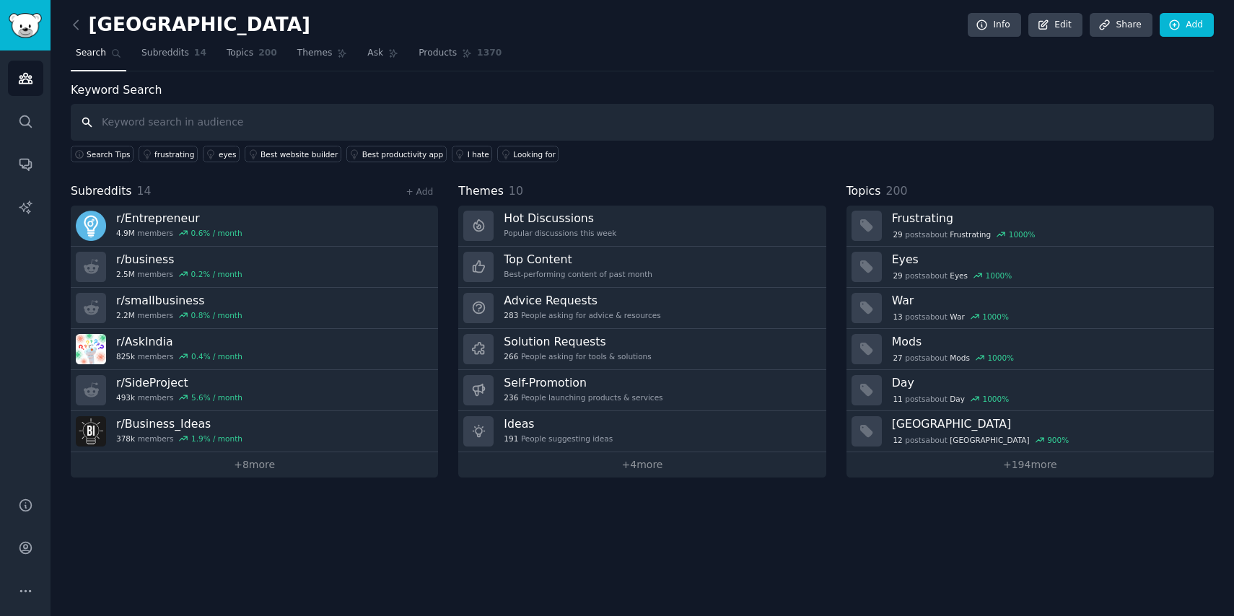
click at [245, 115] on input "text" at bounding box center [642, 122] width 1143 height 37
type input "tracker"
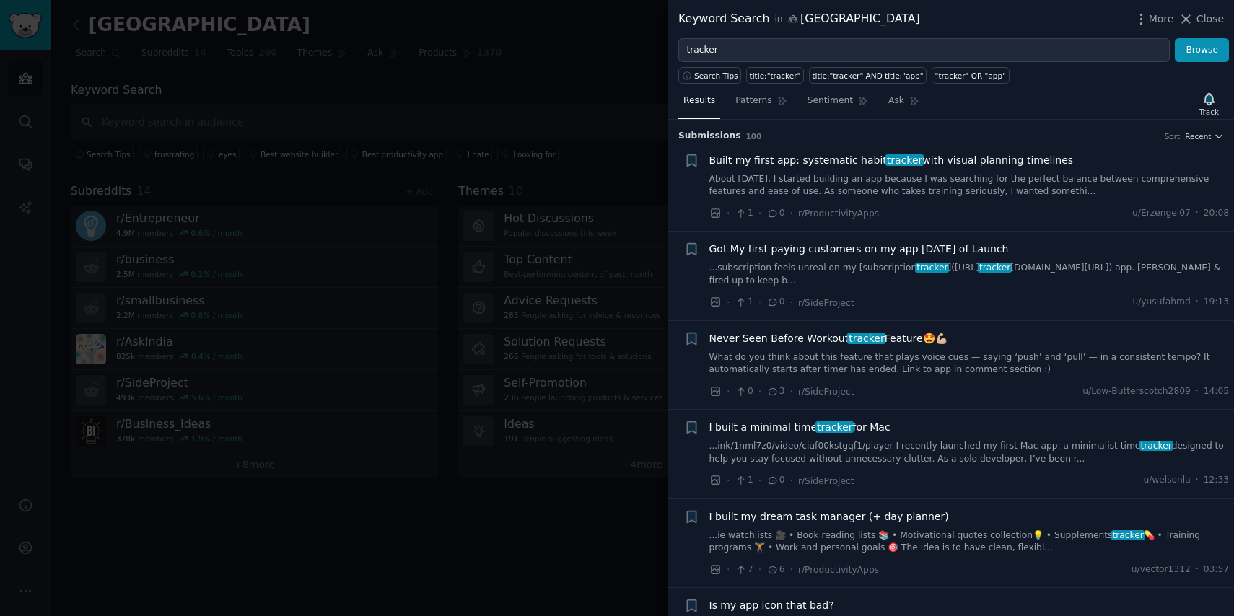
click at [669, 299] on li "Reddit image submission + Got My first paying customers on my app [DATE] of Lau…" at bounding box center [951, 276] width 566 height 89
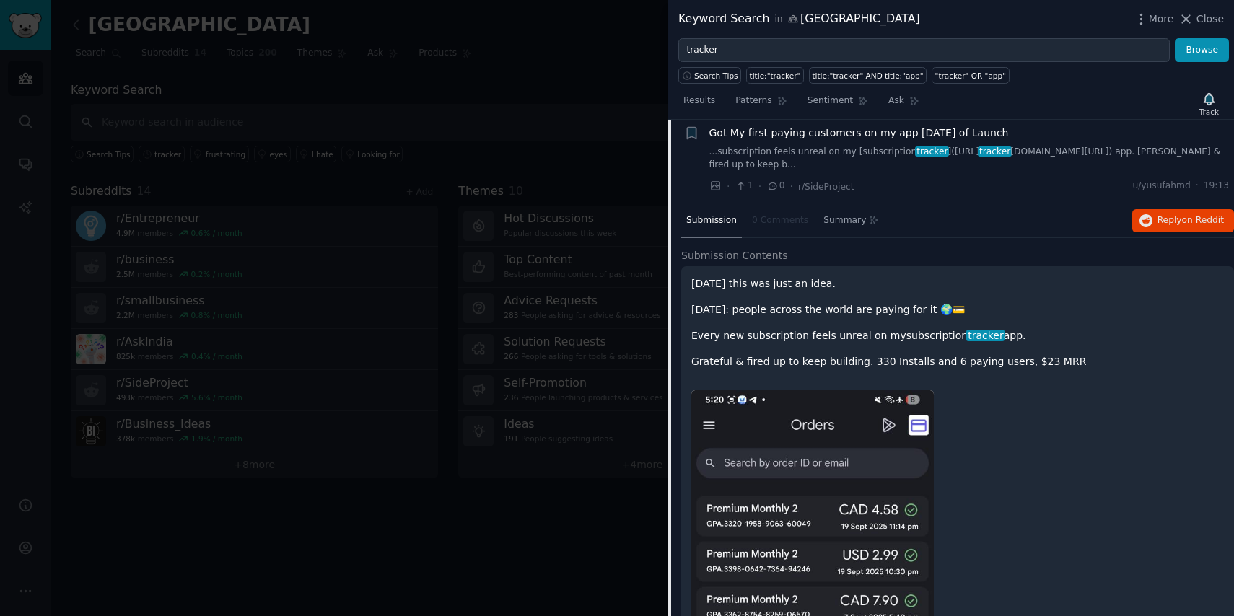
scroll to position [148, 0]
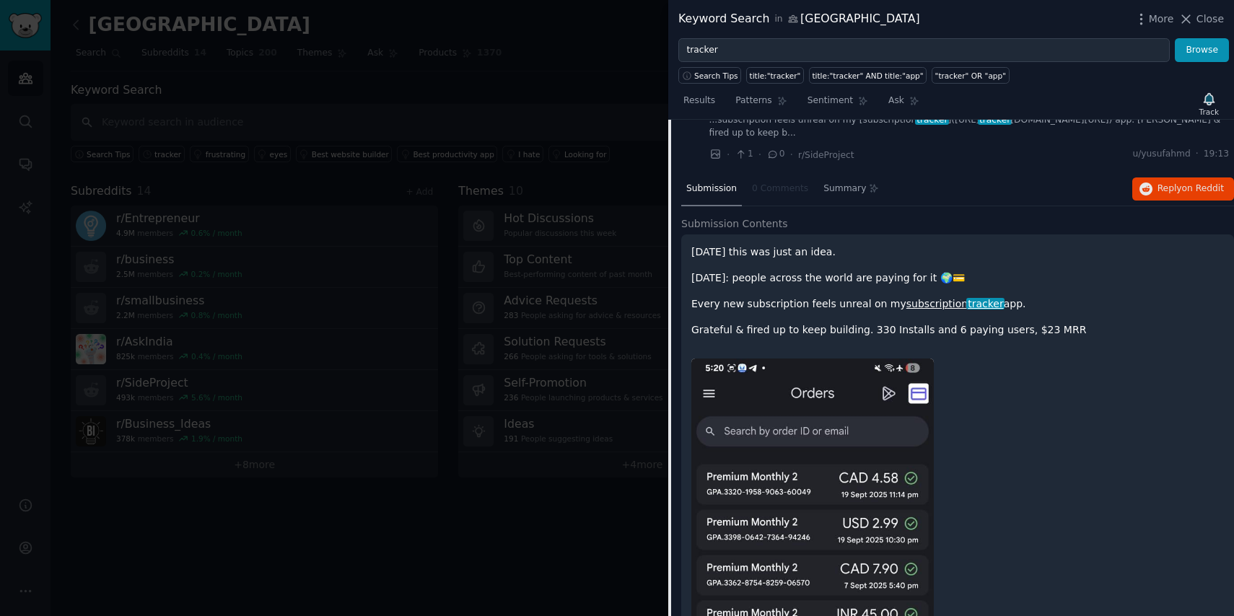
click at [995, 328] on p "Grateful & fired up to keep building. 330 Installs and 6 paying users, $23 MRR" at bounding box center [957, 329] width 532 height 15
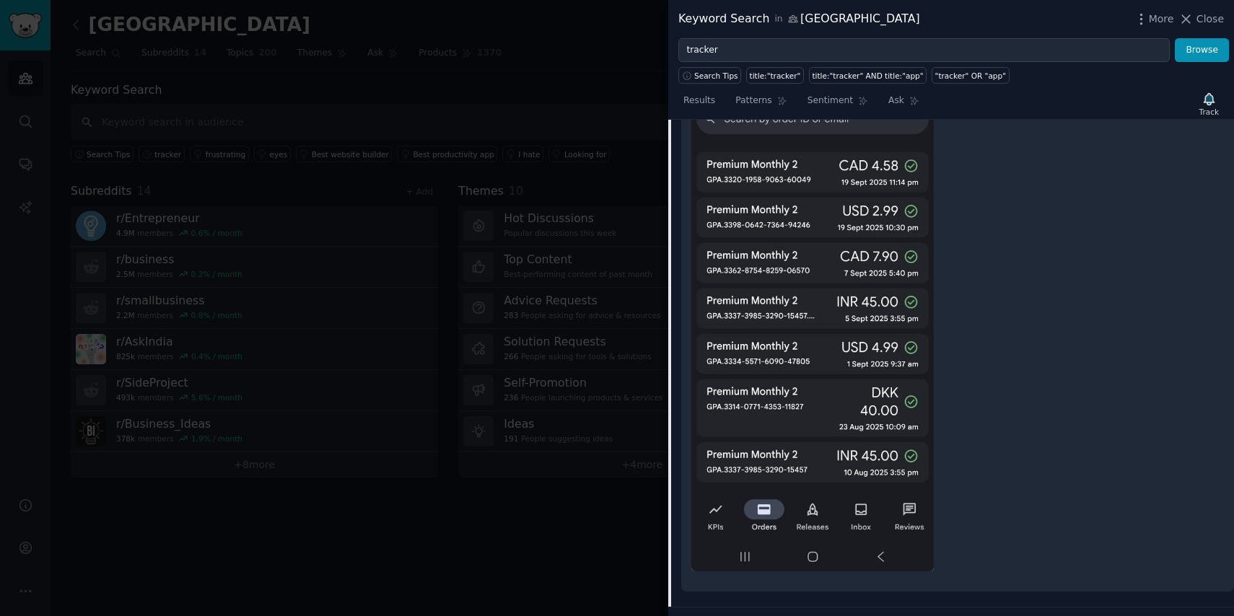
scroll to position [151, 0]
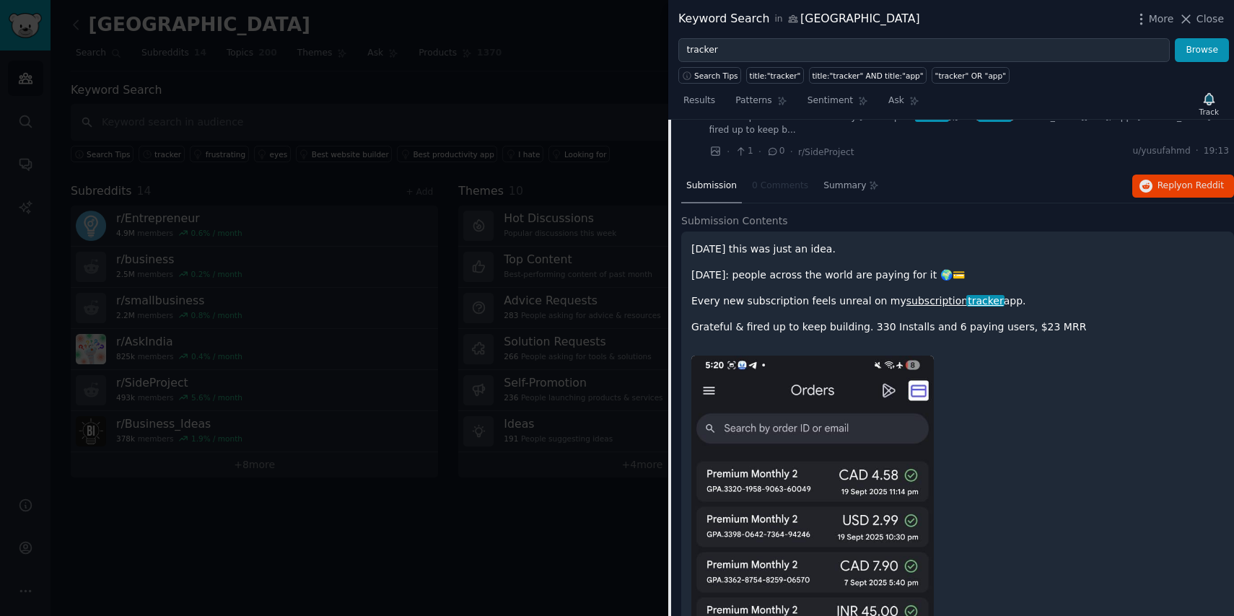
click at [842, 212] on div "Submission 0 Comments Summary Reply on Reddit Submission Contents 2 weeks ago t…" at bounding box center [957, 543] width 553 height 747
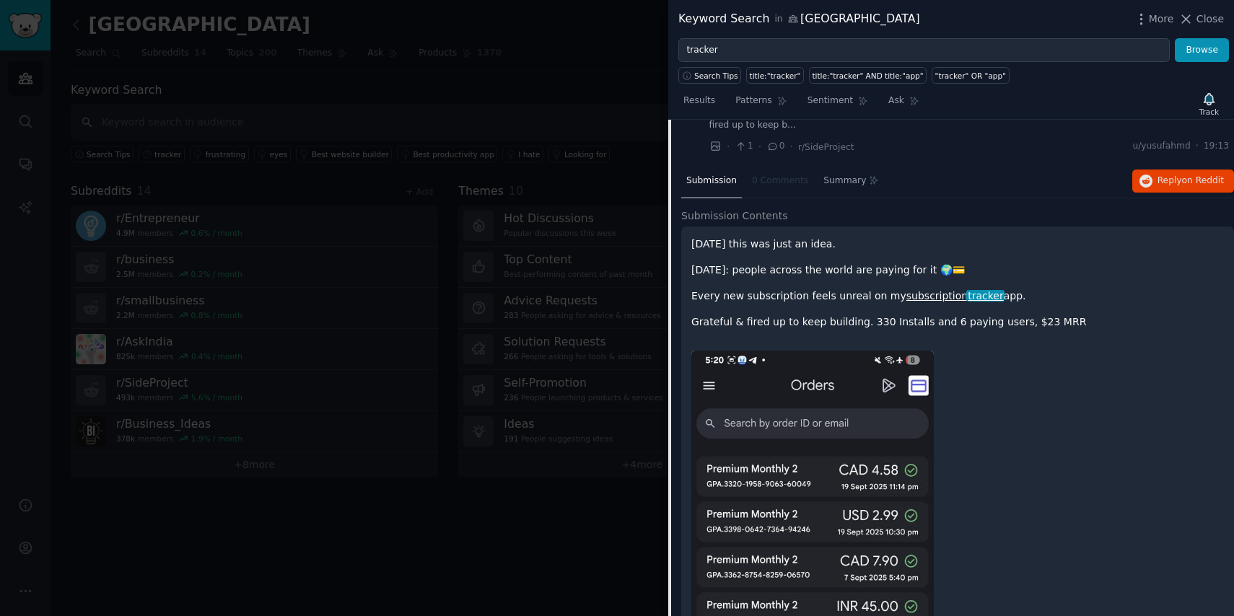
scroll to position [151, 0]
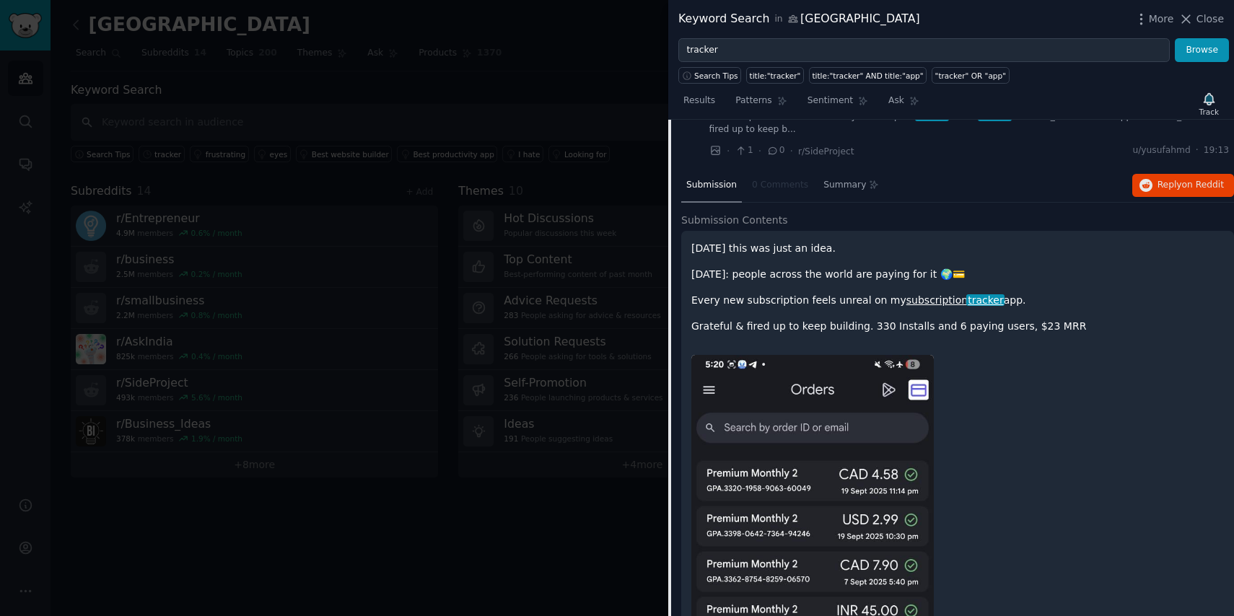
click at [975, 262] on div "2 weeks ago this was just an idea. Today: people across the world are paying fo…" at bounding box center [957, 287] width 532 height 93
click at [850, 302] on p "Every new subscription feels unreal on my subscription tracker app." at bounding box center [957, 300] width 532 height 15
click at [829, 323] on p "Grateful & fired up to keep building. 330 Installs and 6 paying users, $23 MRR" at bounding box center [957, 326] width 532 height 15
click at [890, 327] on p "Grateful & fired up to keep building. 330 Installs and 6 paying users, $23 MRR" at bounding box center [957, 326] width 532 height 15
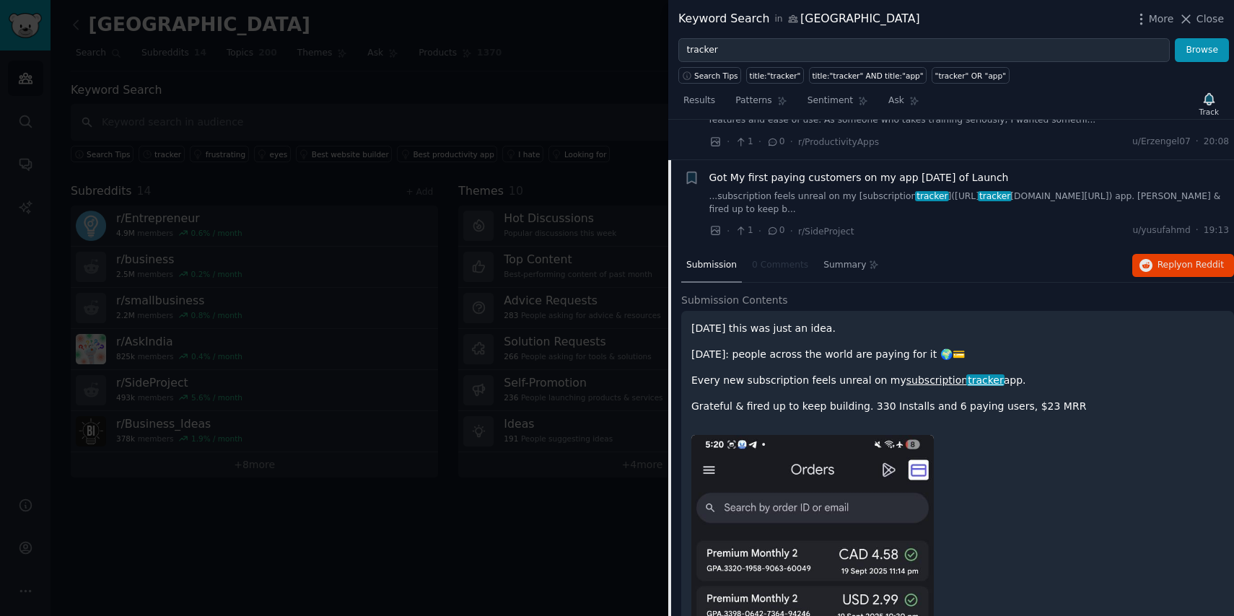
scroll to position [66, 0]
